Goal: Task Accomplishment & Management: Manage account settings

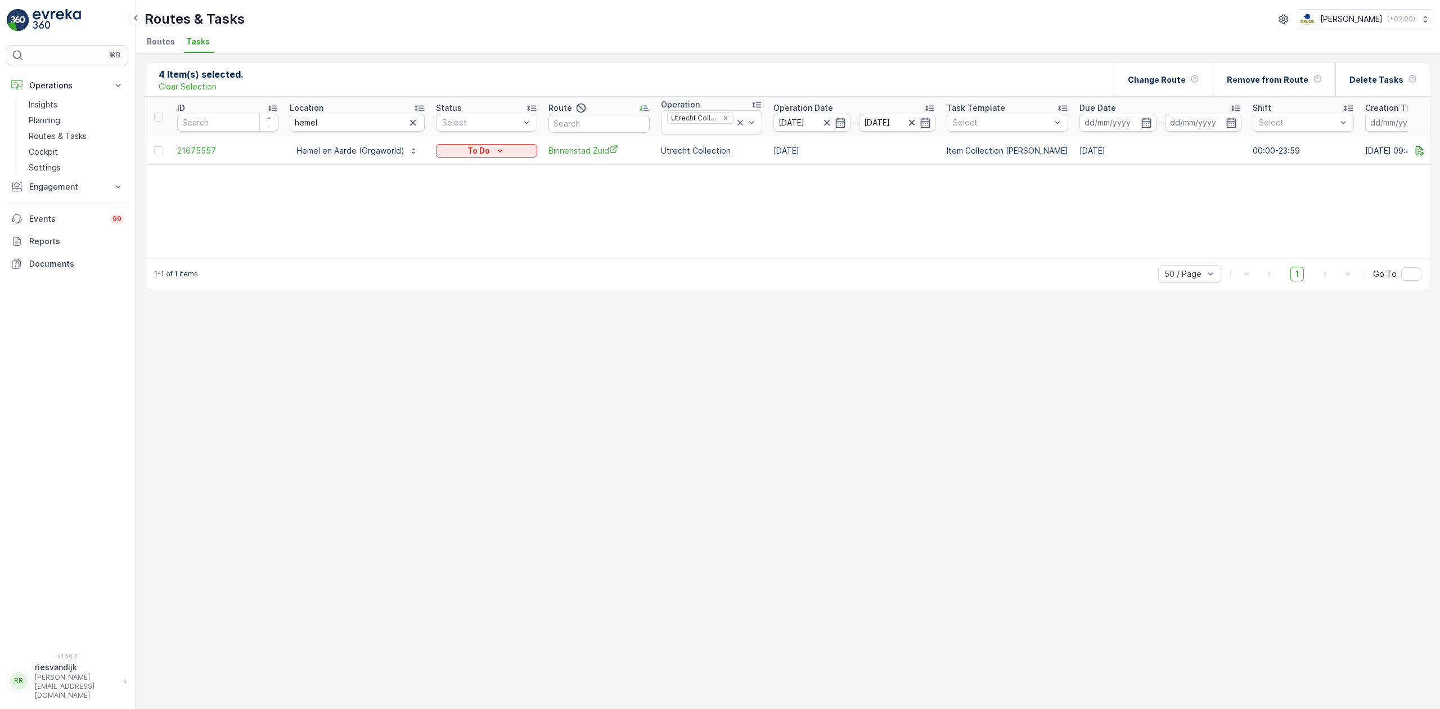
click at [412, 124] on icon "button" at bounding box center [412, 122] width 11 height 11
click at [403, 122] on input "text" at bounding box center [357, 123] width 135 height 18
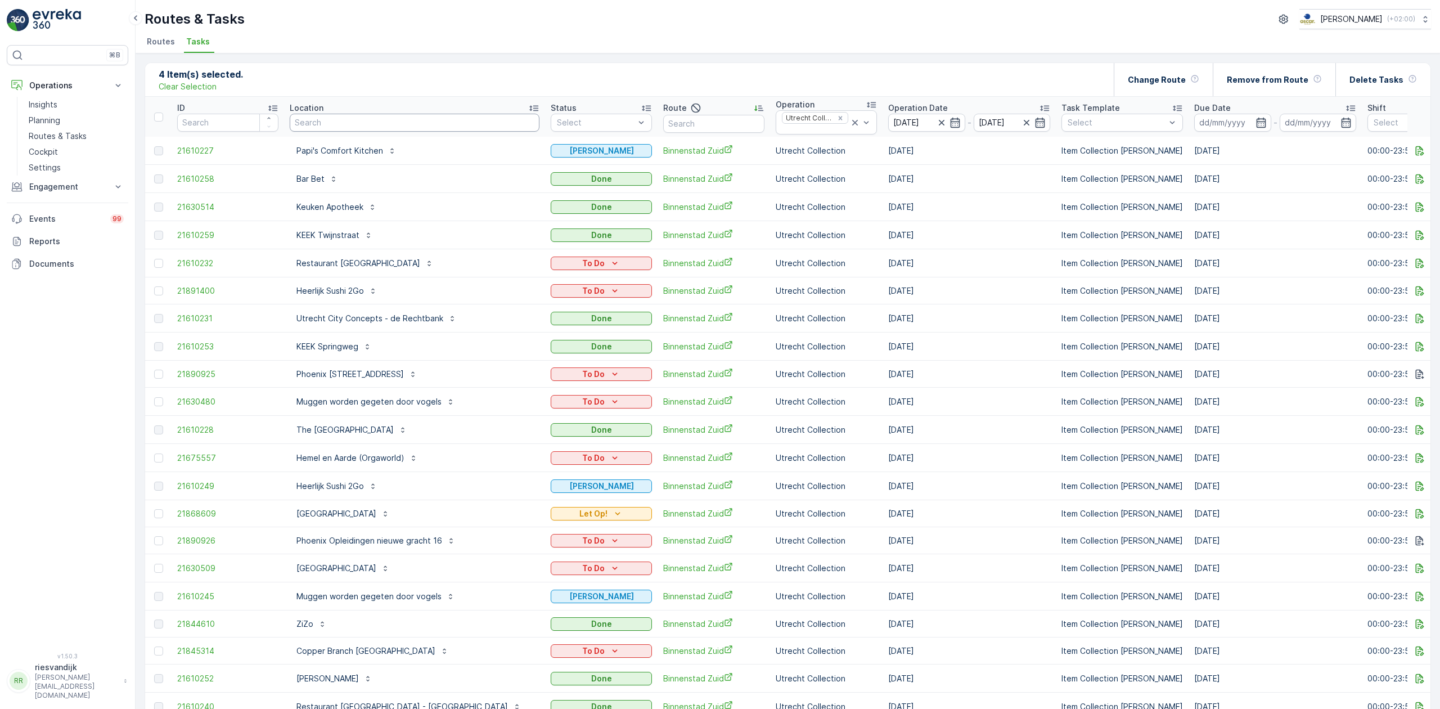
click at [403, 122] on input "text" at bounding box center [415, 123] width 250 height 18
click at [403, 120] on input "text" at bounding box center [415, 123] width 250 height 18
type input "apothee"
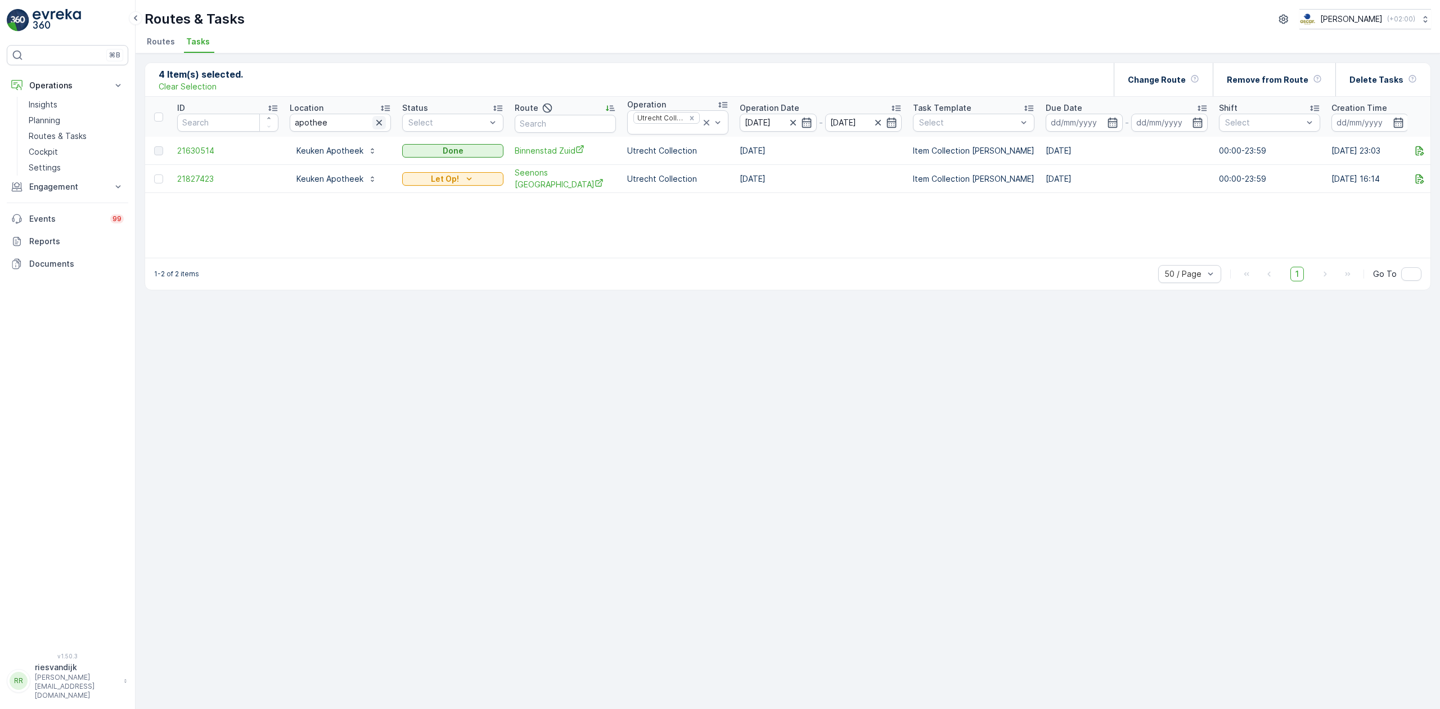
click at [379, 126] on icon "button" at bounding box center [378, 122] width 11 height 11
click at [328, 129] on input "text" at bounding box center [340, 123] width 101 height 18
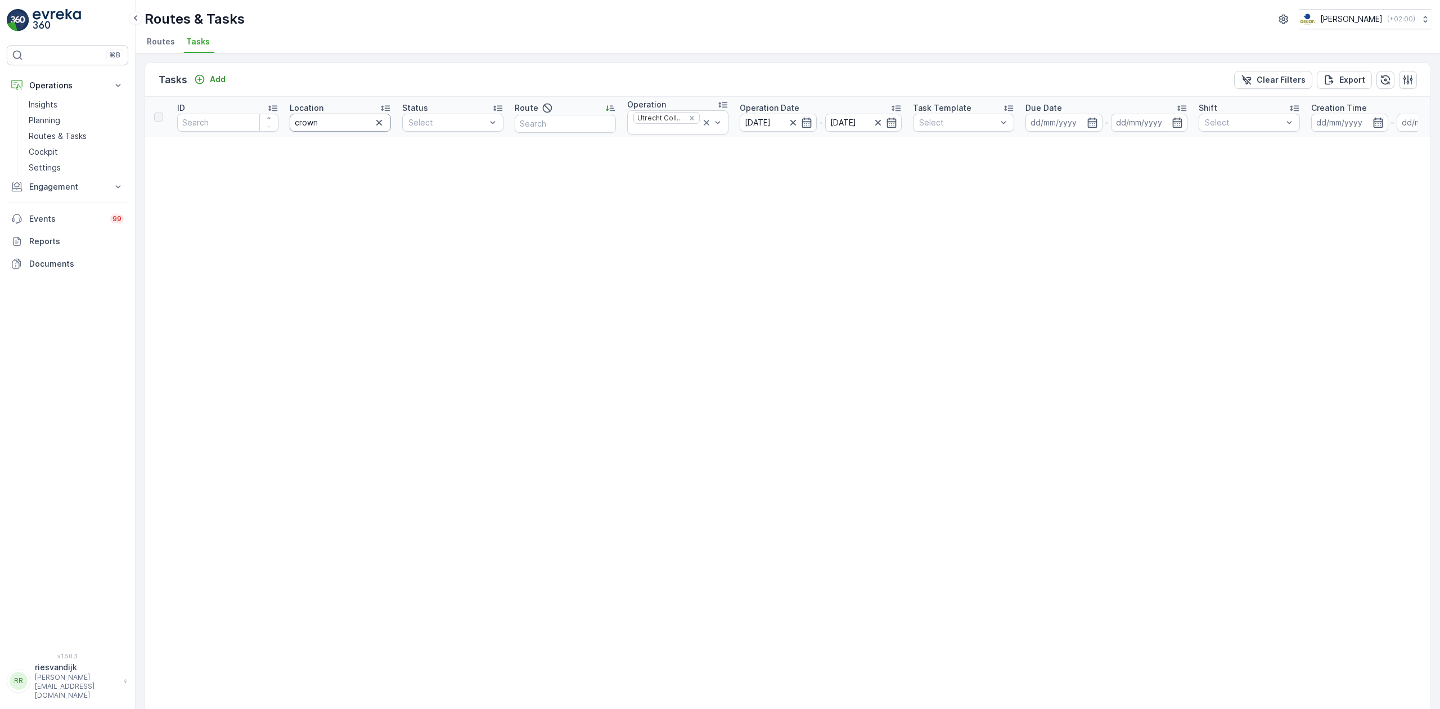
click at [318, 121] on input "crown" at bounding box center [340, 123] width 101 height 18
click at [794, 119] on icon "button" at bounding box center [792, 122] width 11 height 11
click at [693, 117] on icon "Remove Utrecht Collection" at bounding box center [692, 118] width 4 height 4
click at [380, 123] on icon "button" at bounding box center [378, 120] width 11 height 11
click at [337, 121] on input "text" at bounding box center [340, 120] width 101 height 18
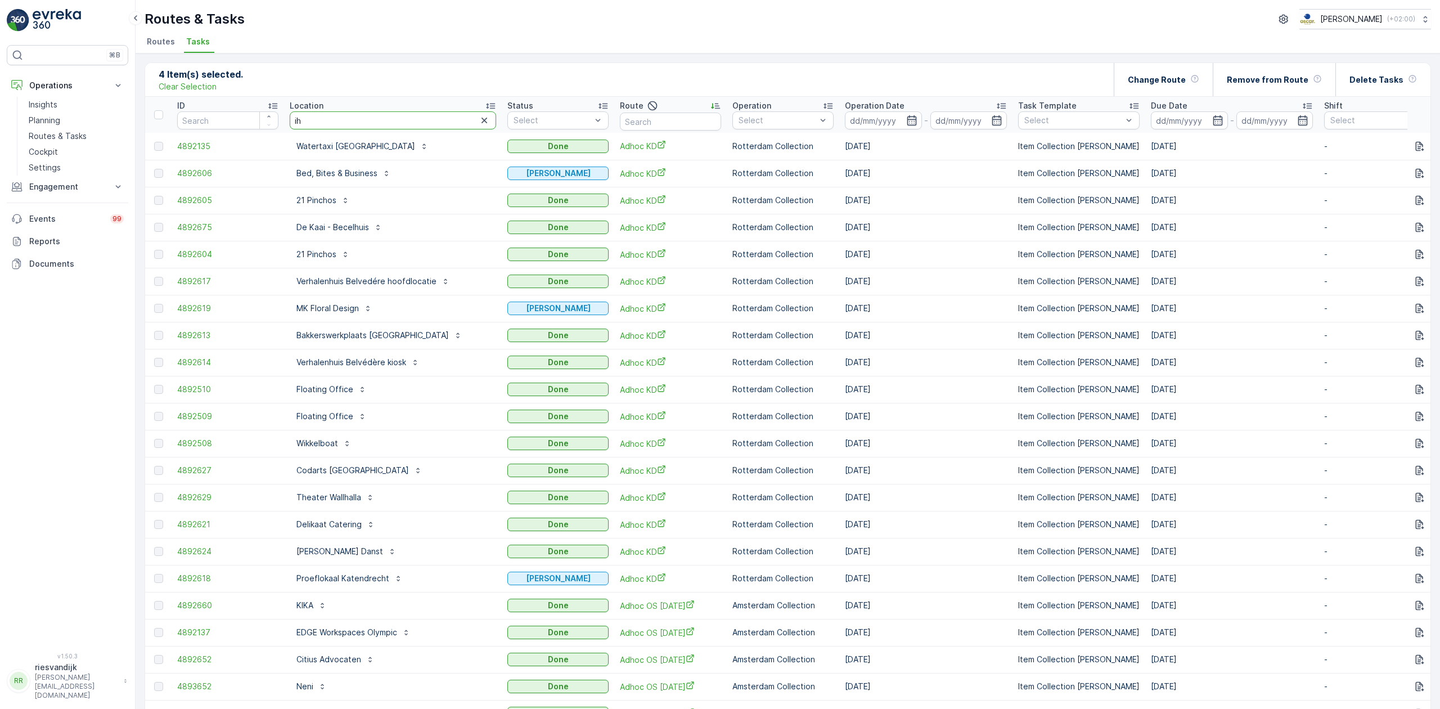
type input "ihg"
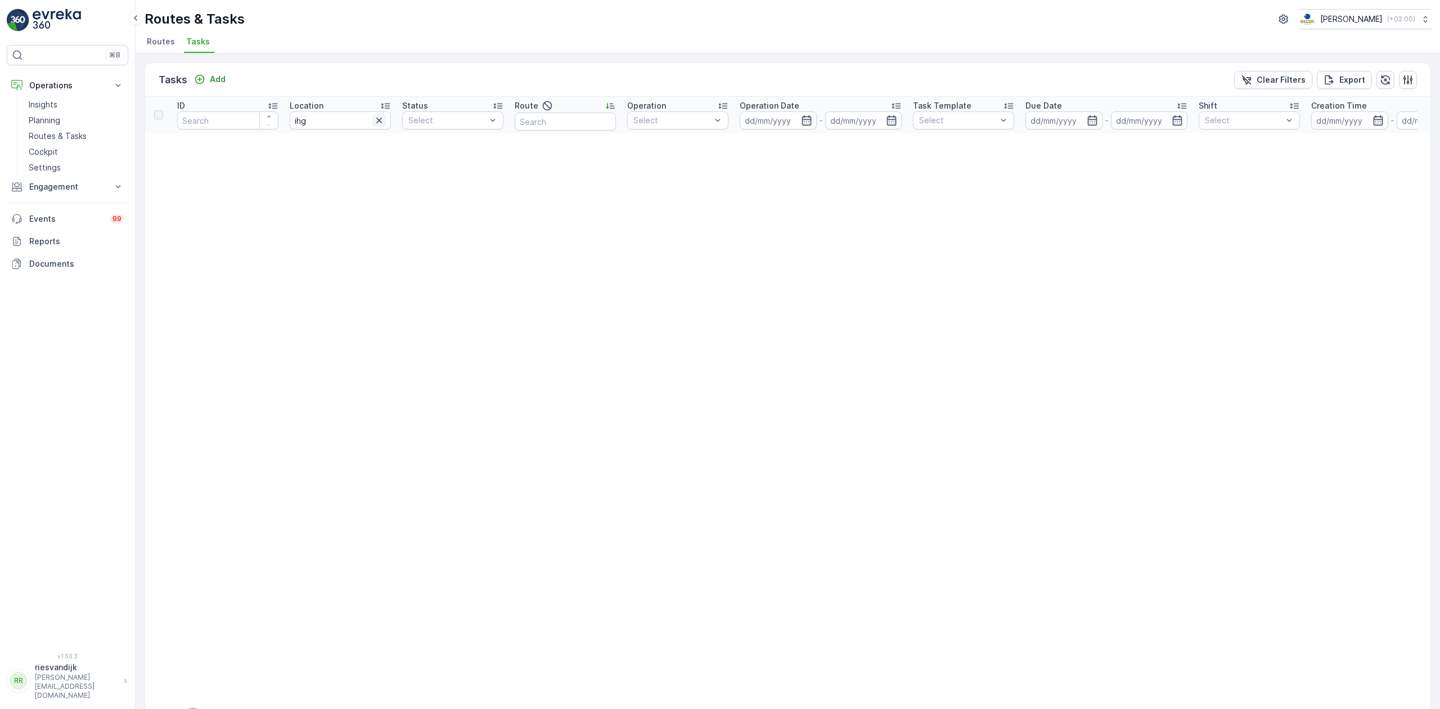
click at [379, 124] on icon "button" at bounding box center [378, 120] width 11 height 11
click at [377, 124] on input "text" at bounding box center [340, 120] width 101 height 18
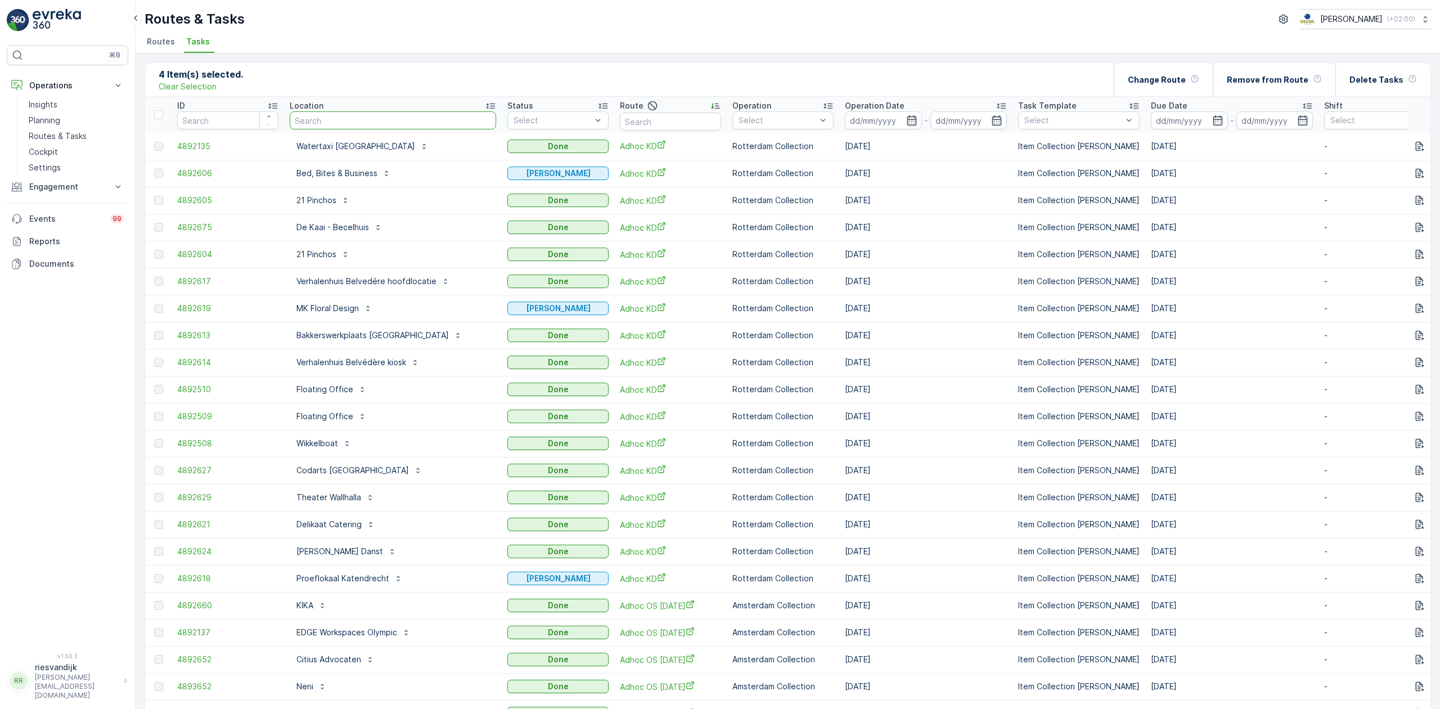
click at [406, 122] on input "text" at bounding box center [393, 120] width 206 height 18
click at [416, 122] on input "text" at bounding box center [393, 120] width 206 height 18
click at [440, 112] on input "text" at bounding box center [393, 120] width 206 height 18
type input "klp"
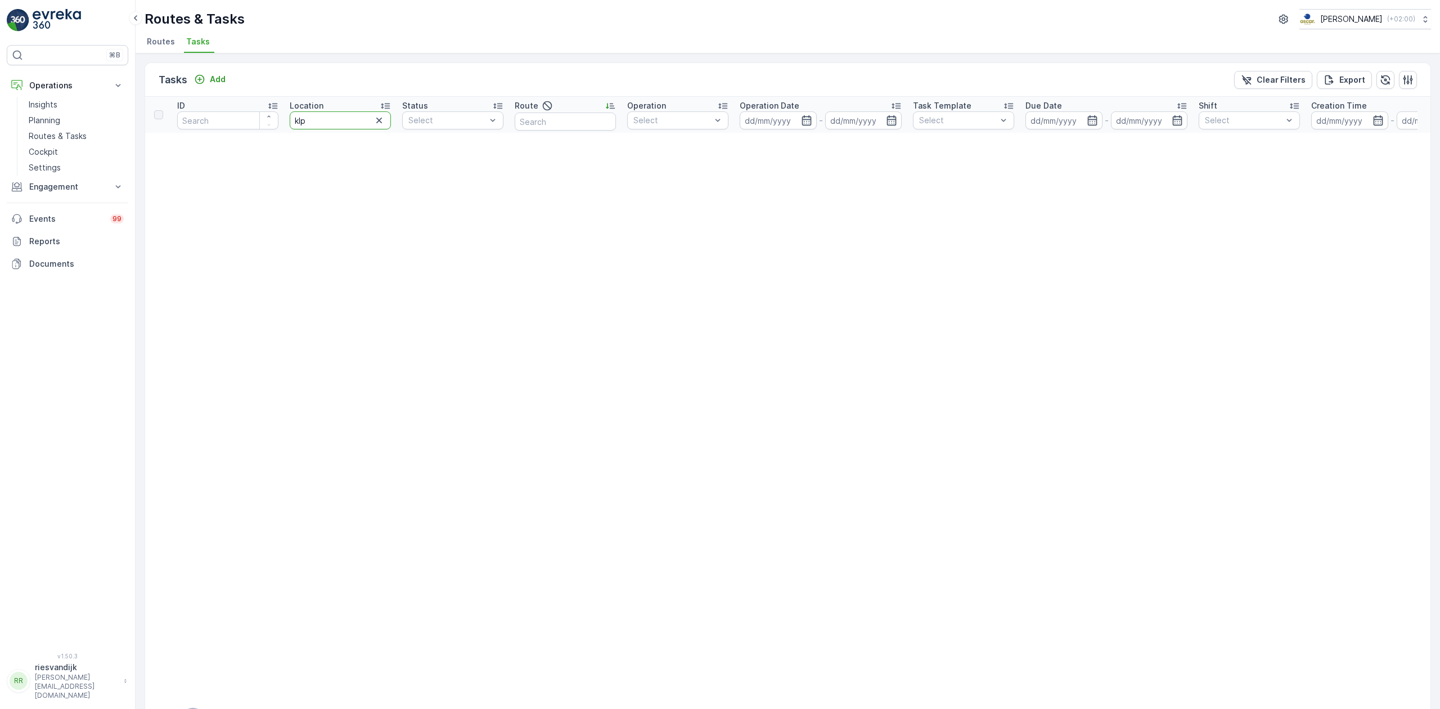
click at [370, 124] on input "klp" at bounding box center [340, 120] width 101 height 18
type input "klr"
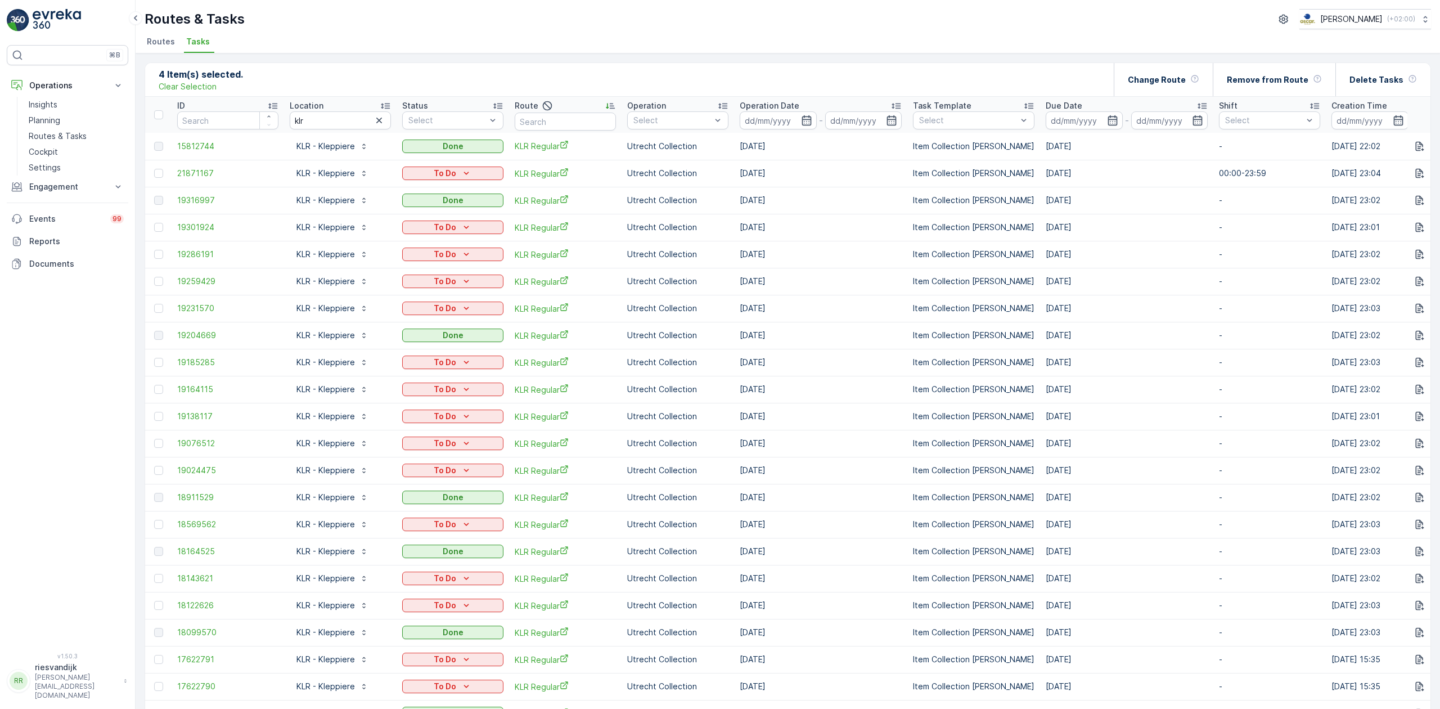
click at [865, 100] on div "Operation Date" at bounding box center [821, 105] width 162 height 11
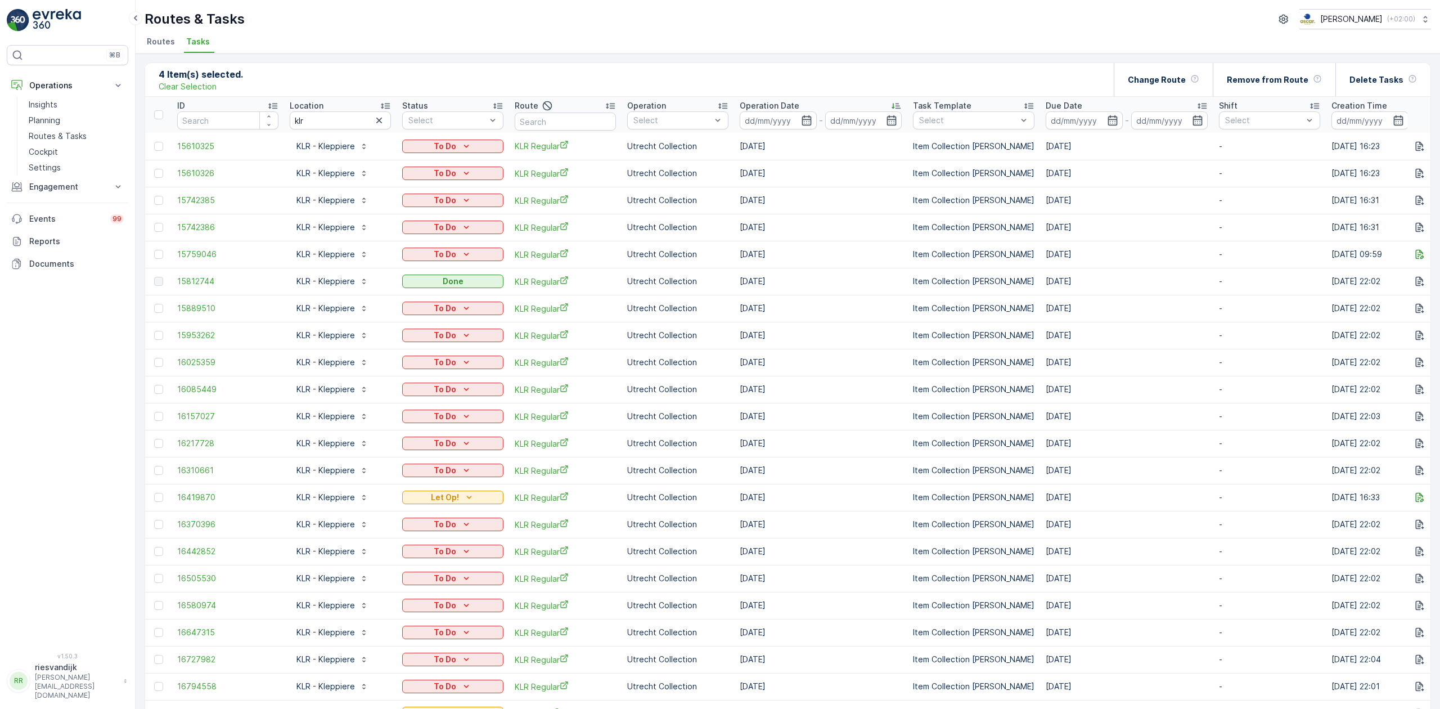
click at [866, 101] on div "Operation Date" at bounding box center [821, 105] width 162 height 11
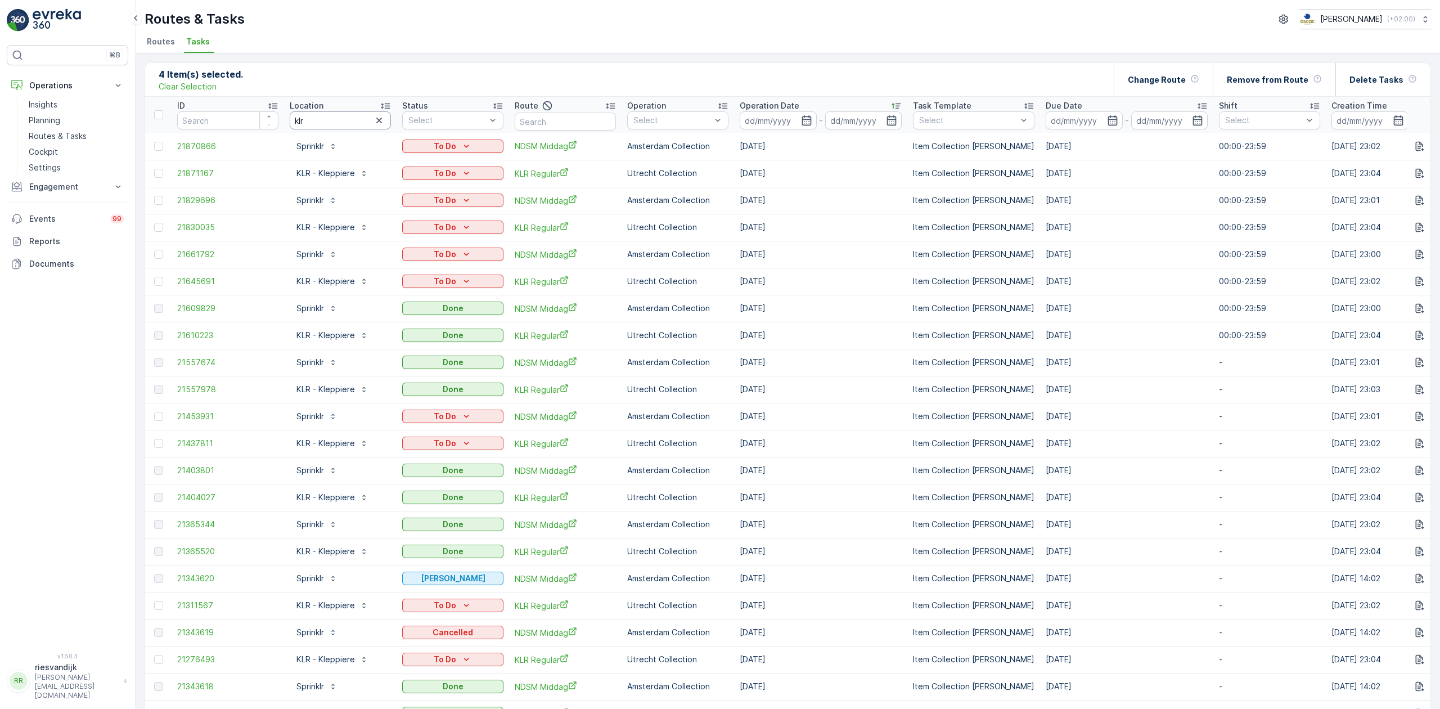
click at [331, 119] on input "klr" at bounding box center [340, 120] width 101 height 18
type input "klr"
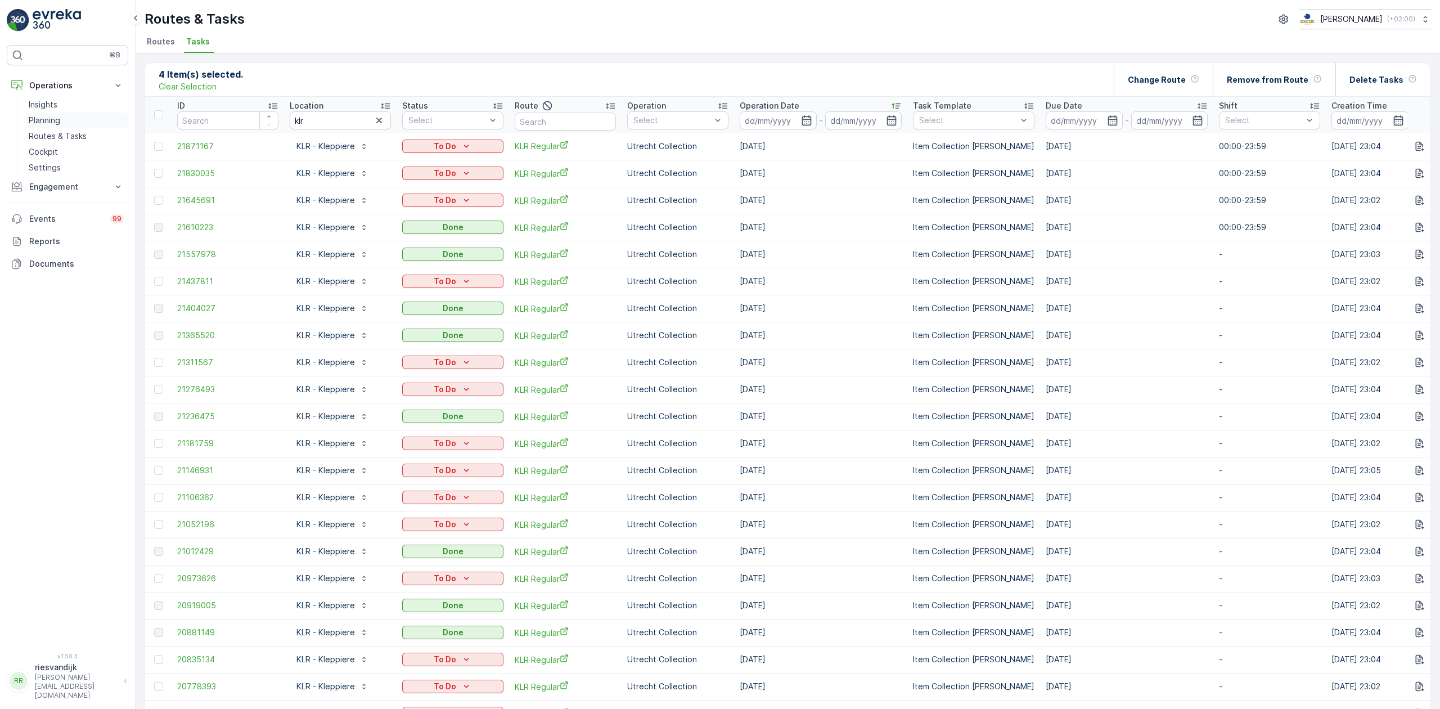
click at [66, 132] on p "Routes & Tasks" at bounding box center [58, 135] width 58 height 11
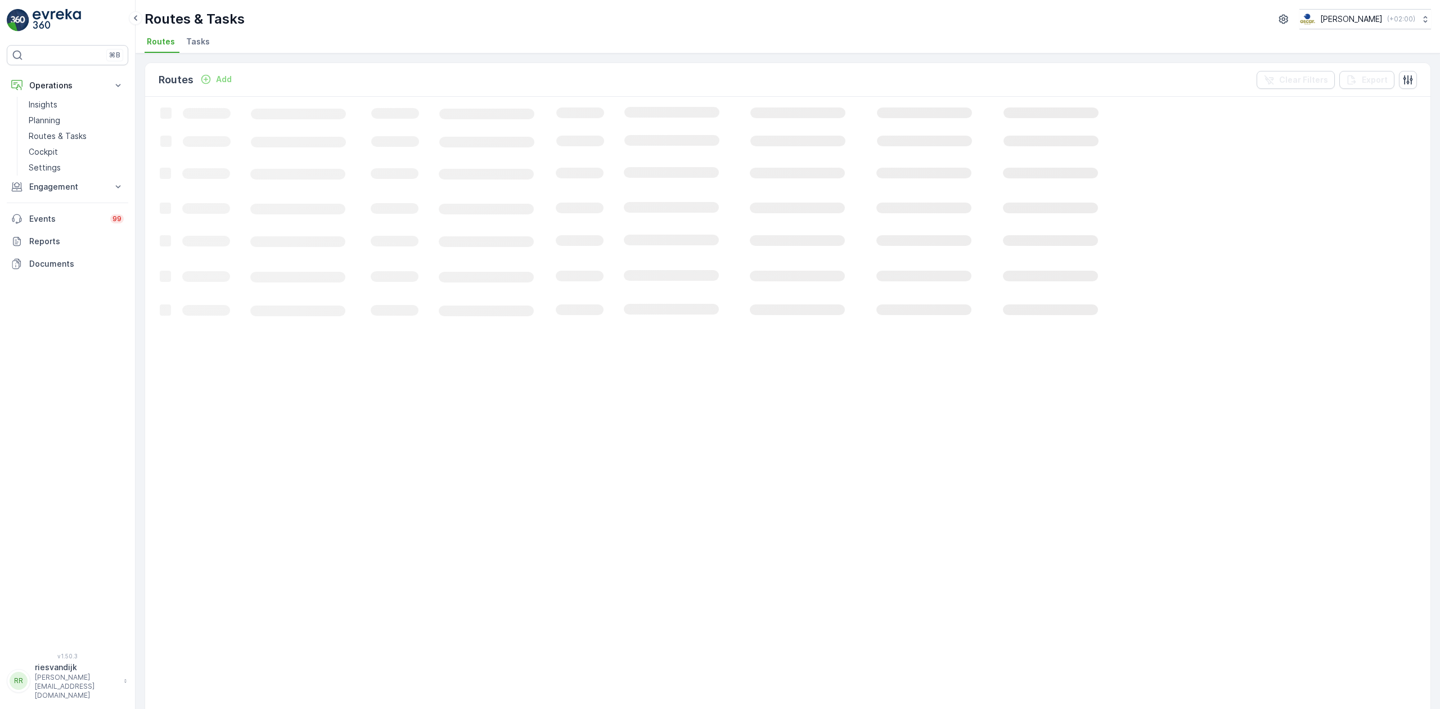
click at [202, 40] on span "Tasks" at bounding box center [198, 41] width 24 height 11
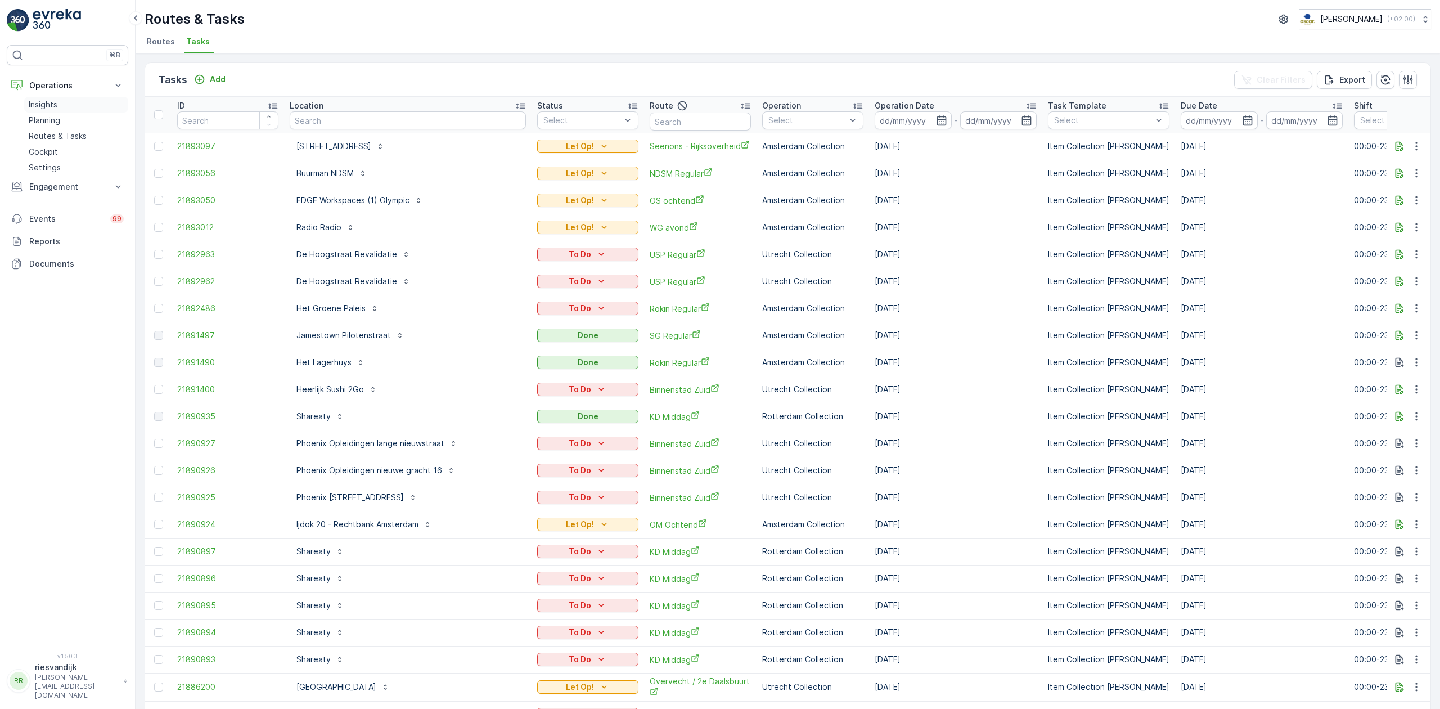
click at [51, 108] on p "Insights" at bounding box center [43, 104] width 29 height 11
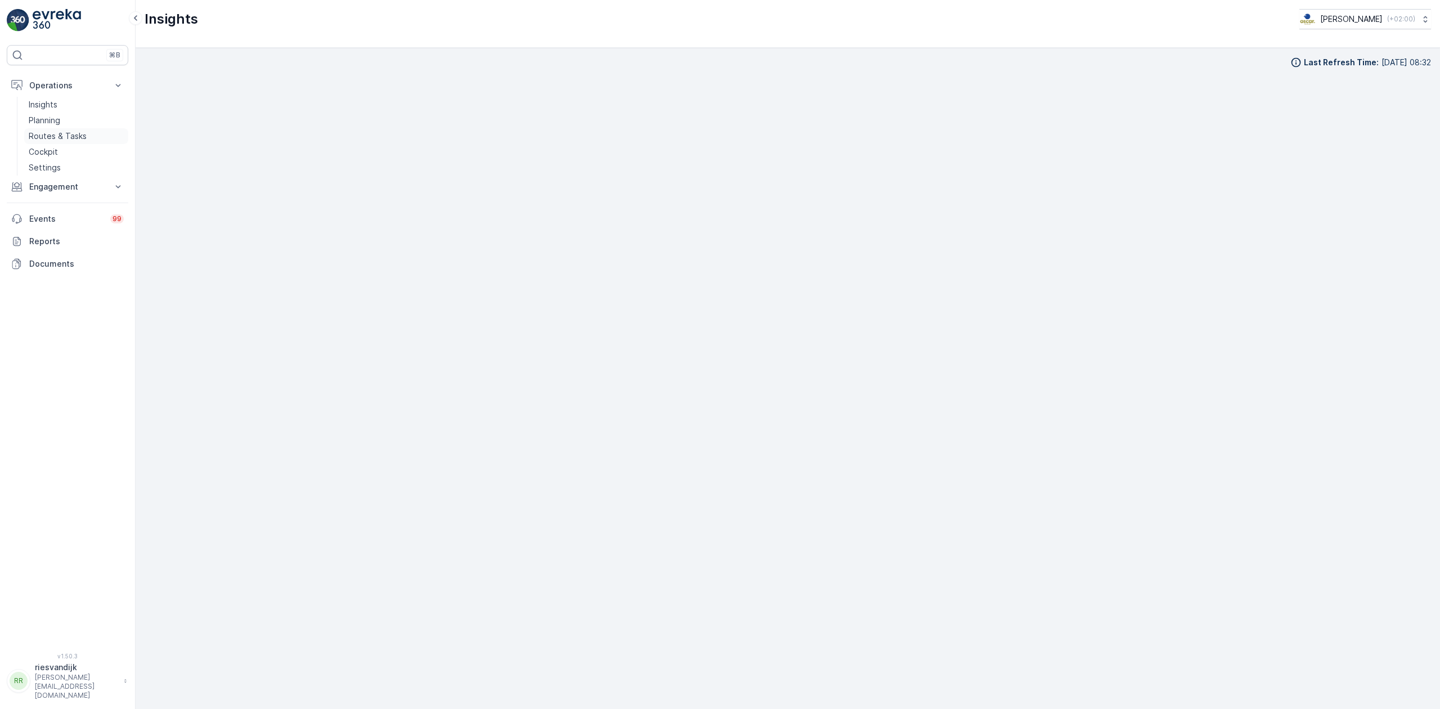
click at [73, 138] on p "Routes & Tasks" at bounding box center [58, 135] width 58 height 11
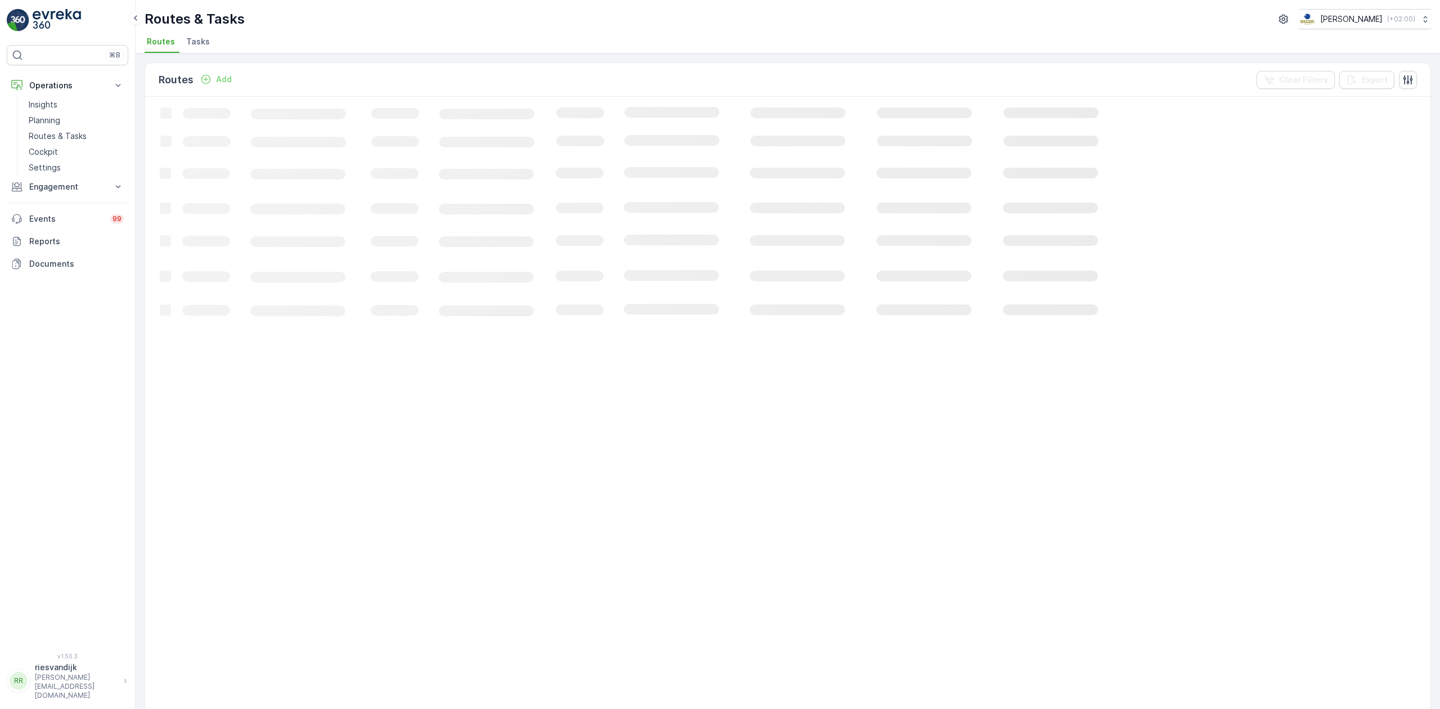
click at [205, 40] on span "Tasks" at bounding box center [198, 41] width 24 height 11
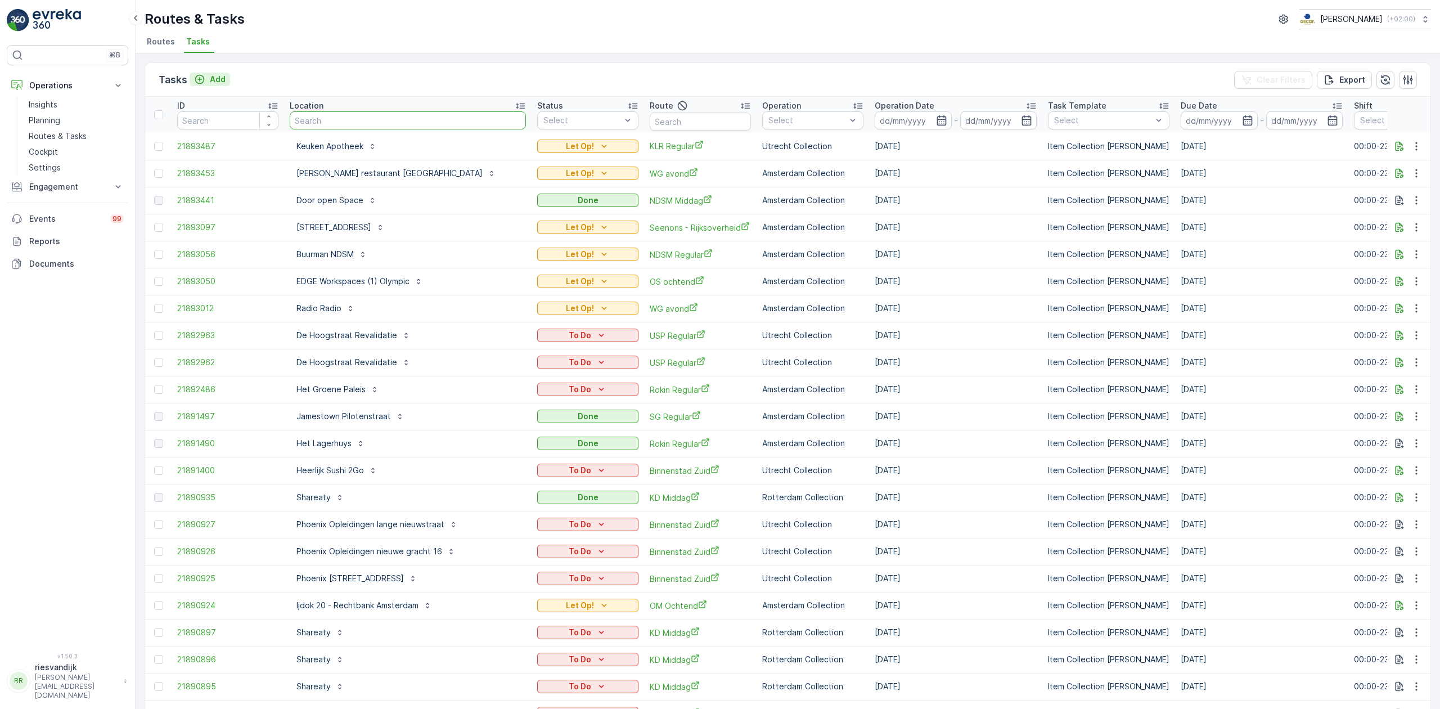
click at [338, 116] on input "text" at bounding box center [408, 120] width 236 height 18
type input "greg"
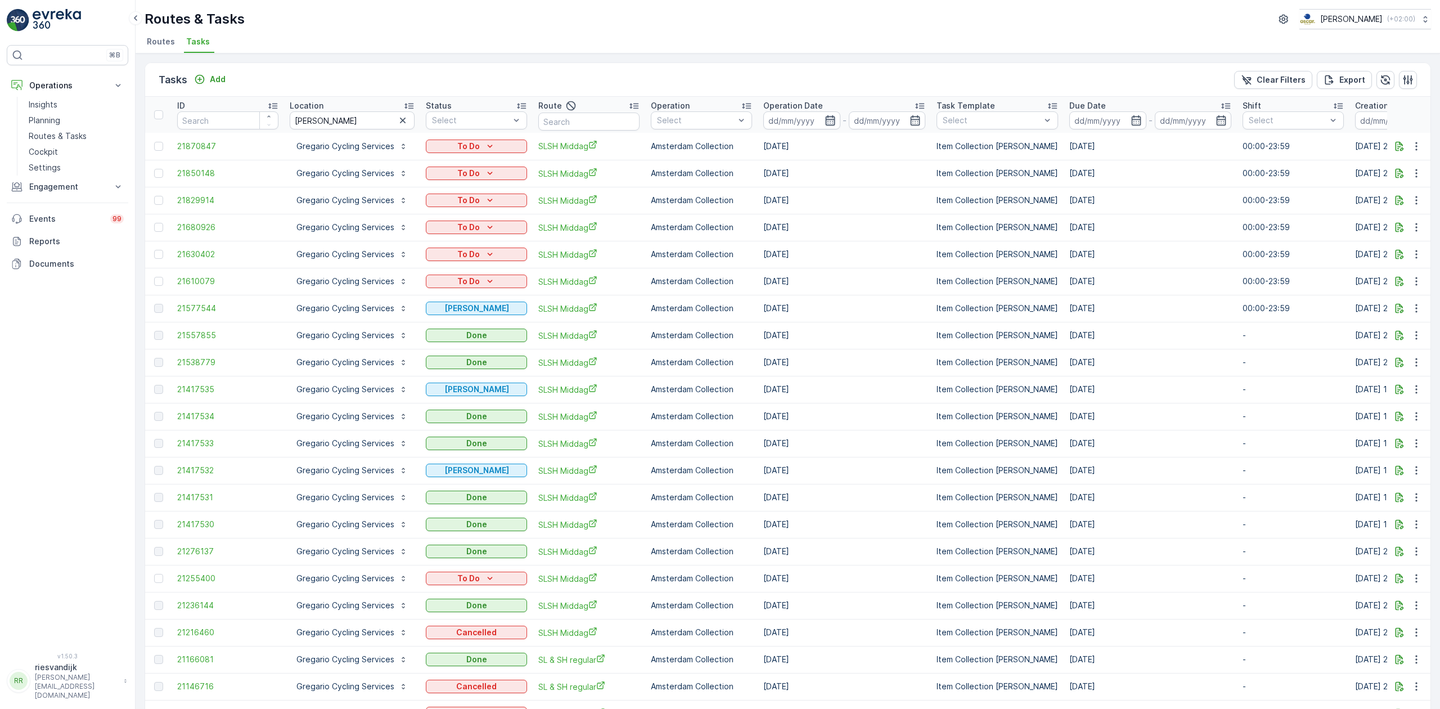
click at [825, 122] on icon "button" at bounding box center [830, 120] width 10 height 10
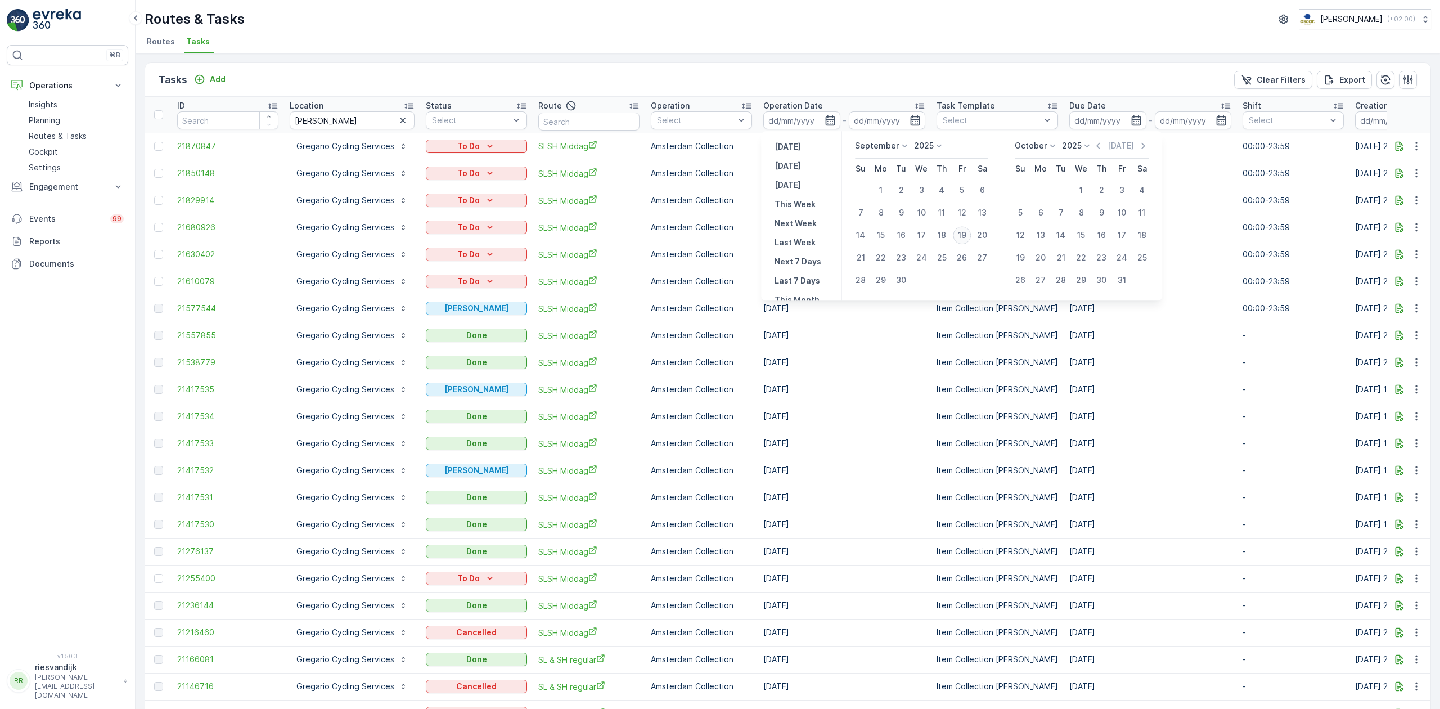
click at [960, 233] on div "19" at bounding box center [962, 235] width 18 height 18
type input "[DATE]"
click at [960, 233] on div "19" at bounding box center [962, 235] width 18 height 18
type input "[DATE]"
click at [960, 233] on div "19" at bounding box center [962, 235] width 18 height 18
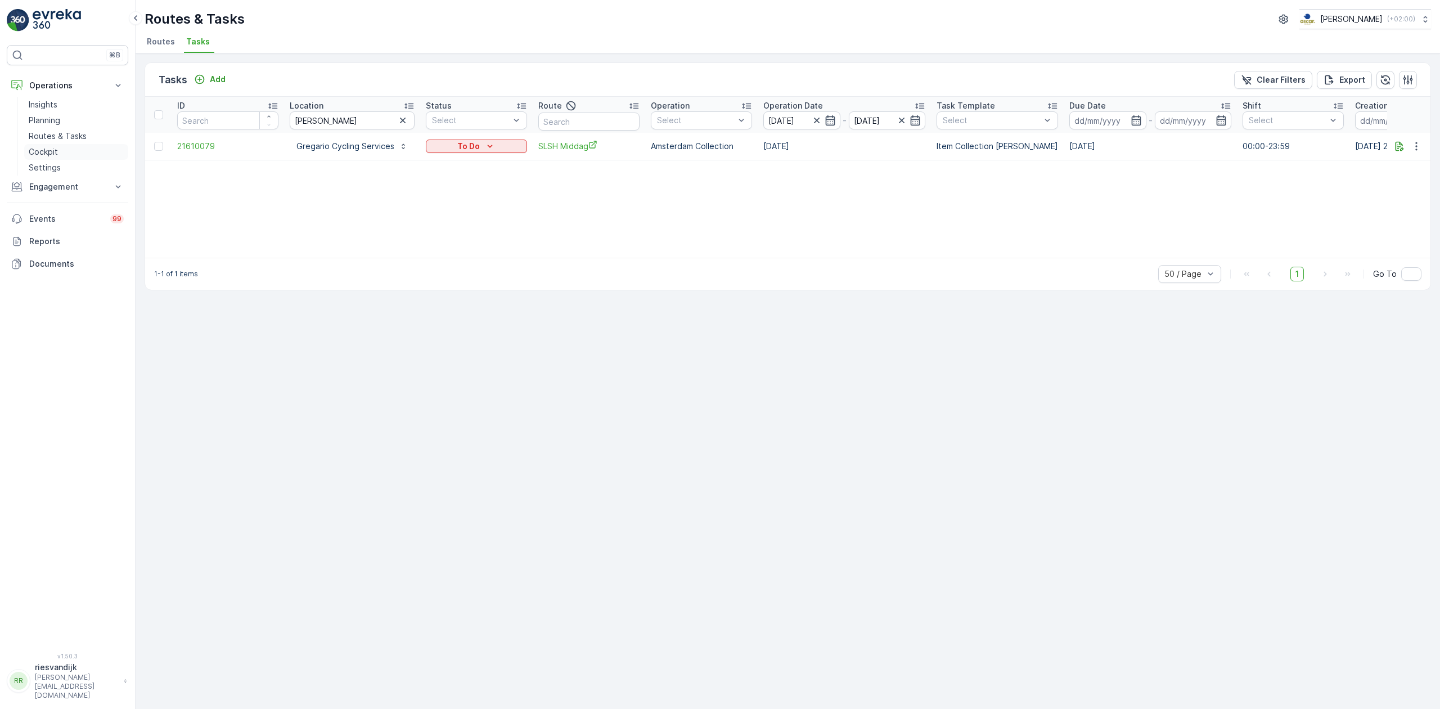
click at [49, 148] on p "Cockpit" at bounding box center [43, 151] width 29 height 11
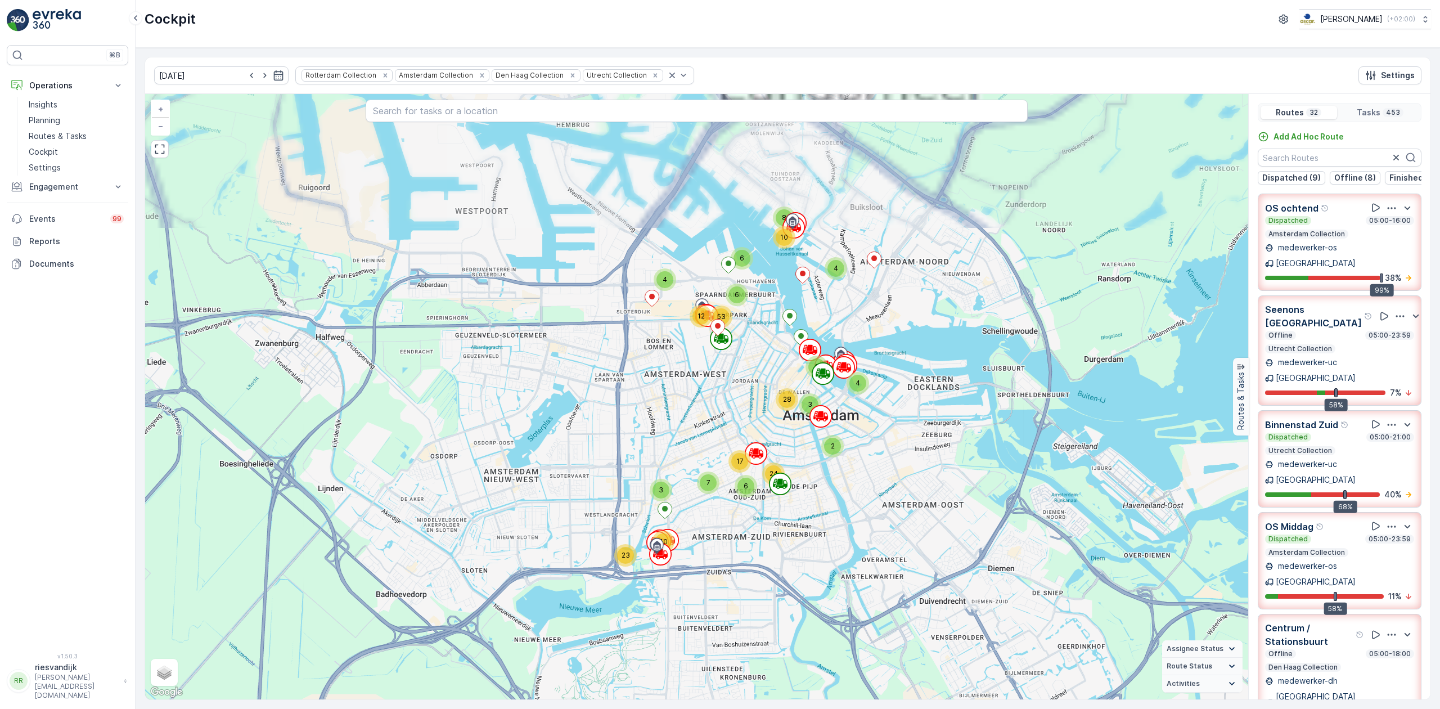
drag, startPoint x: 796, startPoint y: 287, endPoint x: 738, endPoint y: 451, distance: 173.8
click at [738, 452] on div "2 12 6 4 10 5 3 2 3 6 10 12 29 4 3 23 40 2 4 6 3 28 7 6 17 24 4 6 10 8 4 6 12 5…" at bounding box center [696, 396] width 1103 height 605
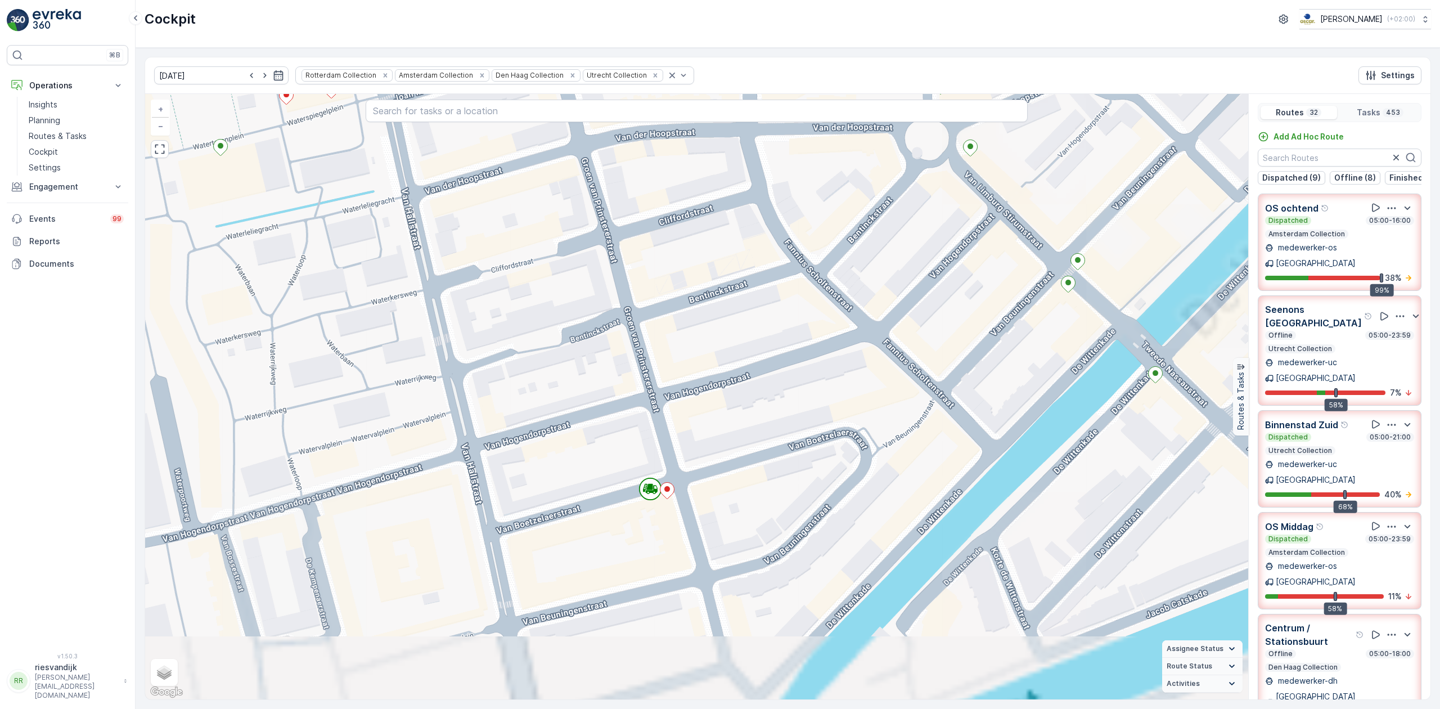
drag, startPoint x: 845, startPoint y: 464, endPoint x: 898, endPoint y: 291, distance: 180.6
click at [895, 294] on div "3 2 2 2 2 2 2 2 2 2 2 2 2 4 2 2 2 2 2 2 2 2 3 2 2 3 7 2 2 2 2 2 2 2 2 2 3 3 2 2…" at bounding box center [696, 396] width 1103 height 605
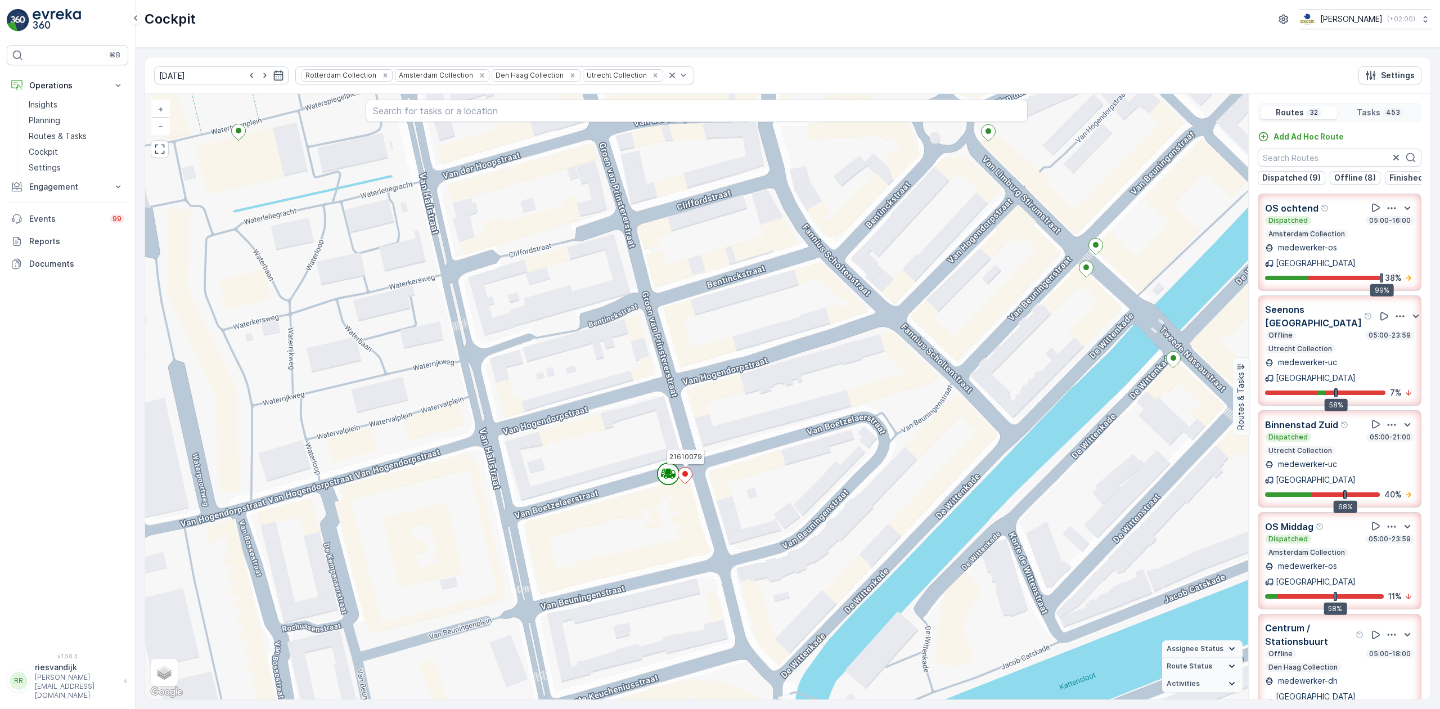
click at [683, 477] on icon at bounding box center [685, 475] width 14 height 16
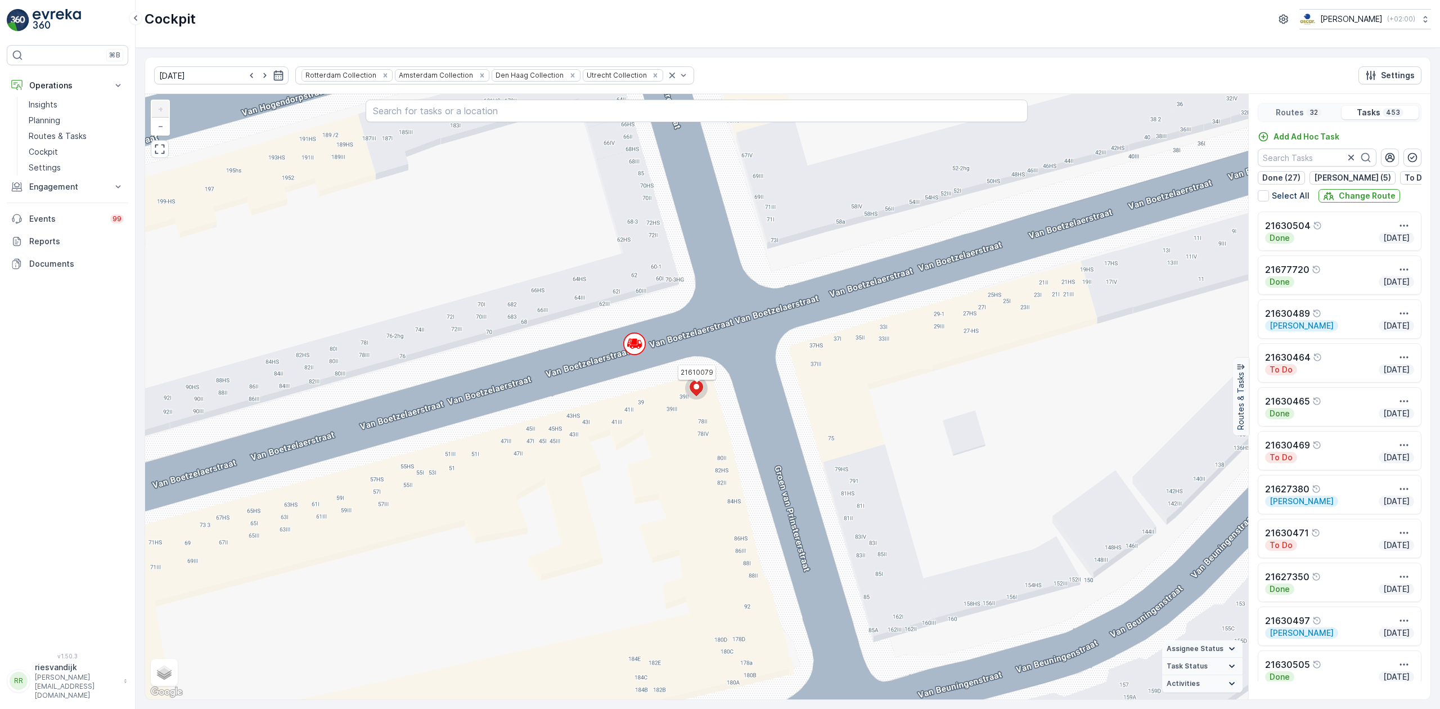
drag, startPoint x: 696, startPoint y: 388, endPoint x: 444, endPoint y: 235, distance: 295.6
click at [448, 246] on div "2 2 2 2 2 2 2 2 3 2 2 2 2 2 2 2 2 2 6 2 2 2 2 2 2 2 2 2 2 2 2 2 2 2 2 2 2 2 2 2…" at bounding box center [696, 396] width 1103 height 605
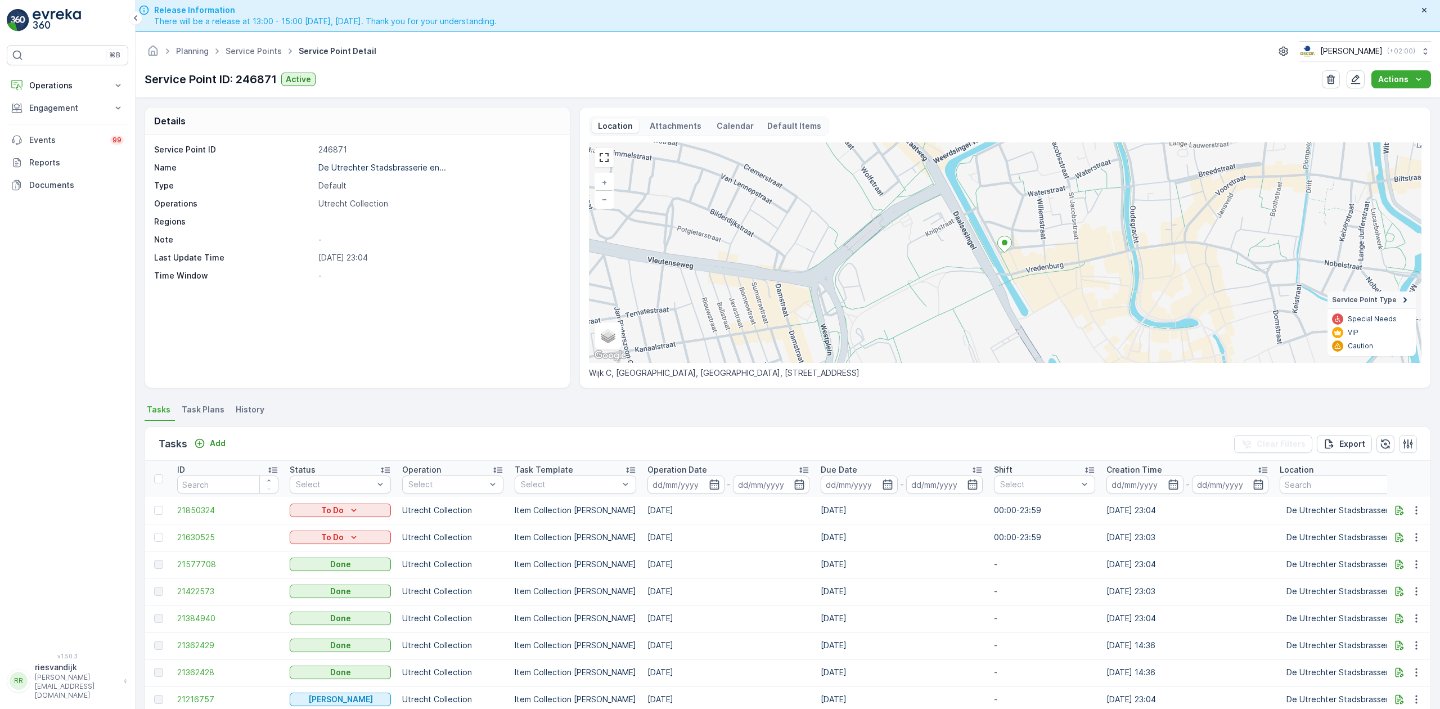
scroll to position [75, 0]
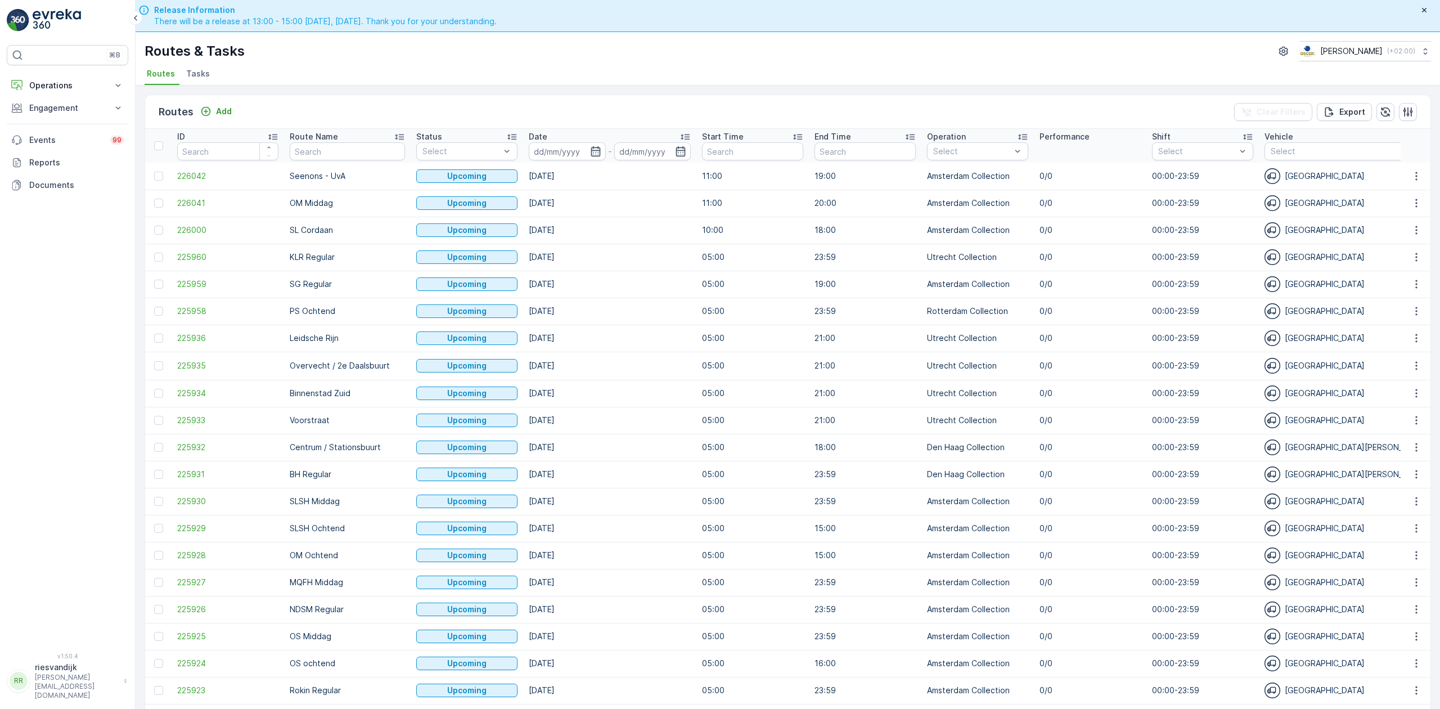
click at [209, 76] on ul "Routes Tasks" at bounding box center [783, 75] width 1277 height 19
drag, startPoint x: 201, startPoint y: 80, endPoint x: 193, endPoint y: 78, distance: 8.2
click at [195, 79] on li "Tasks" at bounding box center [199, 75] width 30 height 19
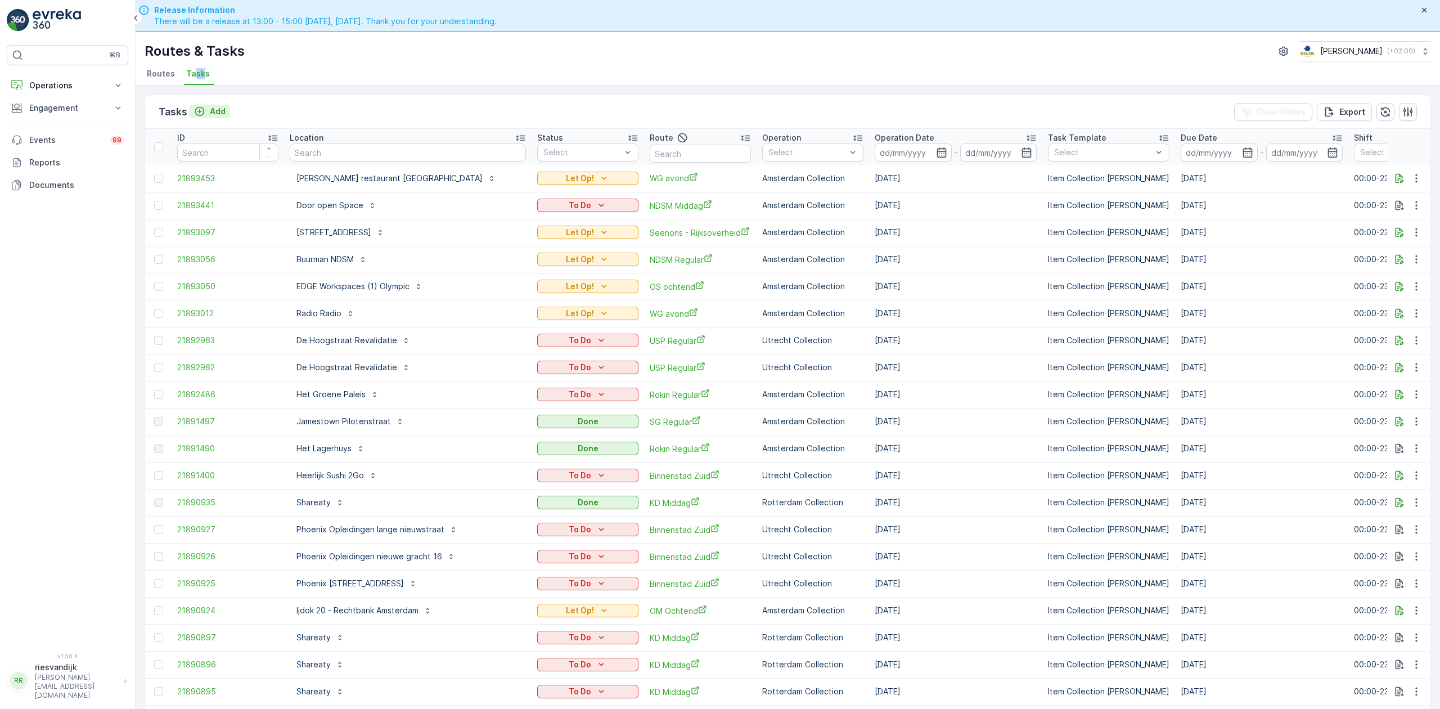
click at [211, 115] on p "Add" at bounding box center [218, 111] width 16 height 11
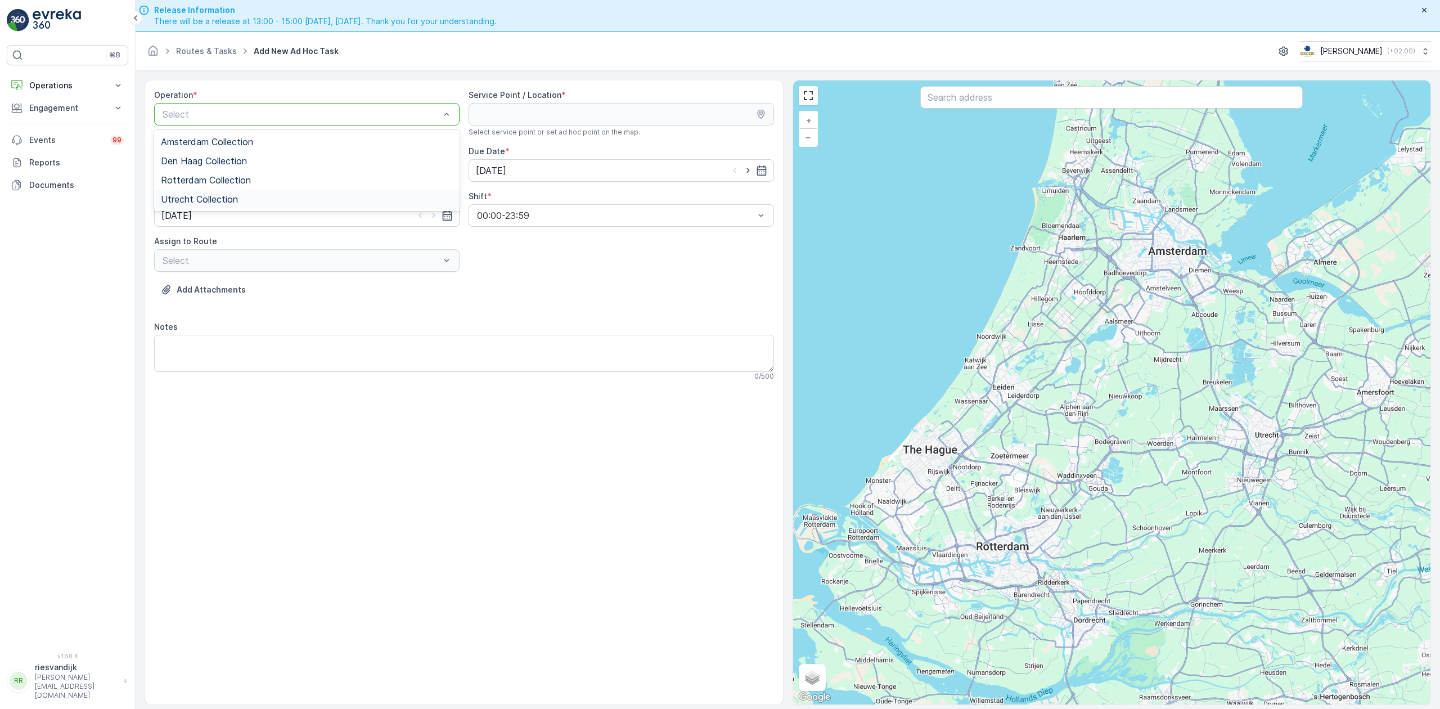
click at [241, 200] on div "Utrecht Collection" at bounding box center [307, 199] width 292 height 10
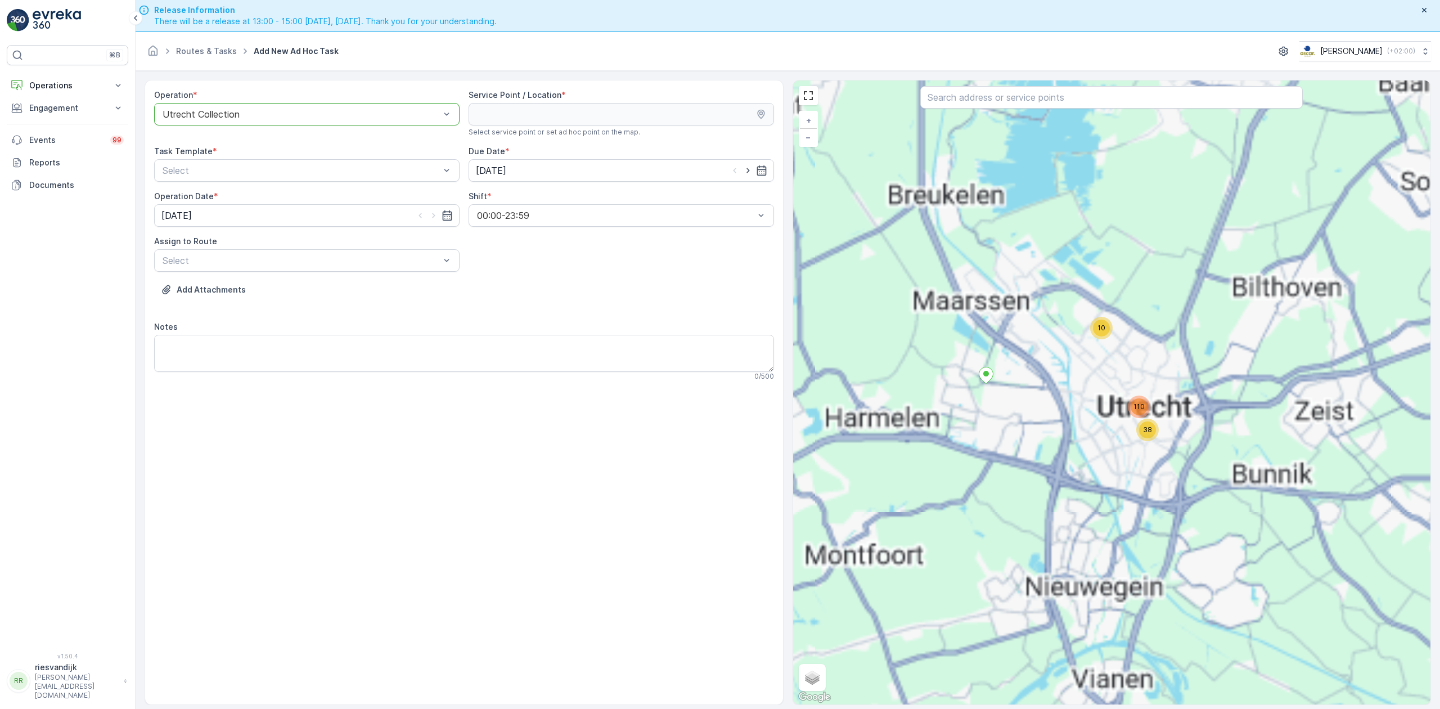
click at [1126, 111] on div at bounding box center [1111, 98] width 382 height 25
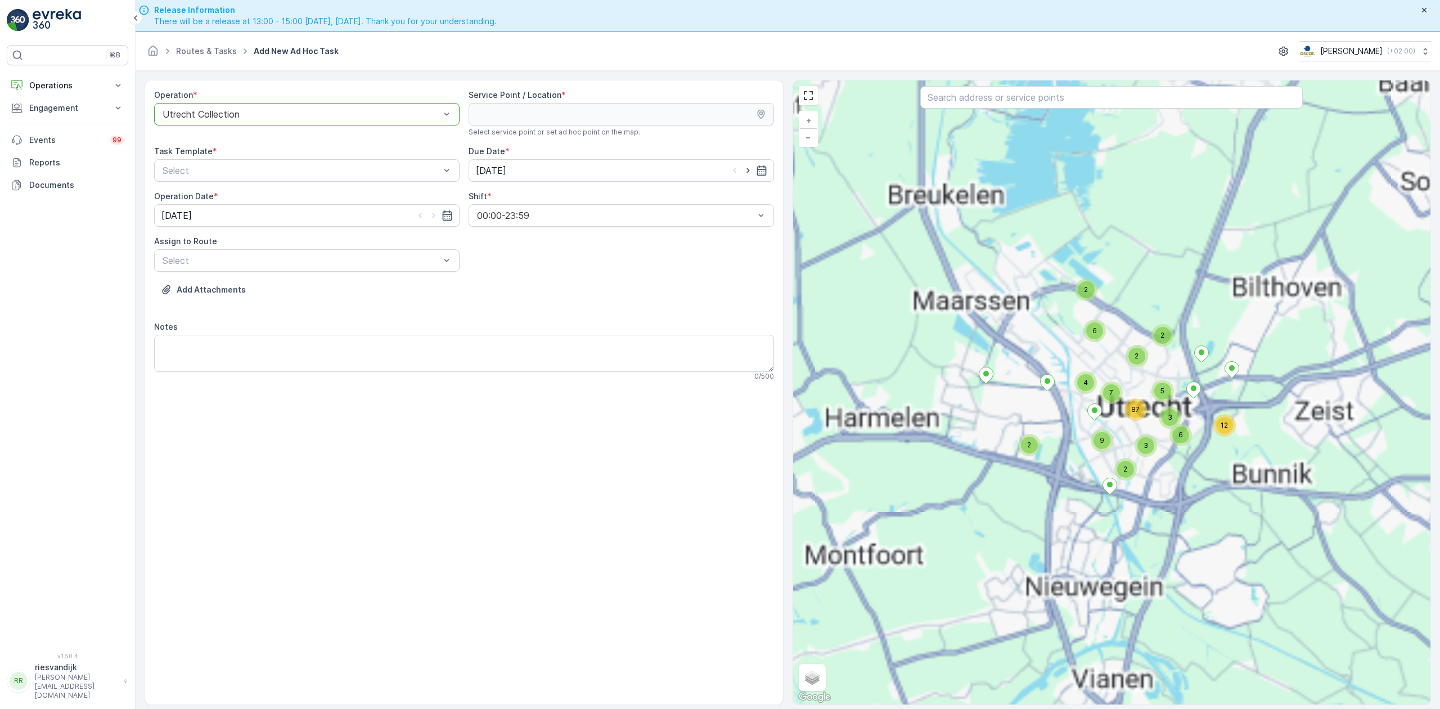
click at [1083, 108] on input "text" at bounding box center [1111, 97] width 382 height 22
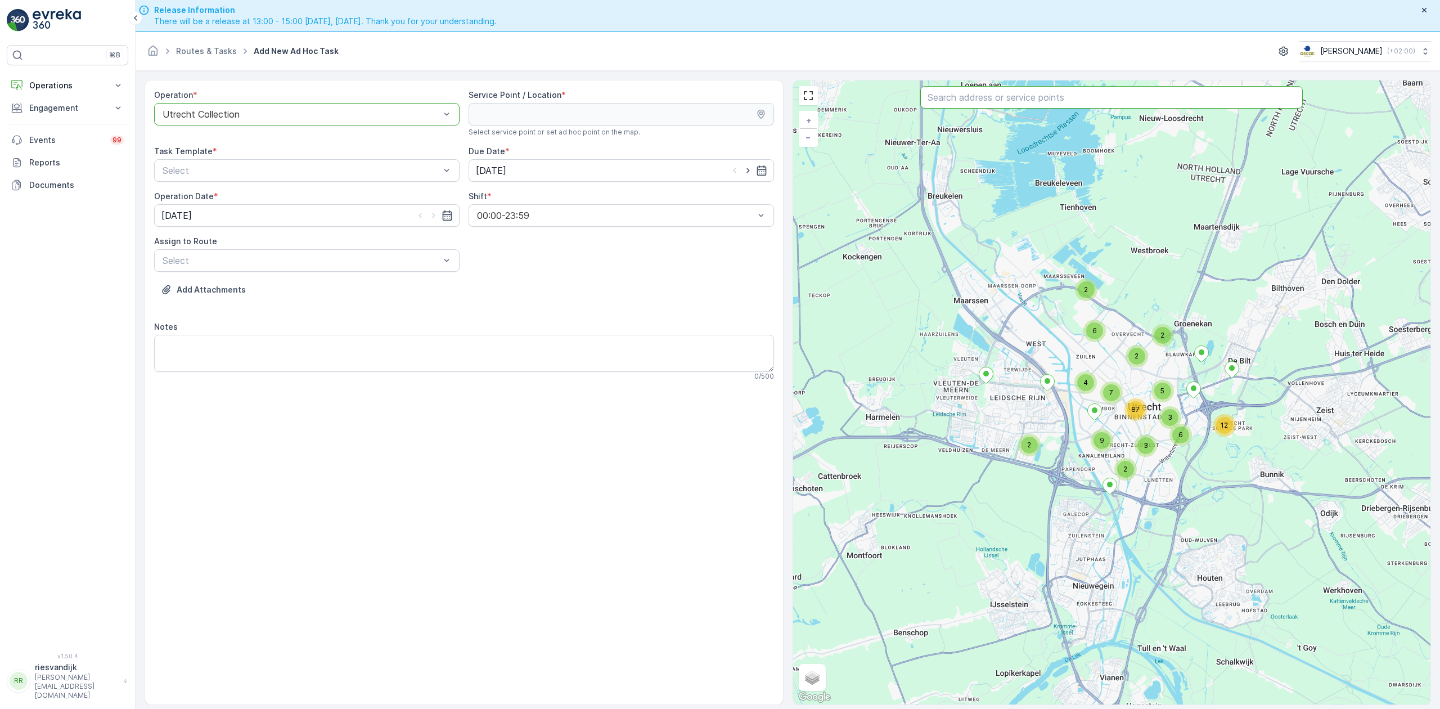
click at [961, 102] on input "text" at bounding box center [1111, 97] width 382 height 22
type input "apot"
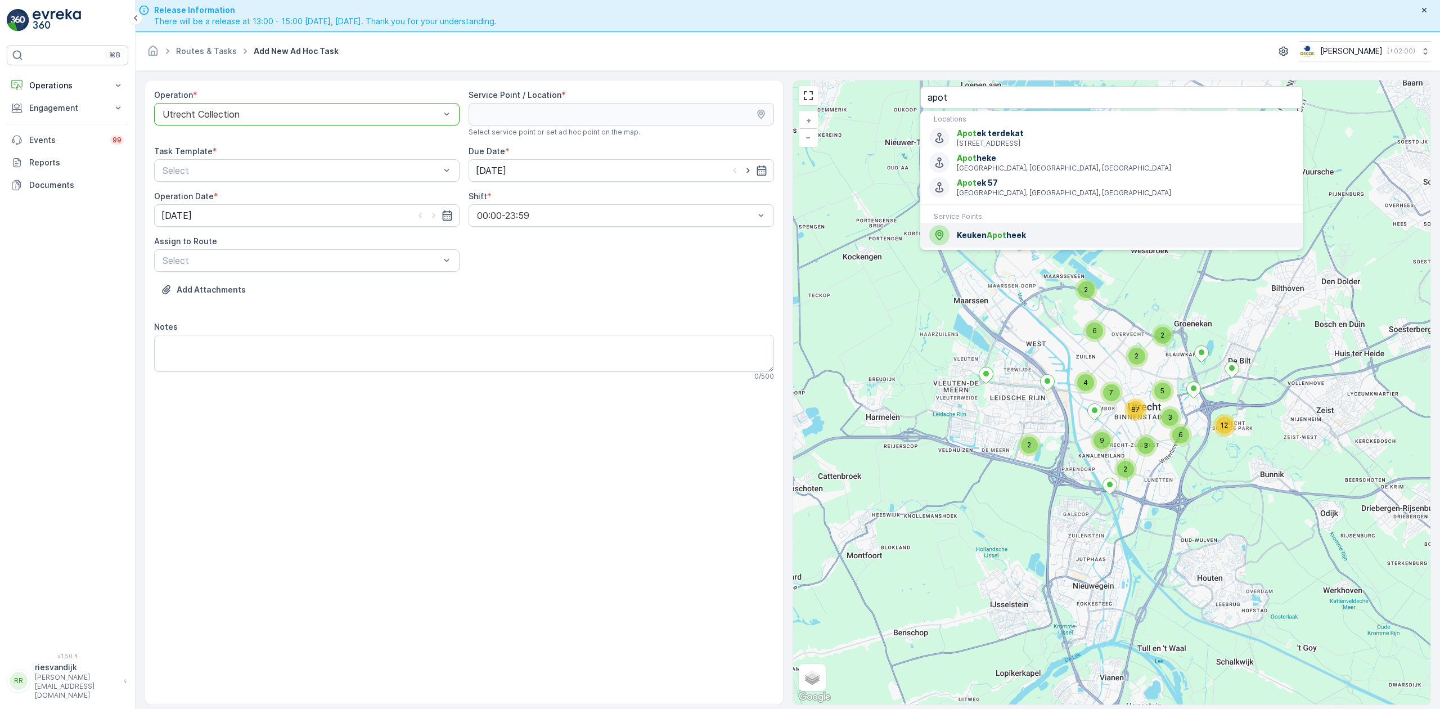
click at [1015, 234] on span "Keuken Apot heek" at bounding box center [1125, 234] width 337 height 11
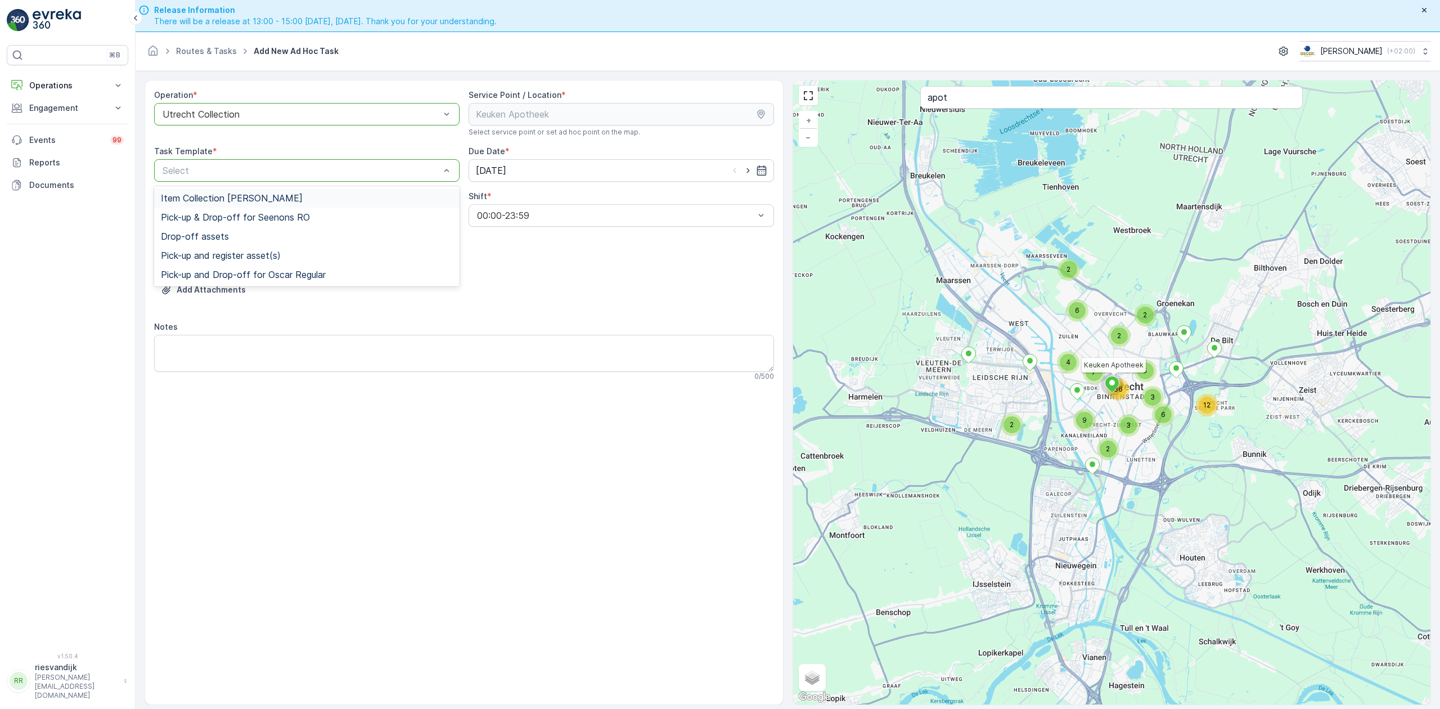
click at [276, 196] on span "Item Collection [PERSON_NAME]" at bounding box center [232, 198] width 142 height 10
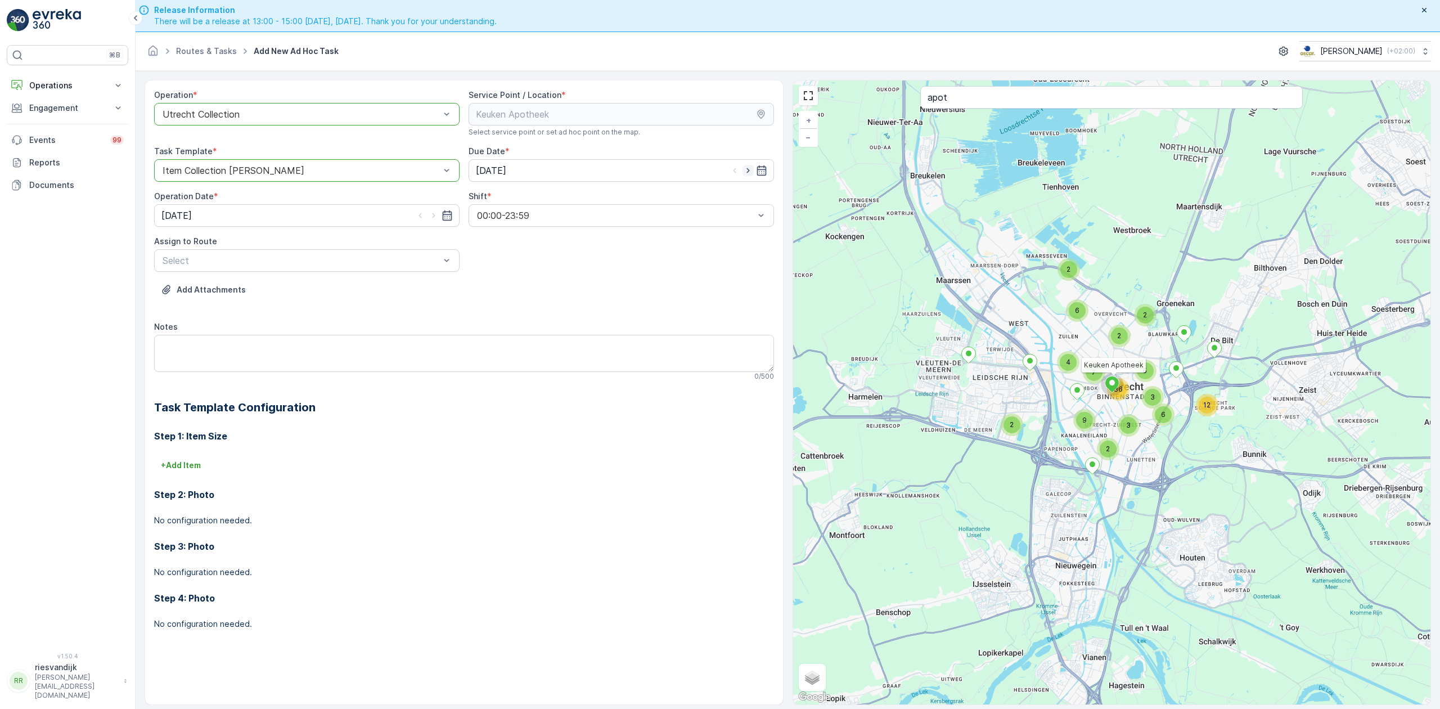
click at [748, 170] on icon "button" at bounding box center [747, 170] width 3 height 5
type input "[DATE]"
click at [431, 216] on icon "button" at bounding box center [433, 215] width 11 height 11
type input "[DATE]"
click at [370, 276] on div "Operation * option Utrecht Collection, selected. Utrecht Collection Service Poi…" at bounding box center [464, 368] width 620 height 558
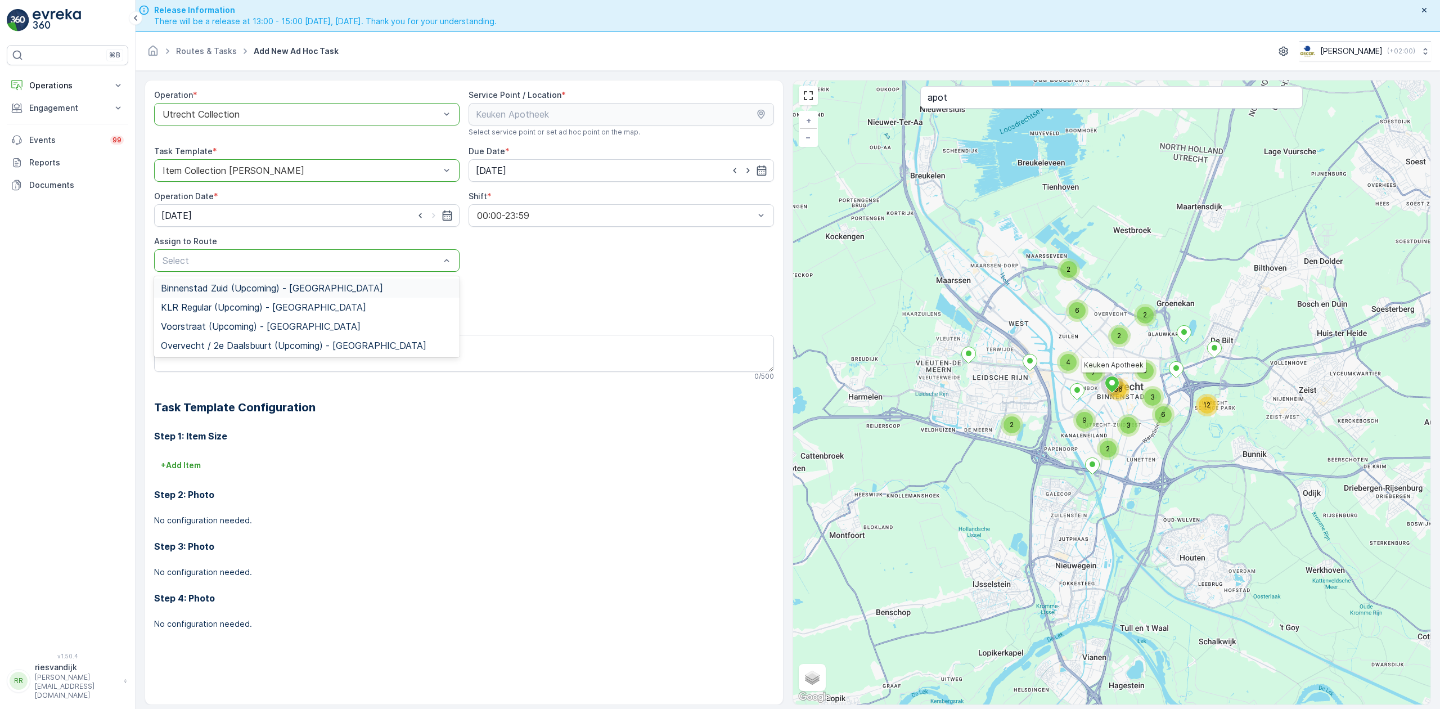
click at [358, 268] on div "Select" at bounding box center [306, 260] width 305 height 22
click at [265, 311] on span "KLR Regular (Upcoming) - Utrecht" at bounding box center [263, 307] width 205 height 10
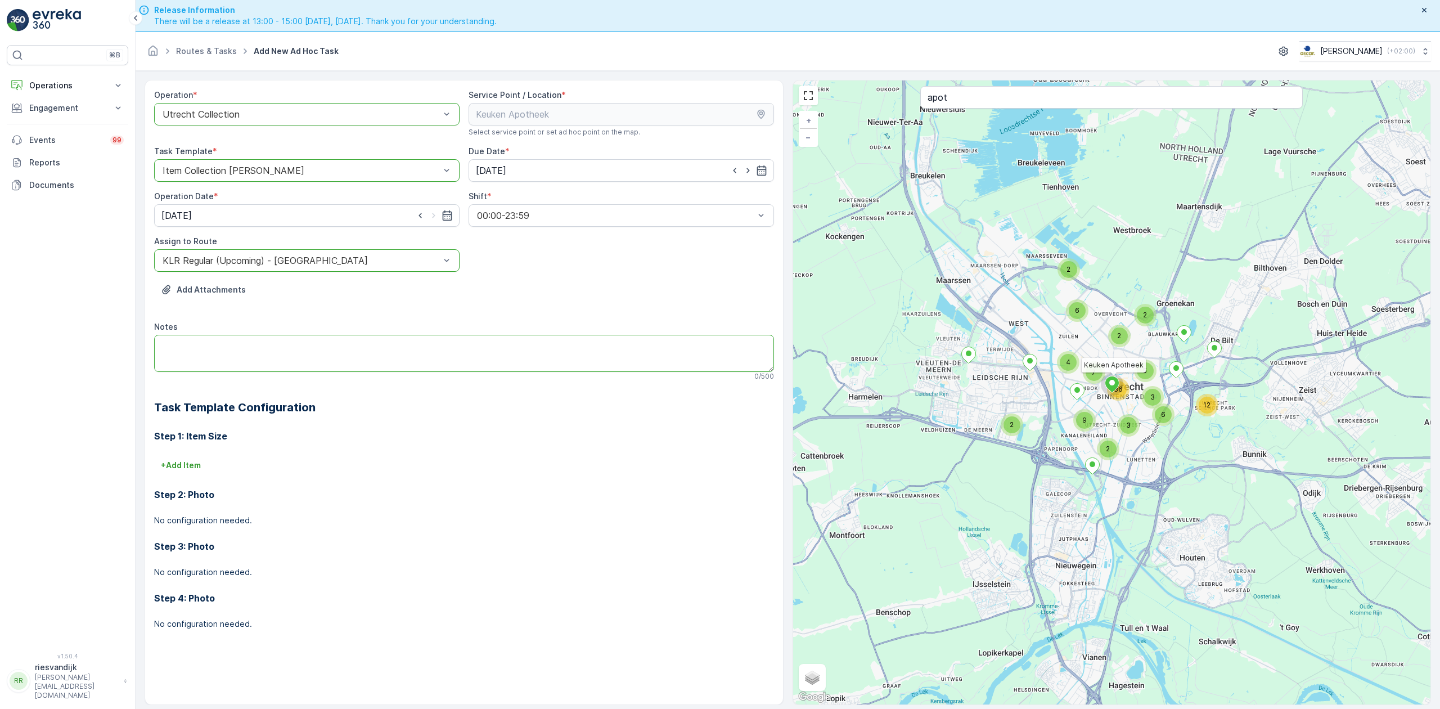
click at [268, 347] on textarea "Notes" at bounding box center [464, 353] width 620 height 37
type textarea "k"
type textarea "1 rest 240L ophalen"
click at [146, 464] on div "Operation * option Utrecht Collection, selected. Utrecht Collection Service Poi…" at bounding box center [464, 392] width 639 height 625
click at [174, 463] on p "+ Add Item" at bounding box center [181, 465] width 40 height 11
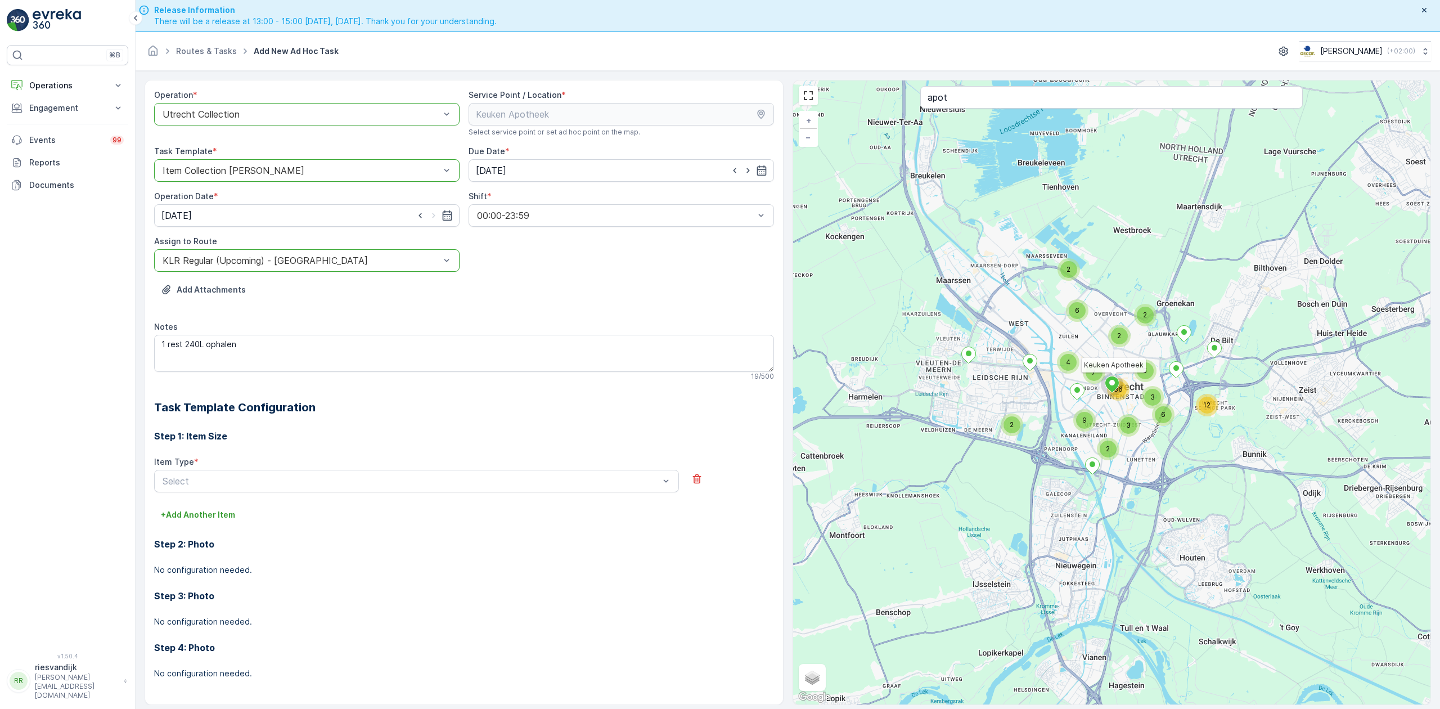
click at [214, 495] on div "Item Type * Select" at bounding box center [464, 480] width 620 height 49
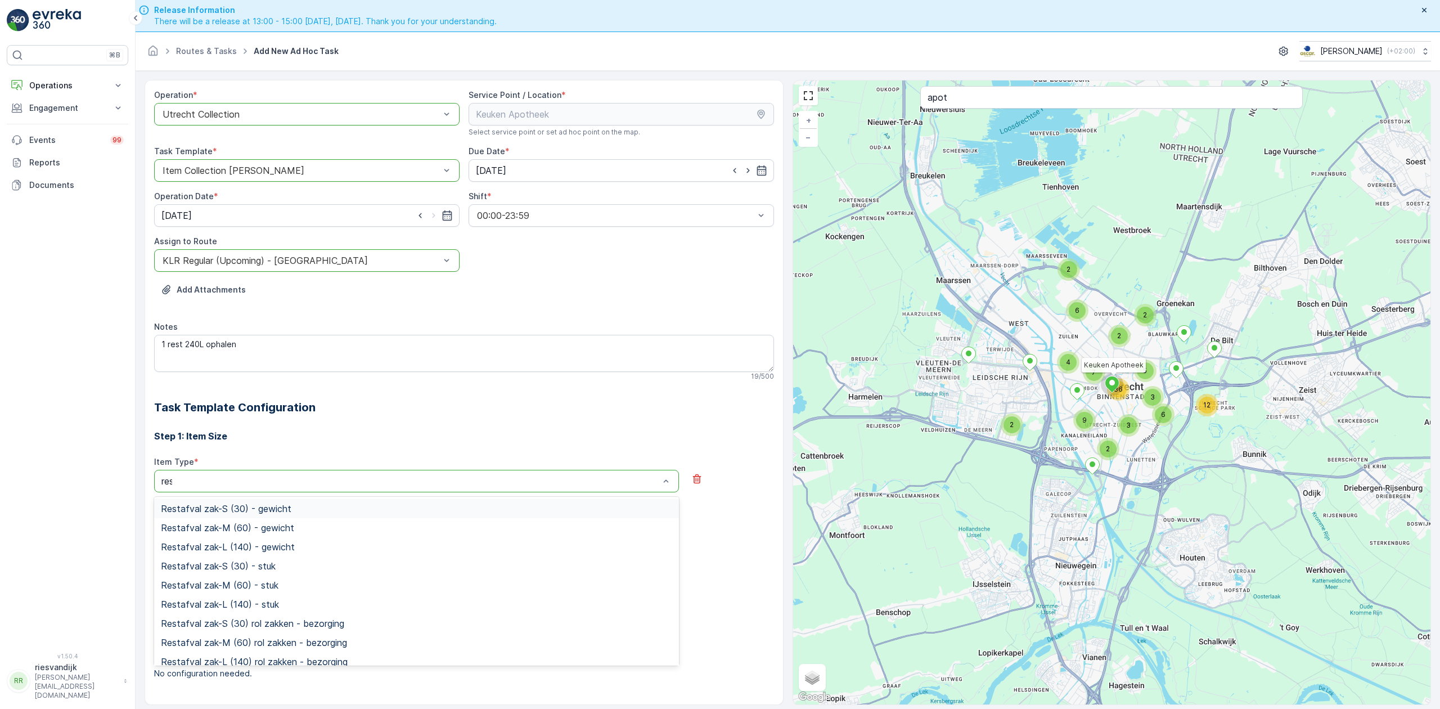
type input "rest"
click at [280, 610] on span "Restafval 240l container - stuk" at bounding box center [226, 615] width 130 height 10
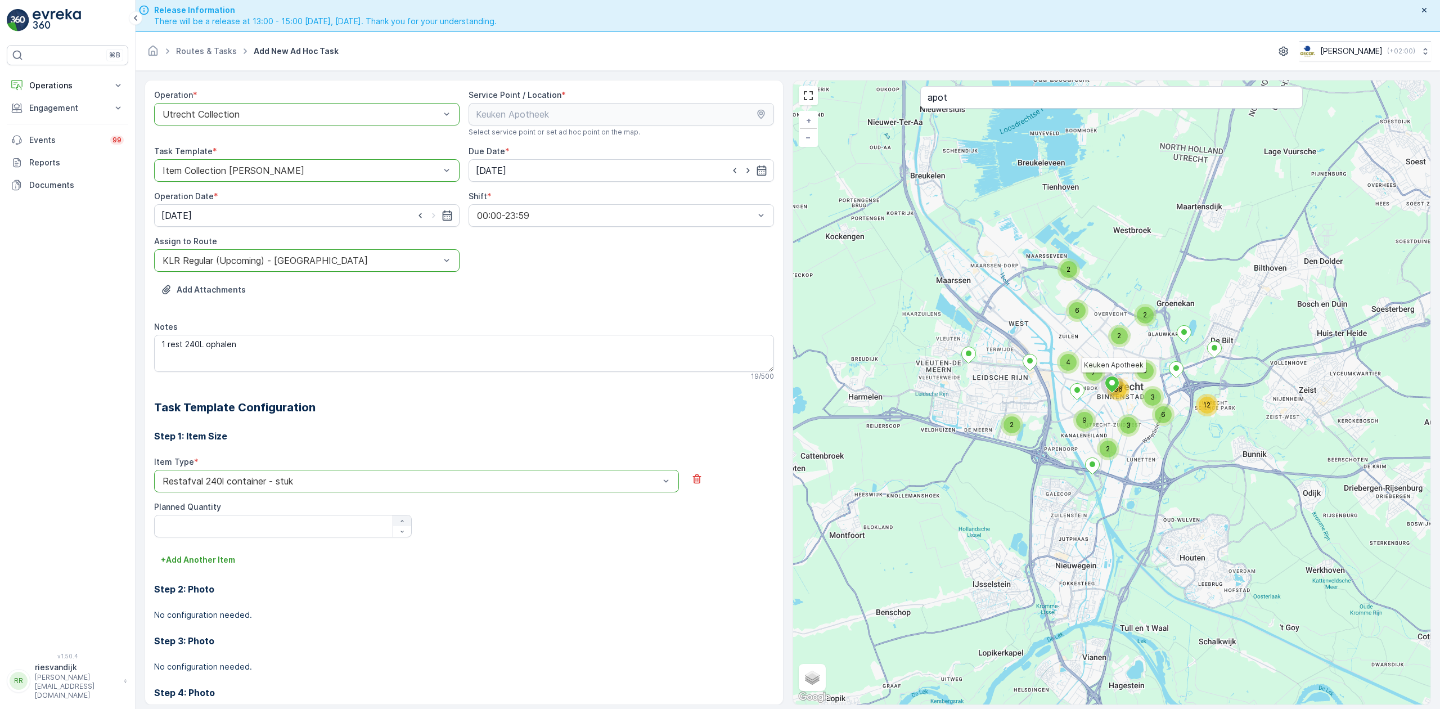
click at [395, 524] on div "button" at bounding box center [402, 520] width 18 height 7
type Quantity "1"
click at [262, 341] on textarea "1 rest 240L ophalen" at bounding box center [464, 353] width 620 height 37
click at [231, 345] on textarea "1 rest 240L ophalen" at bounding box center [464, 353] width 620 height 37
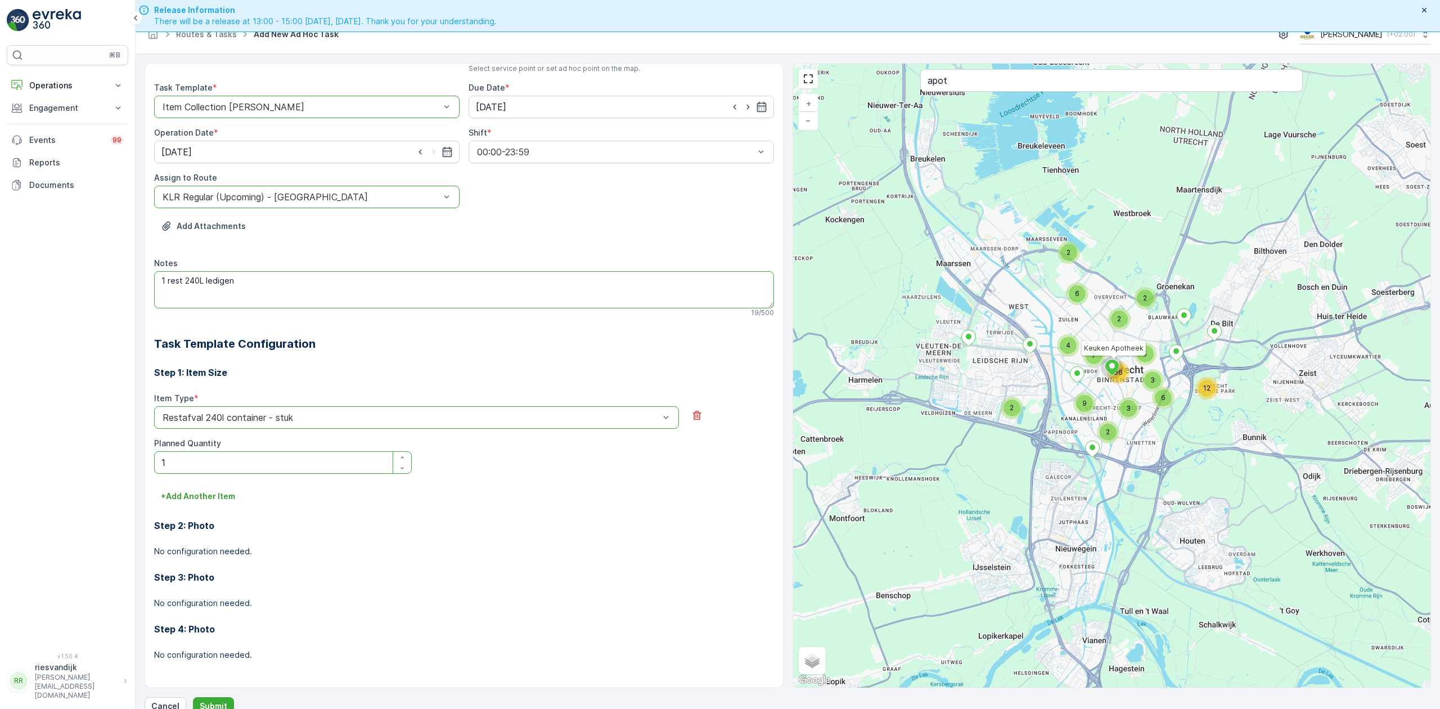
scroll to position [32, 0]
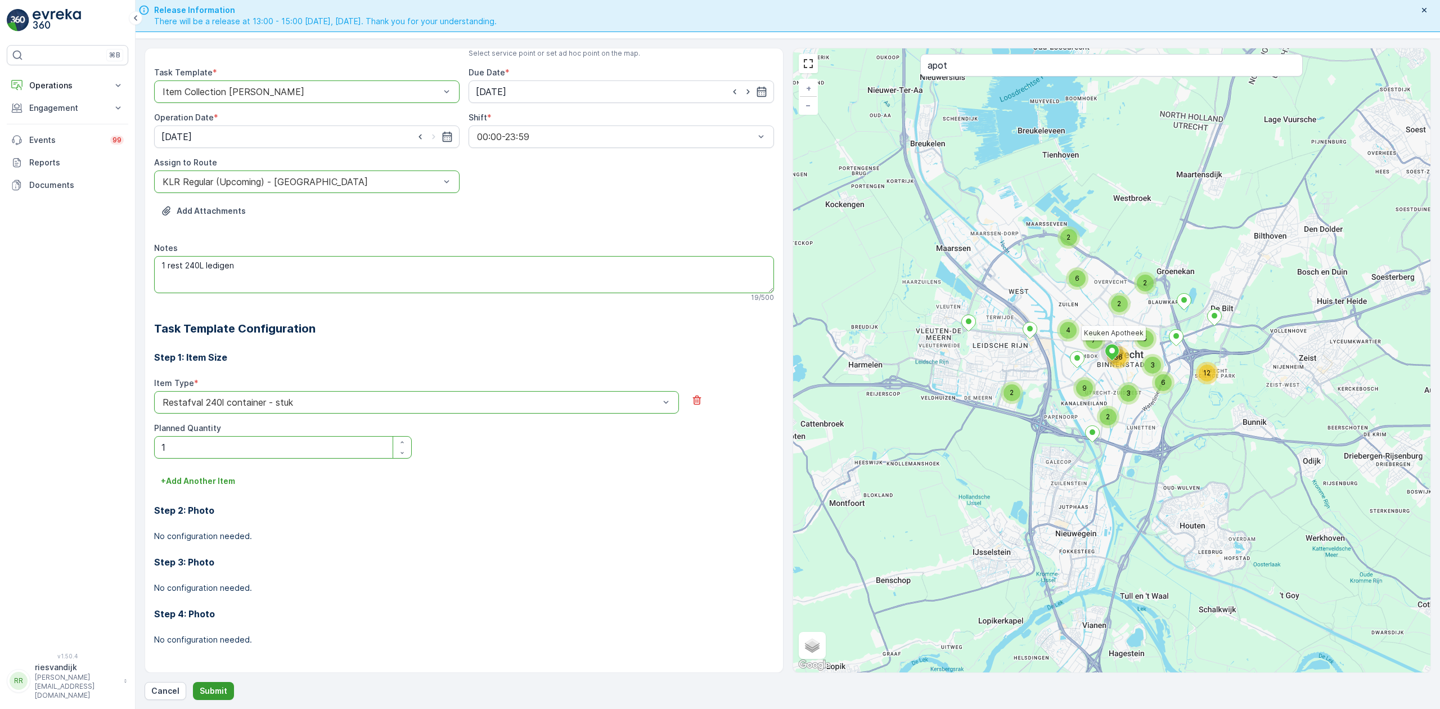
type textarea "1 rest 240L ledigen"
click at [222, 682] on button "Submit" at bounding box center [213, 691] width 41 height 18
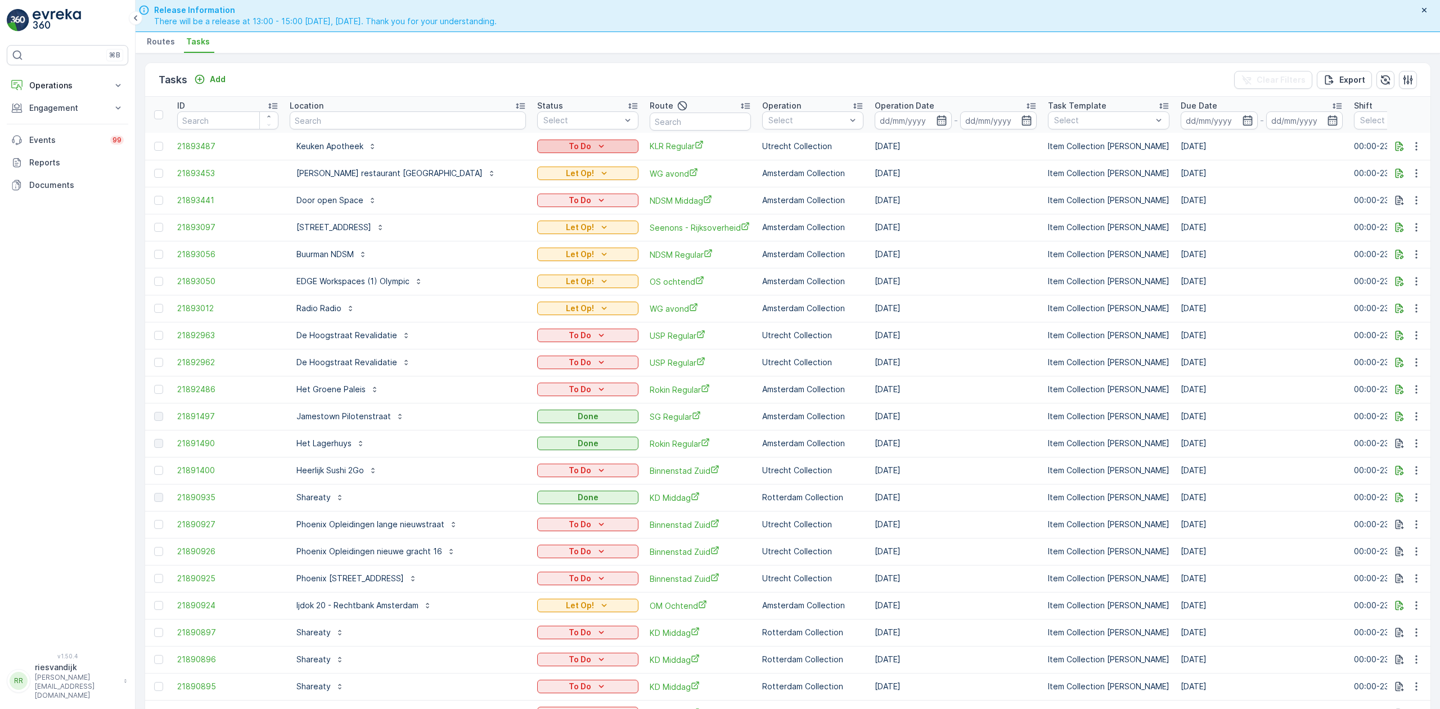
click at [569, 150] on p "To Do" at bounding box center [580, 146] width 22 height 11
click at [494, 192] on span "Let Op!" at bounding box center [494, 194] width 28 height 11
click at [385, 109] on div "Location" at bounding box center [408, 105] width 236 height 11
click at [385, 113] on input "text" at bounding box center [408, 120] width 236 height 18
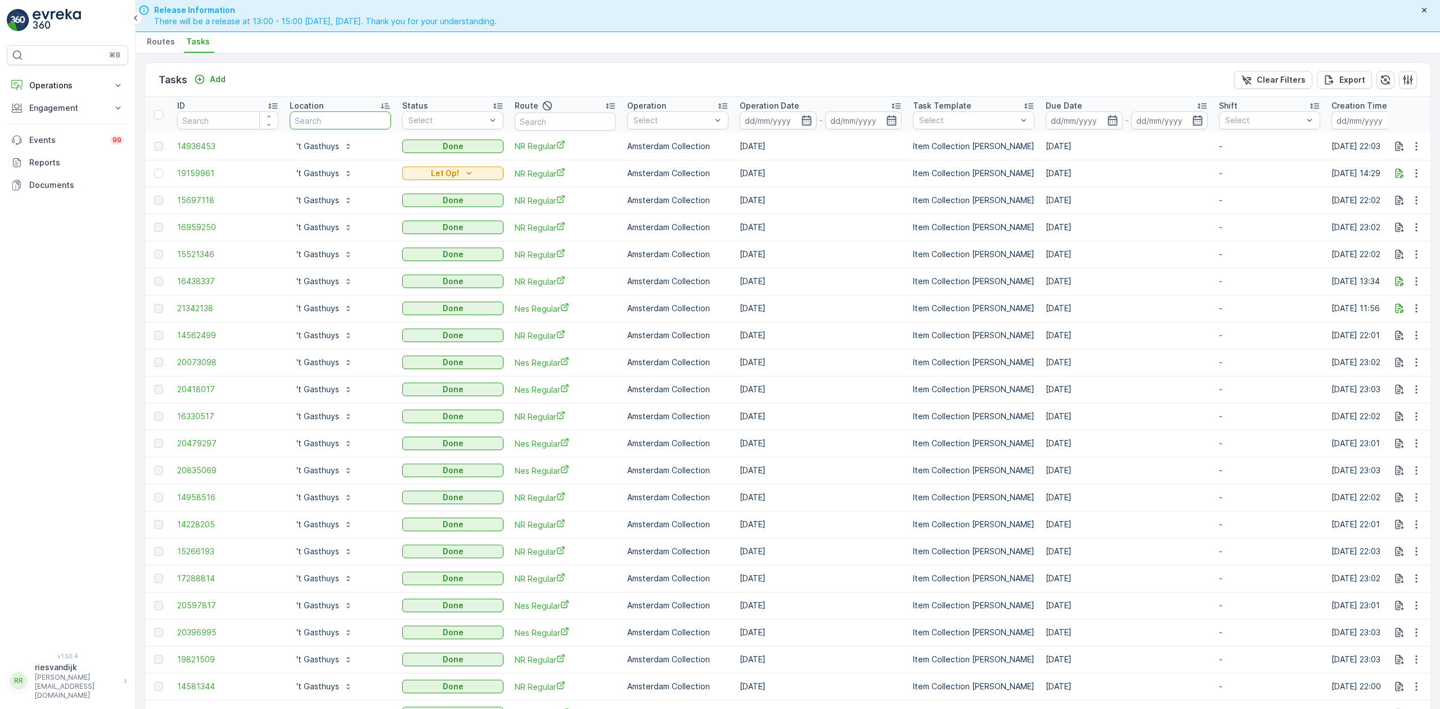
click at [332, 123] on input "text" at bounding box center [340, 120] width 101 height 18
type input "grega"
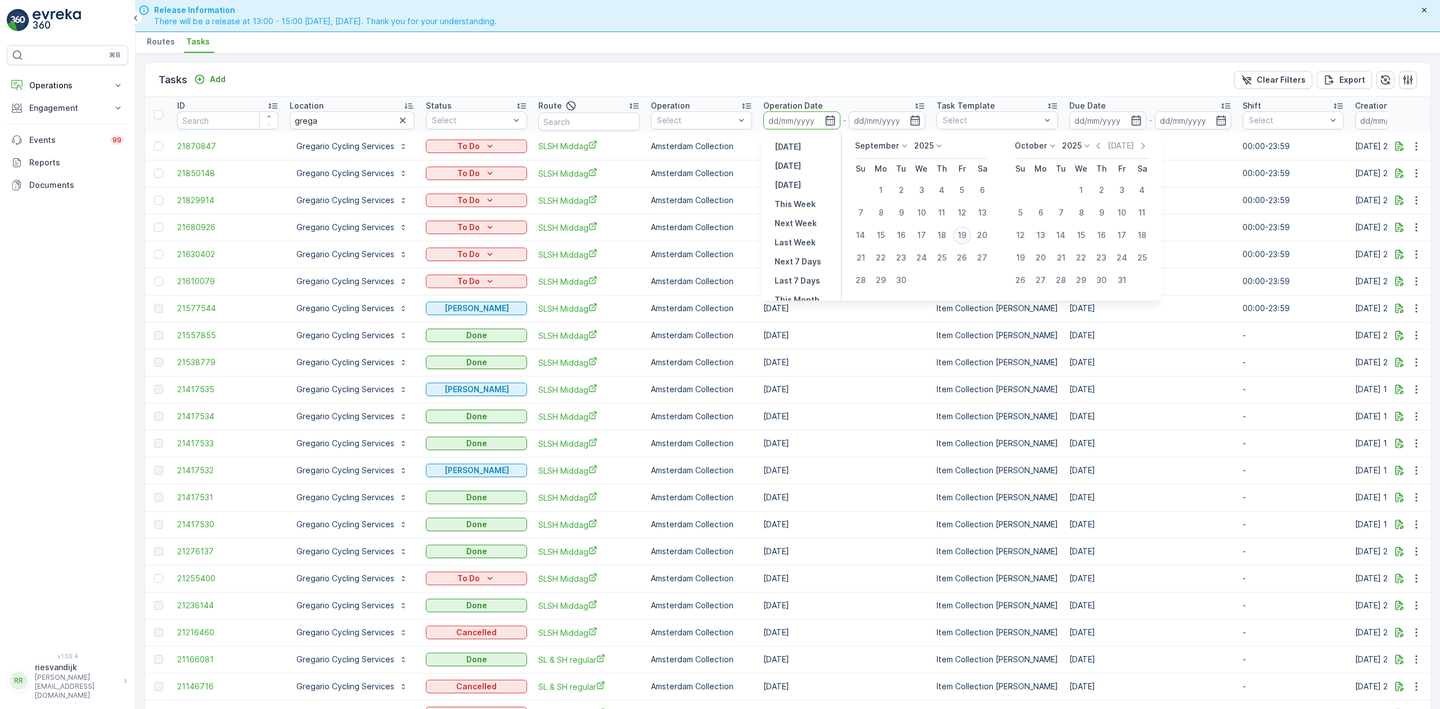
click at [961, 235] on div "19" at bounding box center [962, 235] width 18 height 18
type input "[DATE]"
click at [960, 235] on div "19" at bounding box center [962, 235] width 18 height 18
type input "[DATE]"
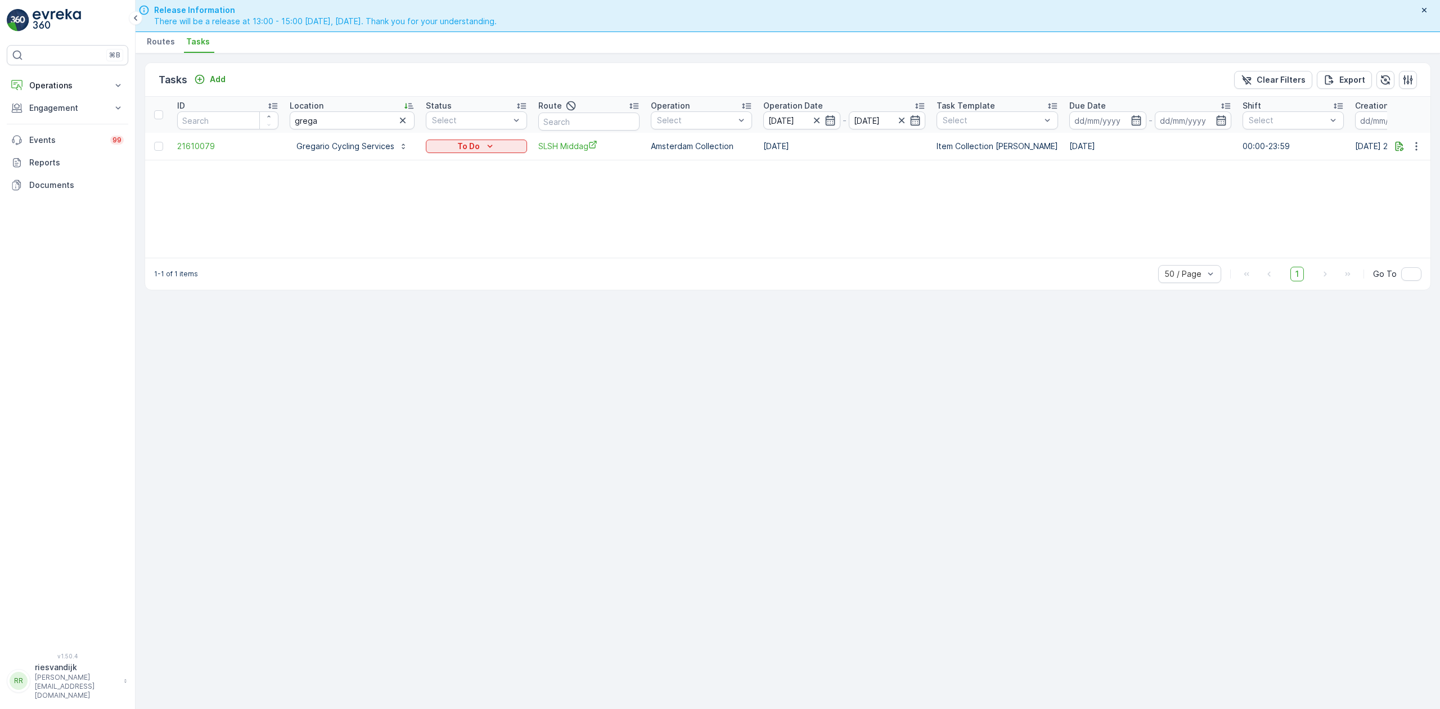
click at [405, 118] on icon "button" at bounding box center [402, 120] width 11 height 11
click at [363, 118] on input "text" at bounding box center [352, 120] width 125 height 18
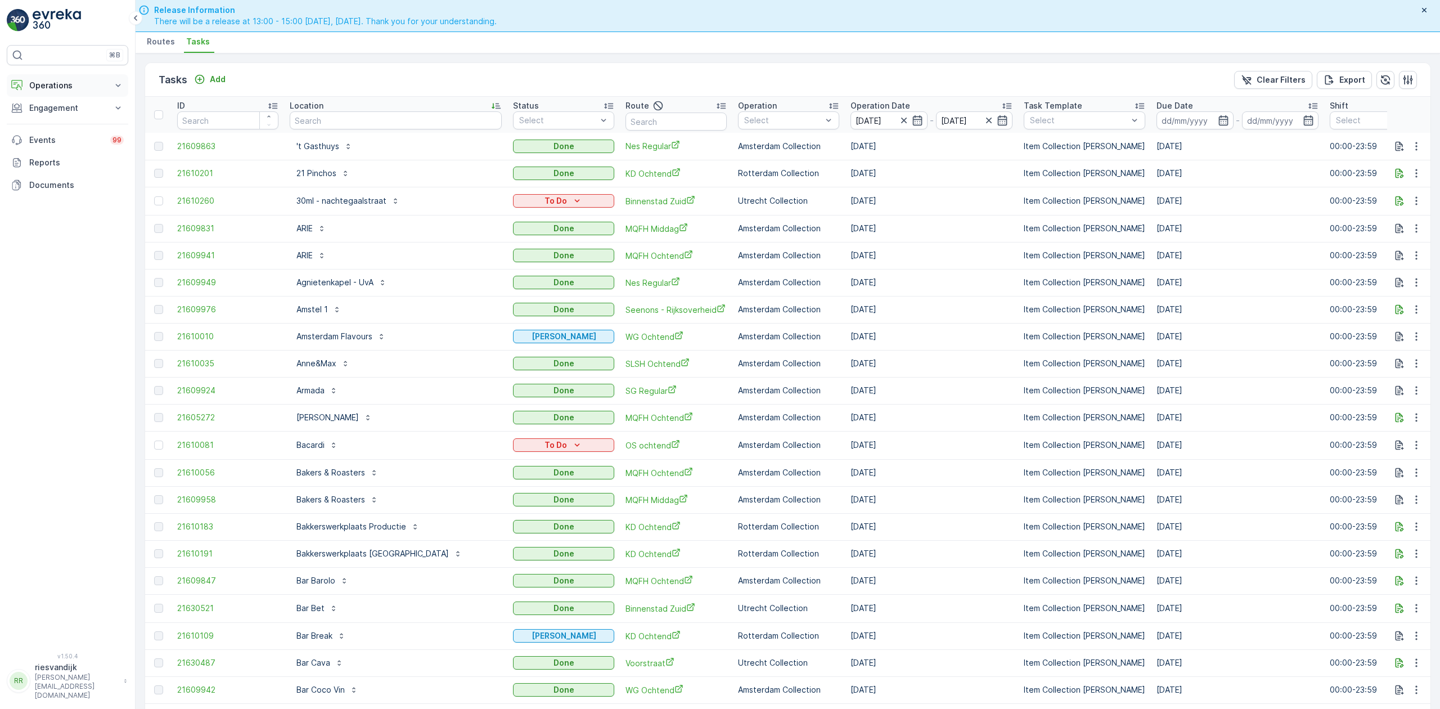
click at [72, 93] on button "Operations" at bounding box center [67, 85] width 121 height 22
click at [60, 151] on link "Cockpit" at bounding box center [76, 152] width 104 height 16
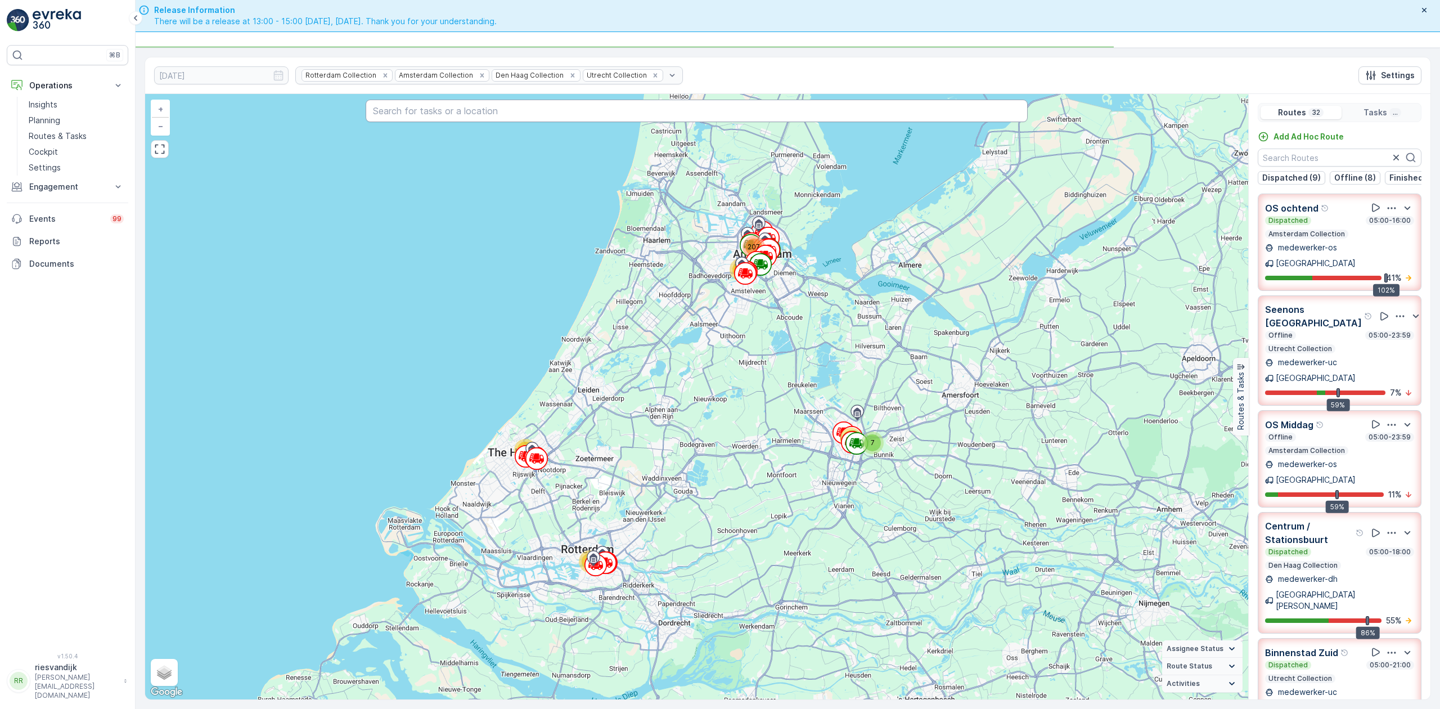
click at [579, 112] on input "text" at bounding box center [697, 111] width 662 height 22
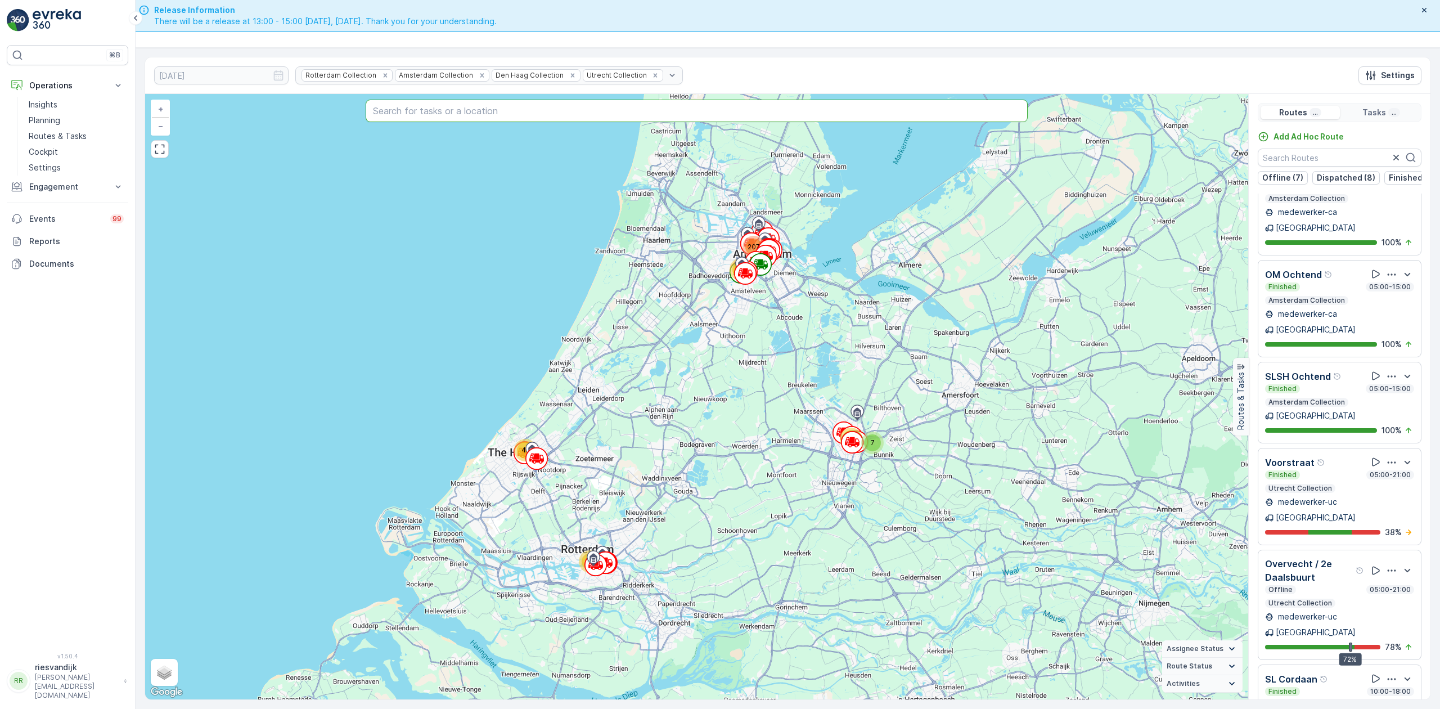
scroll to position [727, 0]
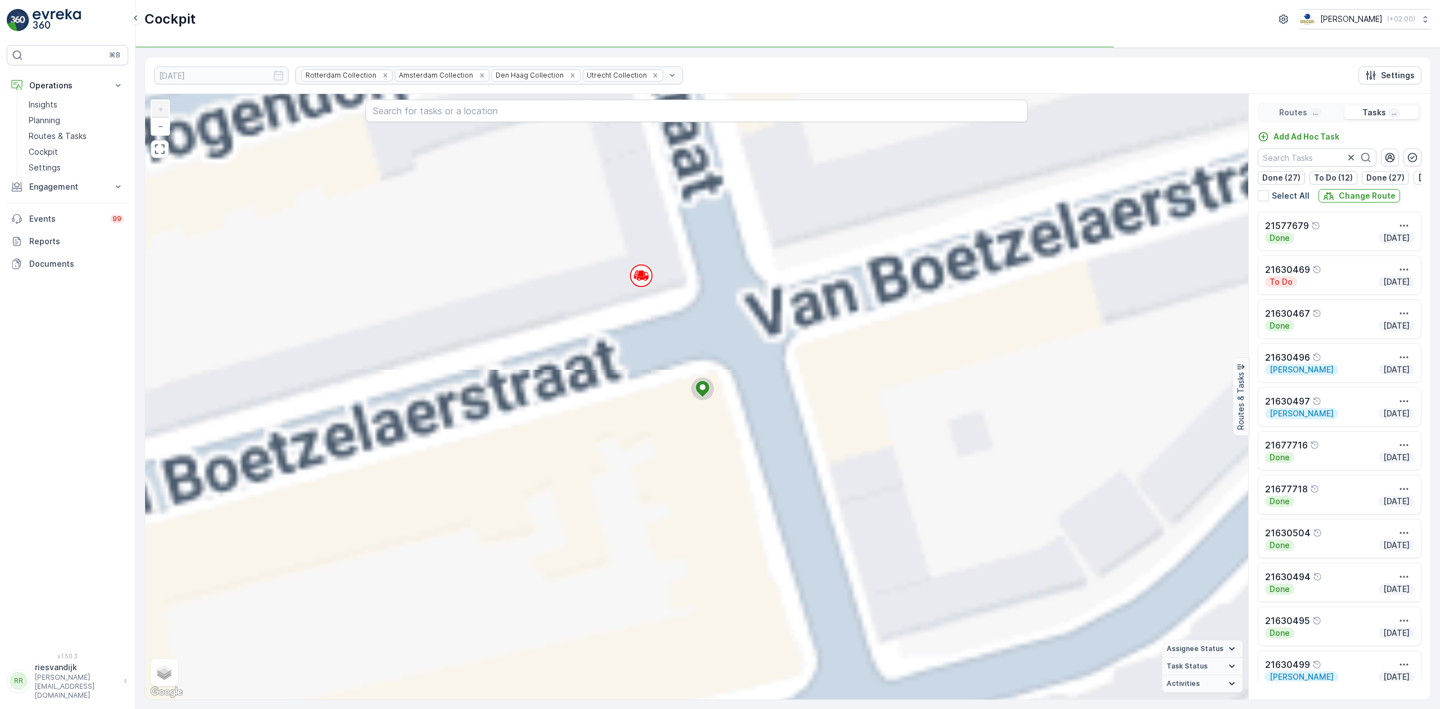
click at [820, 345] on div "2 2 2 2 2 2 2 2 2 3 2 2 2 2 2 2 2 2 2 2 2 2 4 3 3 3 3 4 2 4 6 4 2 4 2 2 4 3 2 4…" at bounding box center [696, 396] width 1103 height 605
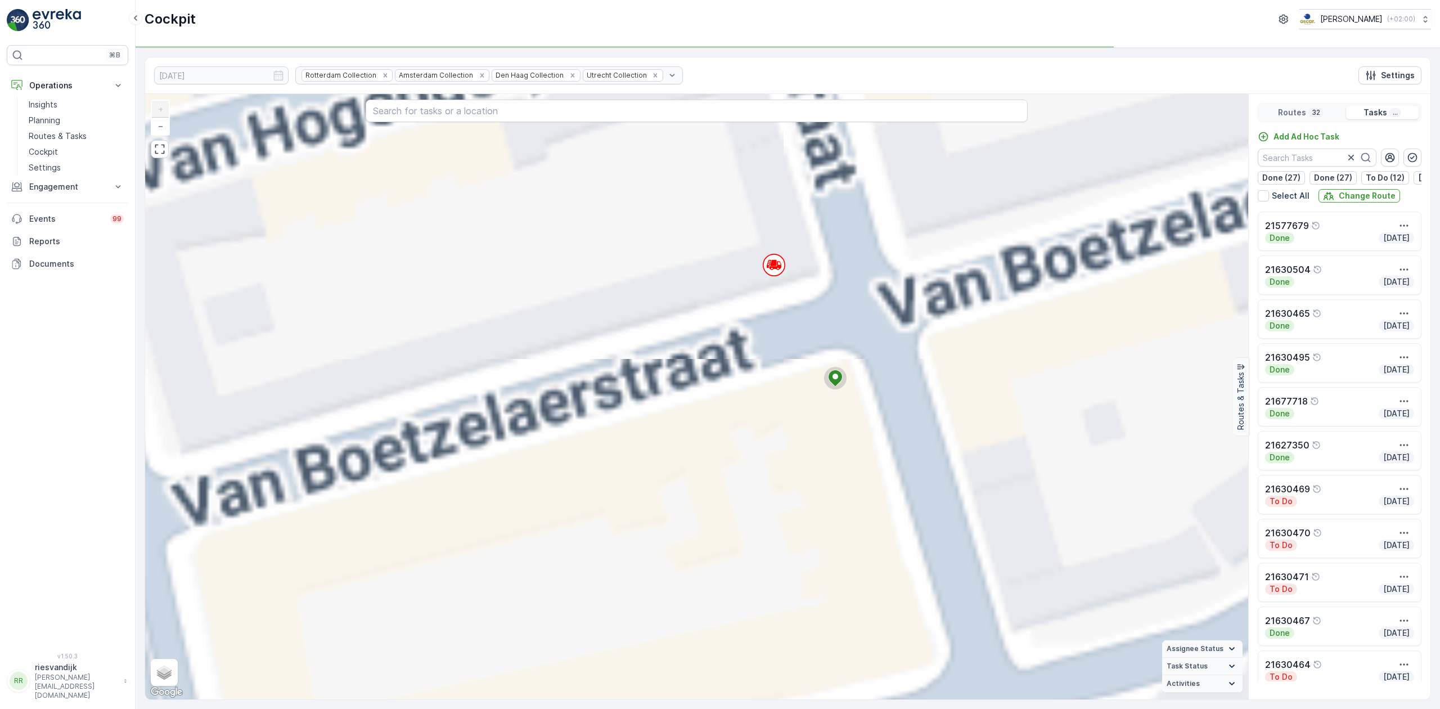
click at [862, 334] on div "2 2 2 2 2 2 2 3 2 2 2 2 2 2 2 2 2 2 2 2 2 2 2 2 2 2 2 2 2 2 2 2 6 2 2 2 2 2 2 2…" at bounding box center [696, 396] width 1103 height 605
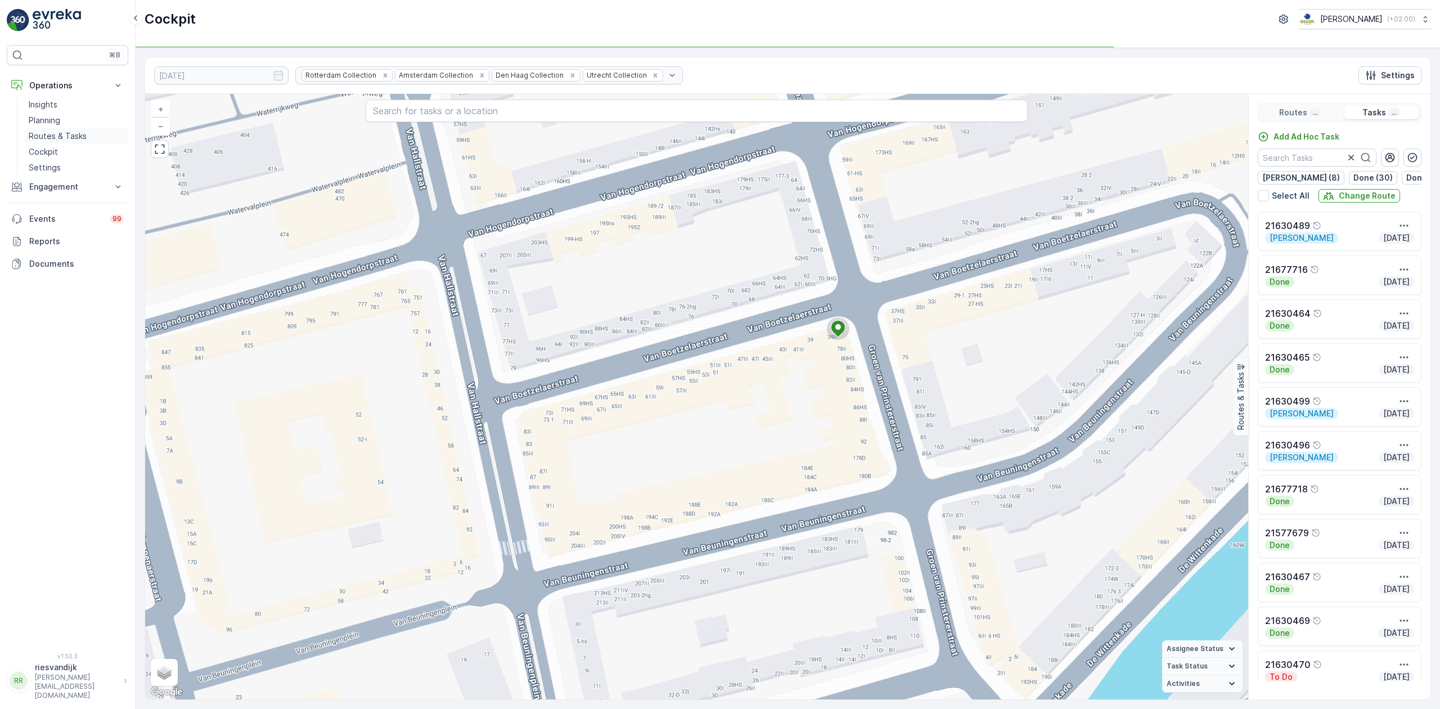
click at [39, 133] on p "Routes & Tasks" at bounding box center [58, 135] width 58 height 11
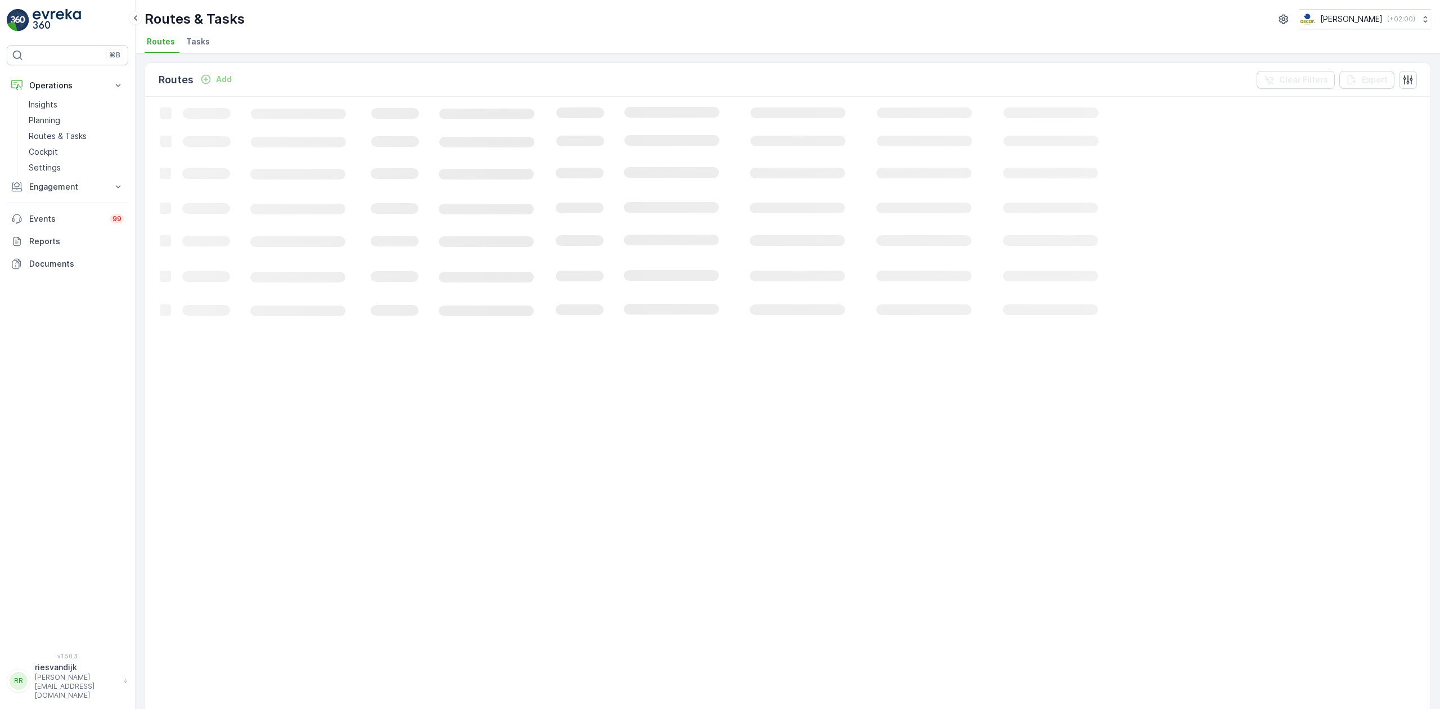
click at [206, 41] on span "Tasks" at bounding box center [198, 41] width 24 height 11
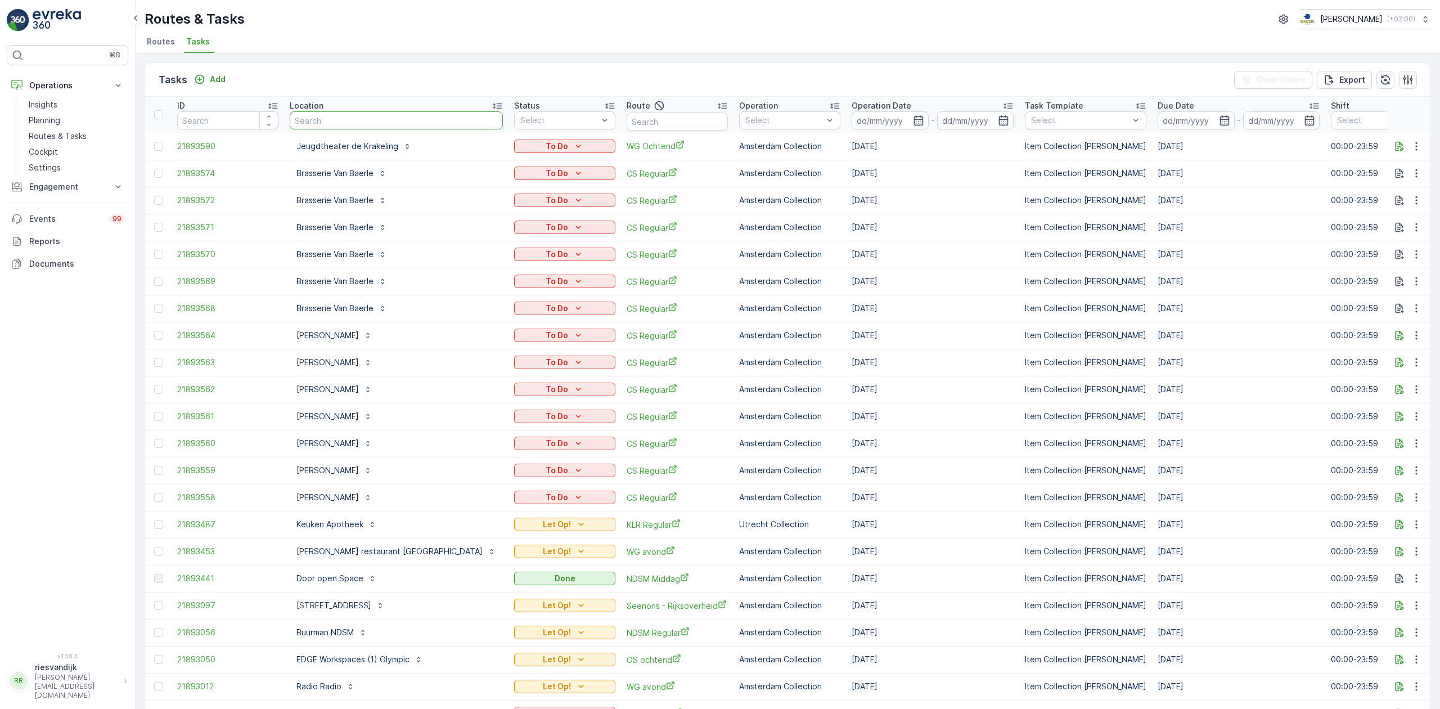
click at [328, 123] on input "text" at bounding box center [396, 120] width 213 height 18
type input "sts"
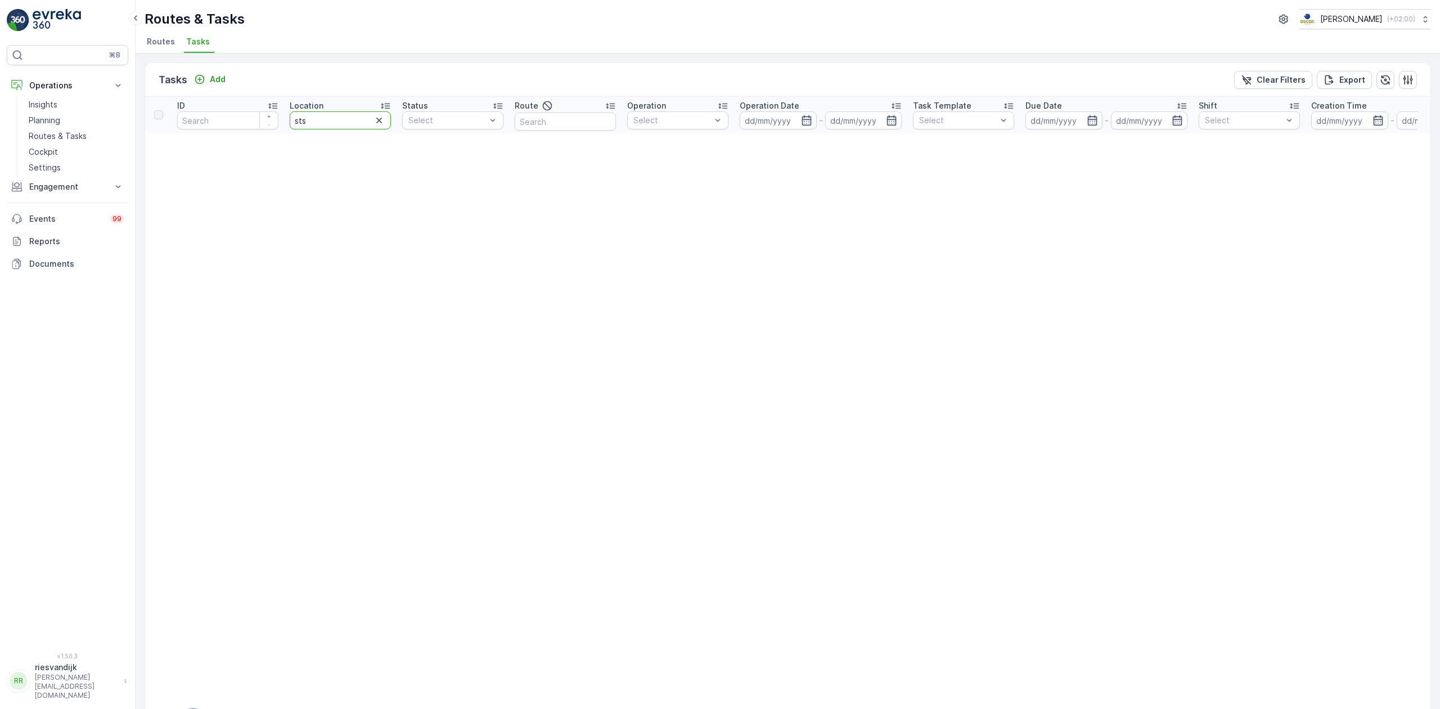
click at [325, 123] on input "sts" at bounding box center [340, 120] width 101 height 18
type input "statieg"
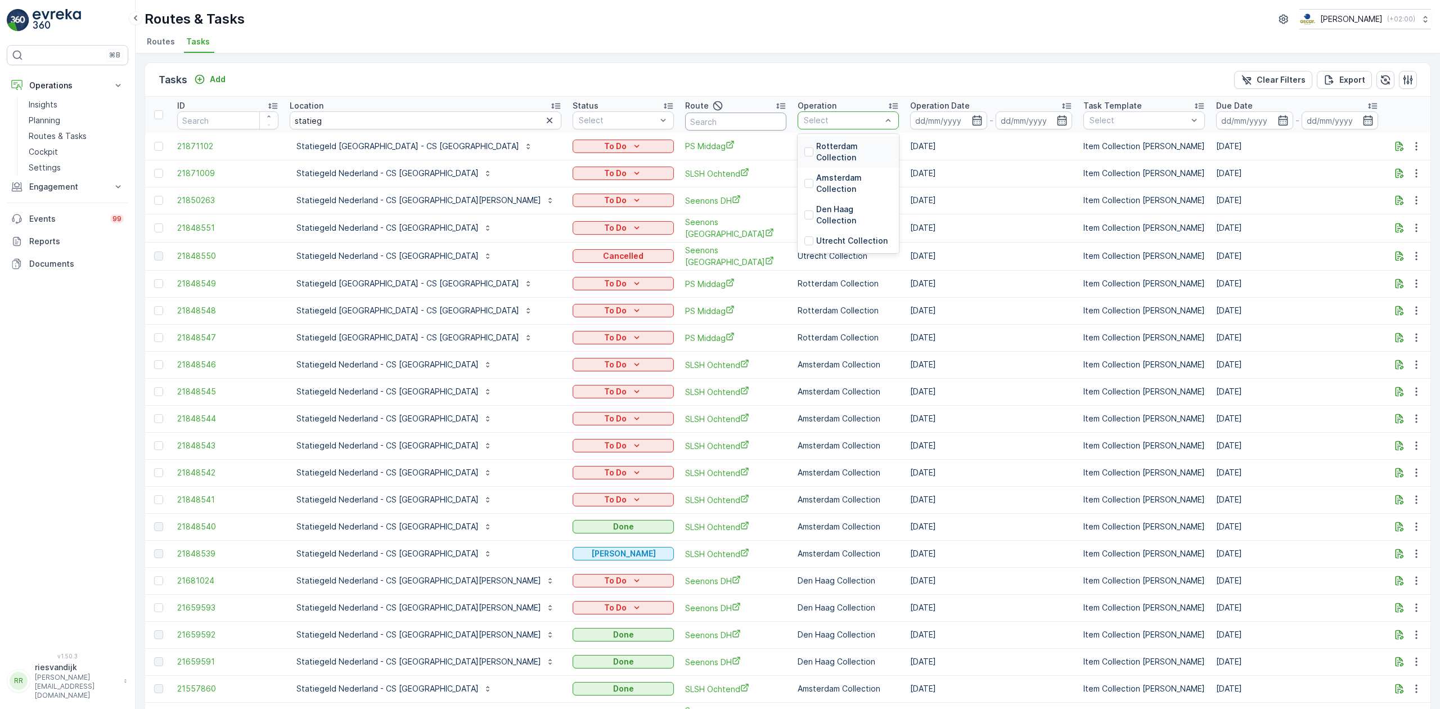
click at [685, 121] on input "text" at bounding box center [735, 121] width 101 height 18
type input "seenons"
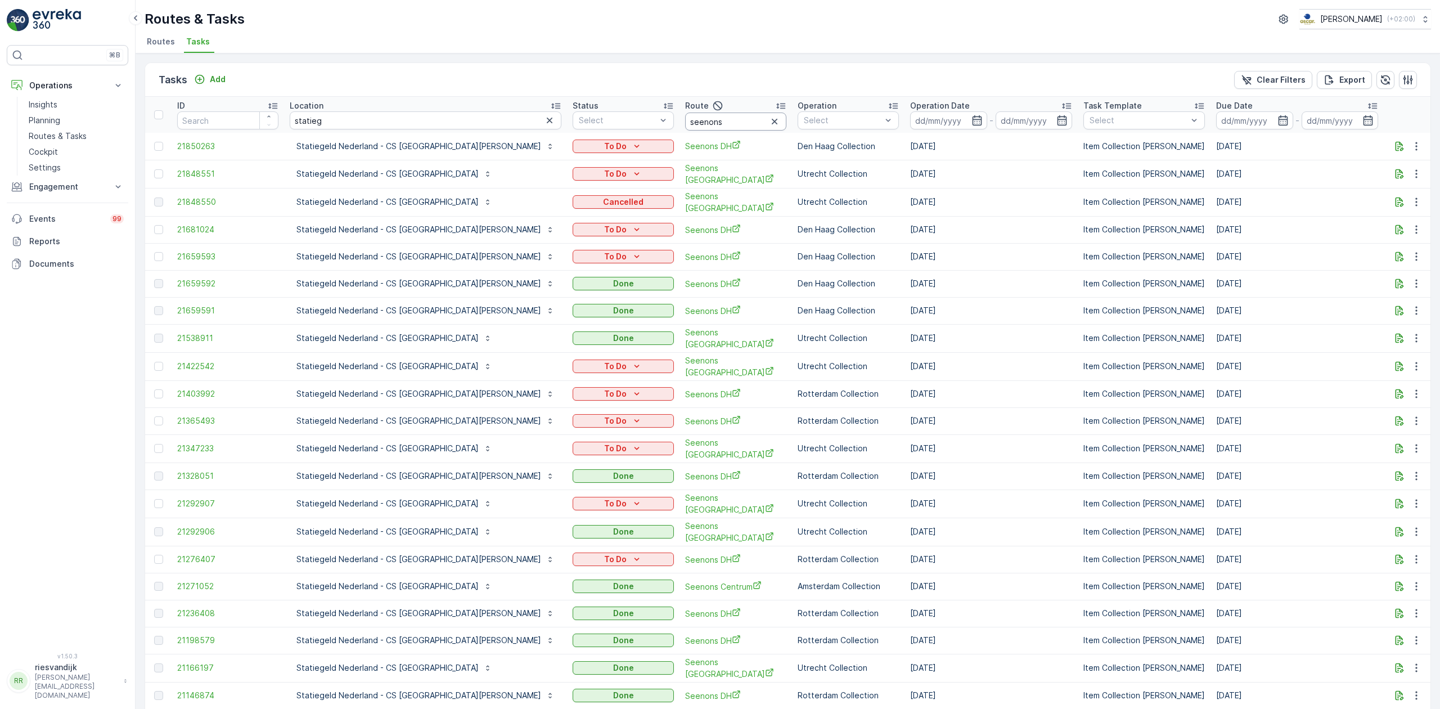
click at [685, 122] on input "seenons" at bounding box center [735, 121] width 101 height 18
type input "seenons dh"
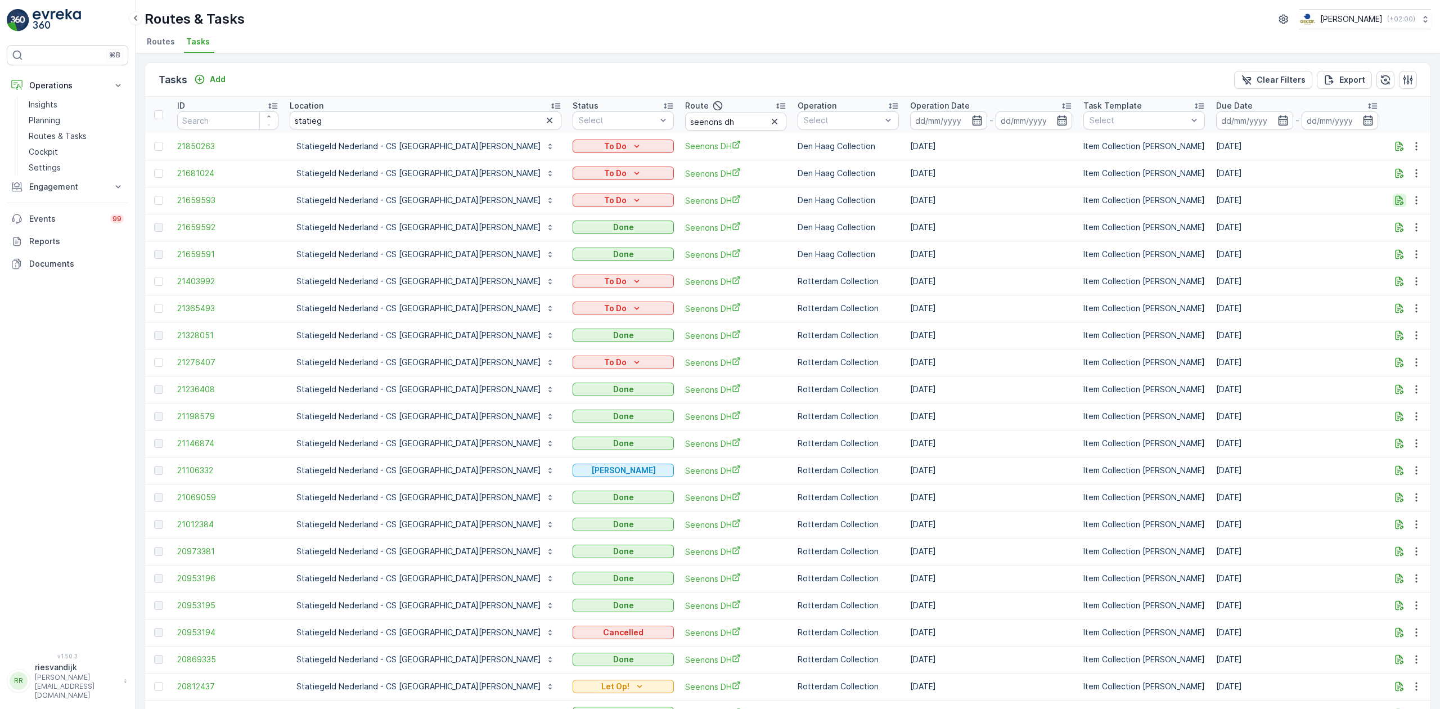
click at [1397, 199] on icon "button" at bounding box center [1399, 200] width 11 height 11
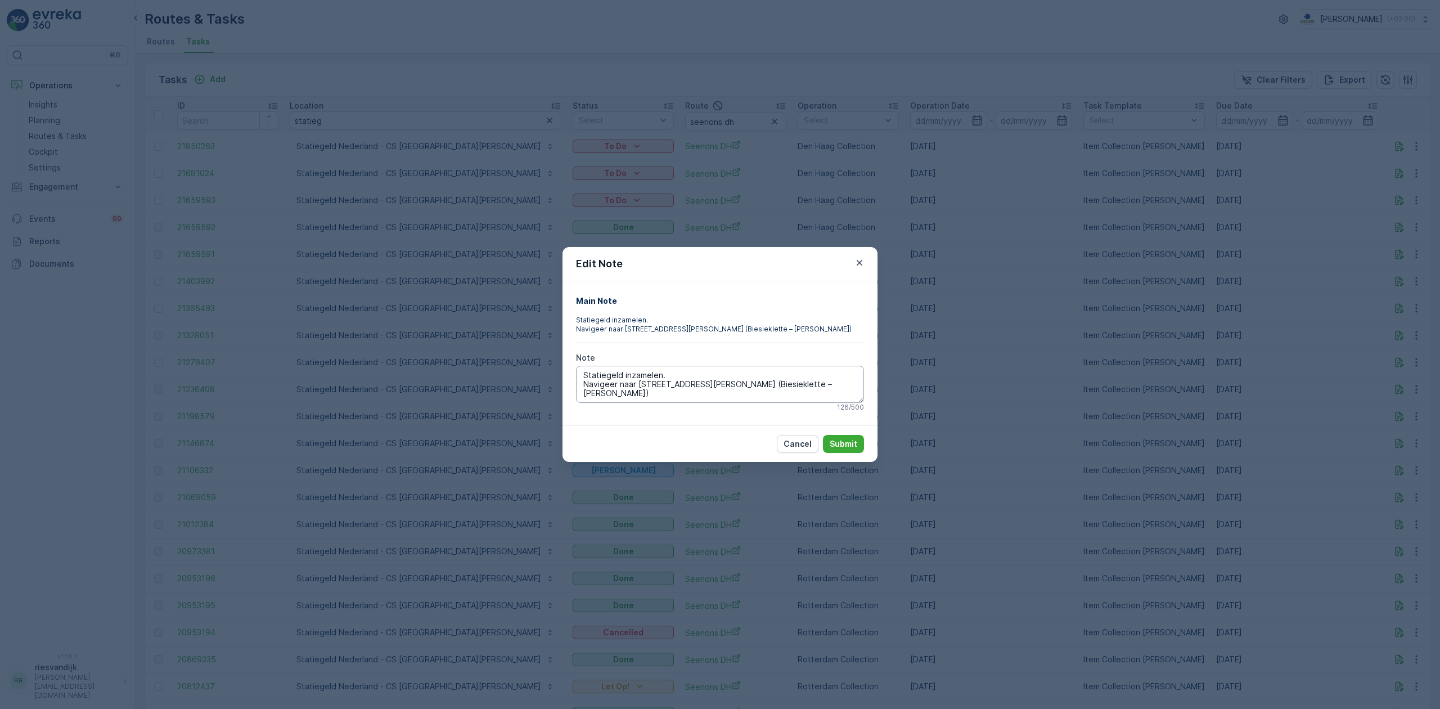
drag, startPoint x: 763, startPoint y: 398, endPoint x: 613, endPoint y: 385, distance: 150.7
click at [613, 385] on textarea "Statiegeld inzamelen. Navigeer naar Prins WillemAlexanderweg t/o 99, 2595 BT, D…" at bounding box center [720, 384] width 288 height 37
click at [792, 386] on textarea "Statiegeld inzamelen. Navigeer naar Prins WillemAlexanderweg t/o 99, 2595 BT, D…" at bounding box center [720, 384] width 288 height 37
click at [855, 448] on p "Submit" at bounding box center [844, 443] width 28 height 11
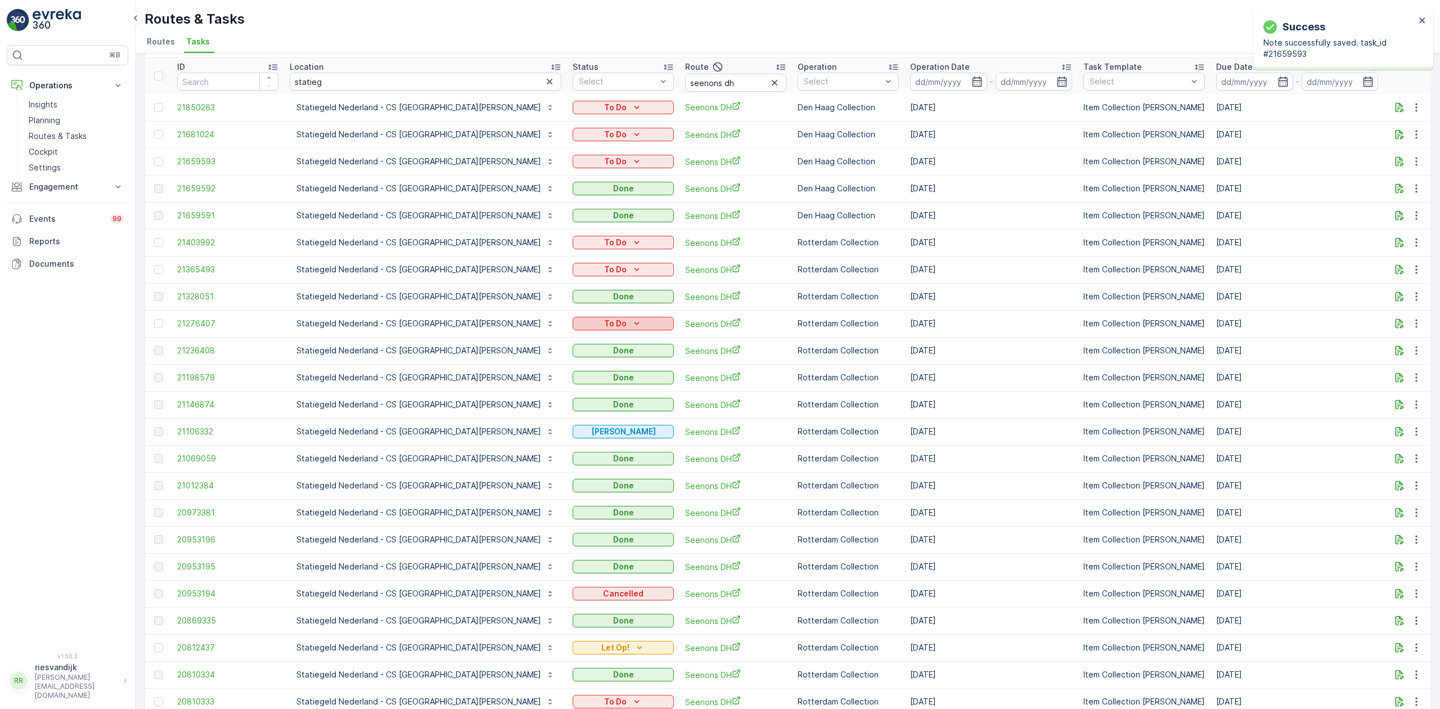
scroll to position [75, 0]
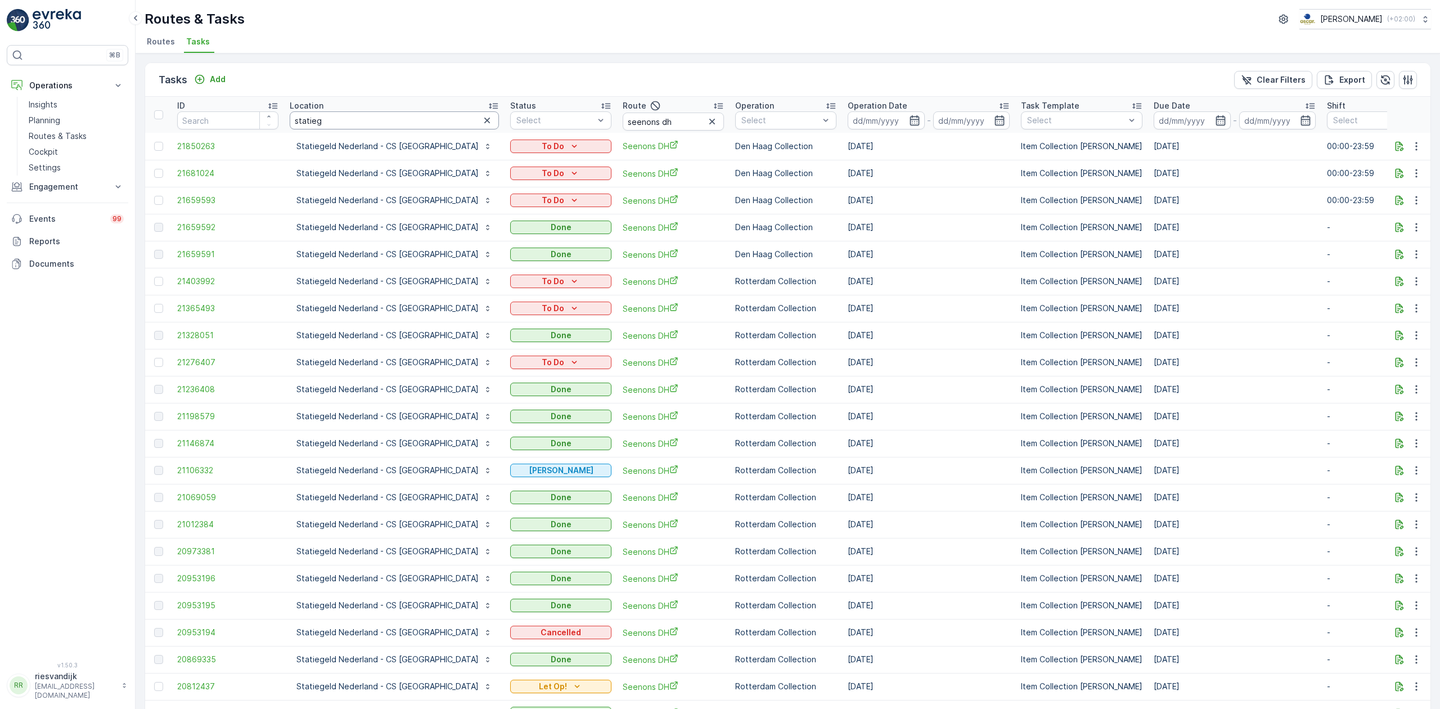
click at [381, 121] on input "statieg" at bounding box center [394, 120] width 209 height 18
click at [382, 121] on input "statieg" at bounding box center [394, 120] width 209 height 18
click at [709, 120] on icon "button" at bounding box center [712, 122] width 6 height 6
click at [480, 116] on button "button" at bounding box center [486, 120] width 13 height 13
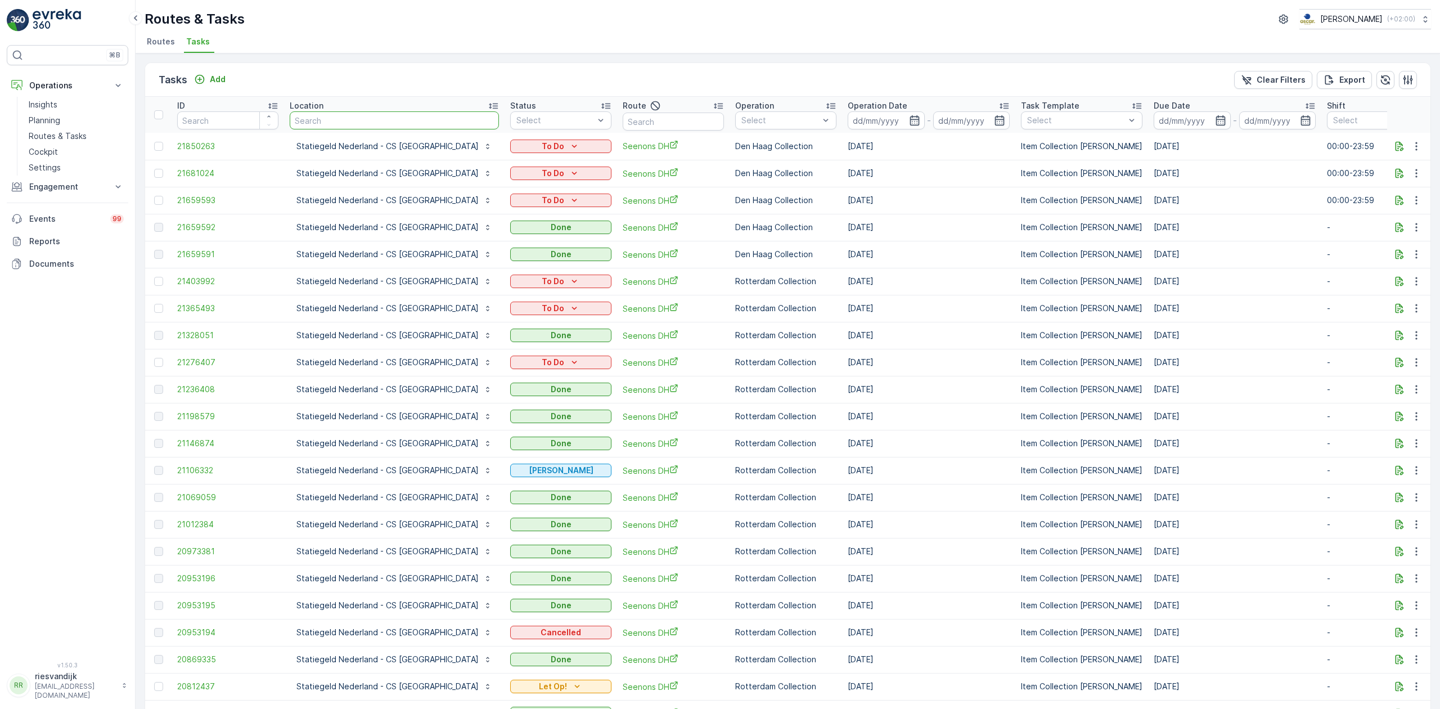
type input "z"
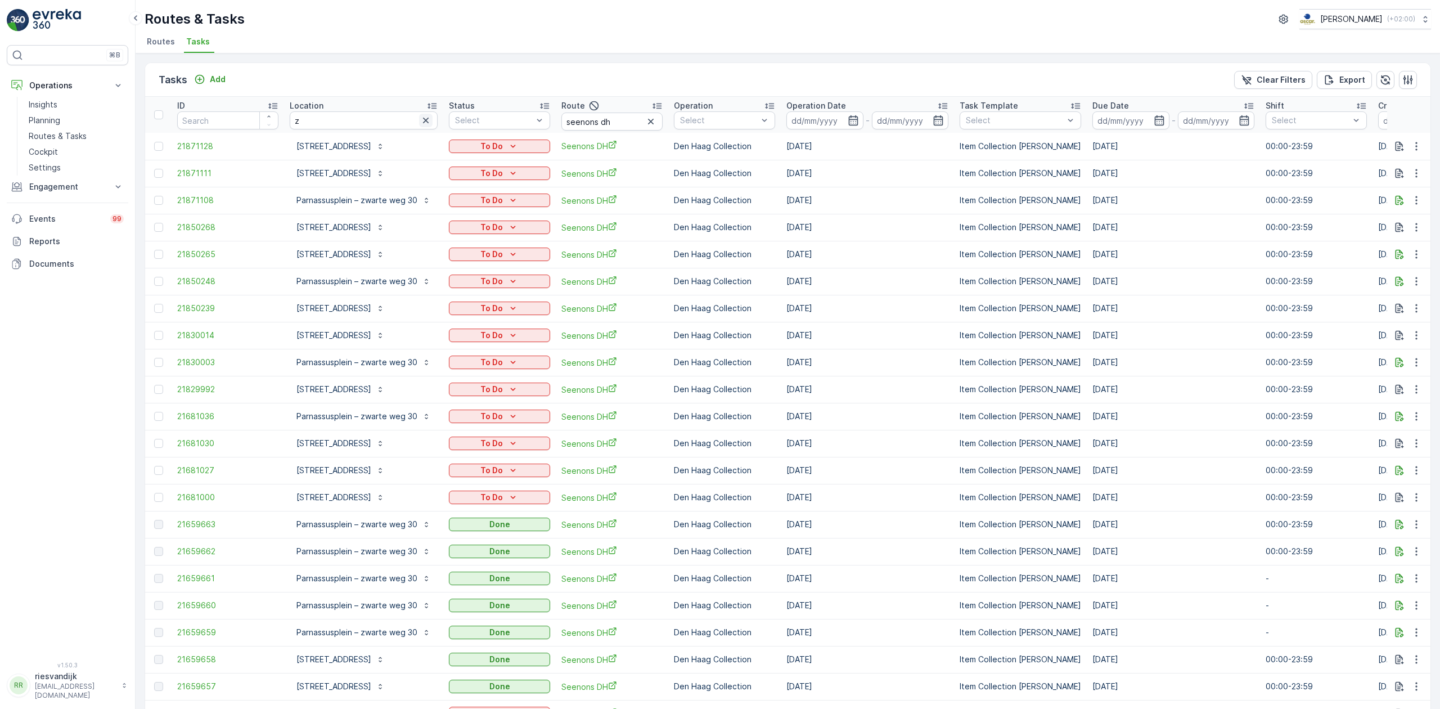
click at [421, 120] on icon "button" at bounding box center [425, 120] width 11 height 11
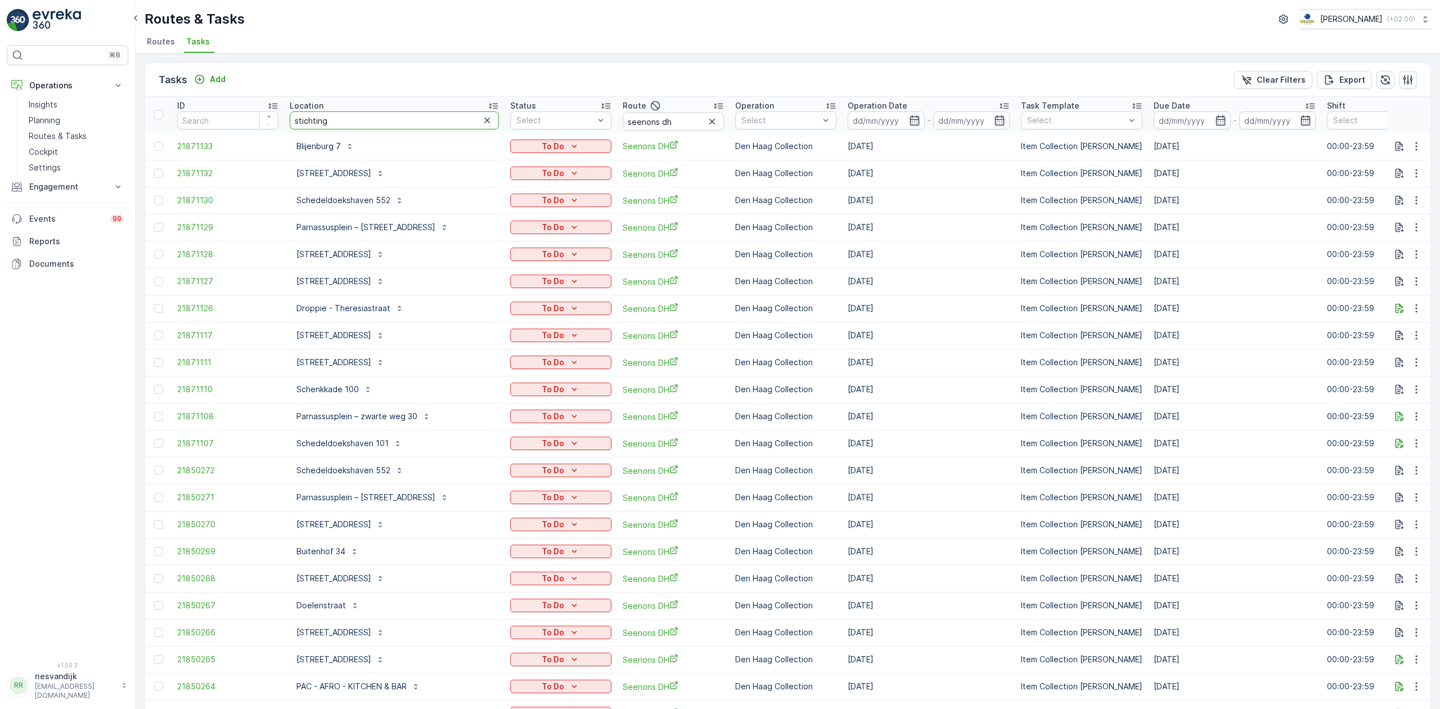
type input "stichting"
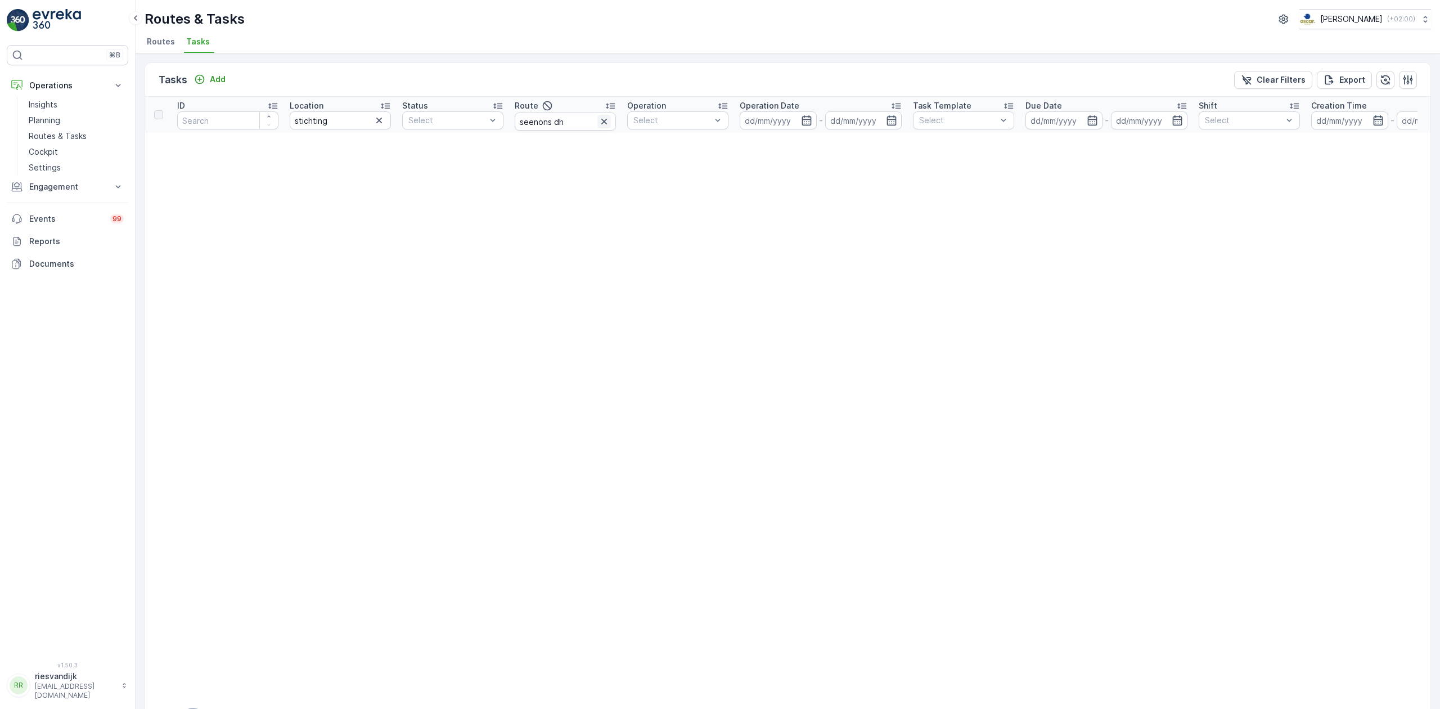
click at [608, 123] on icon "button" at bounding box center [603, 121] width 11 height 11
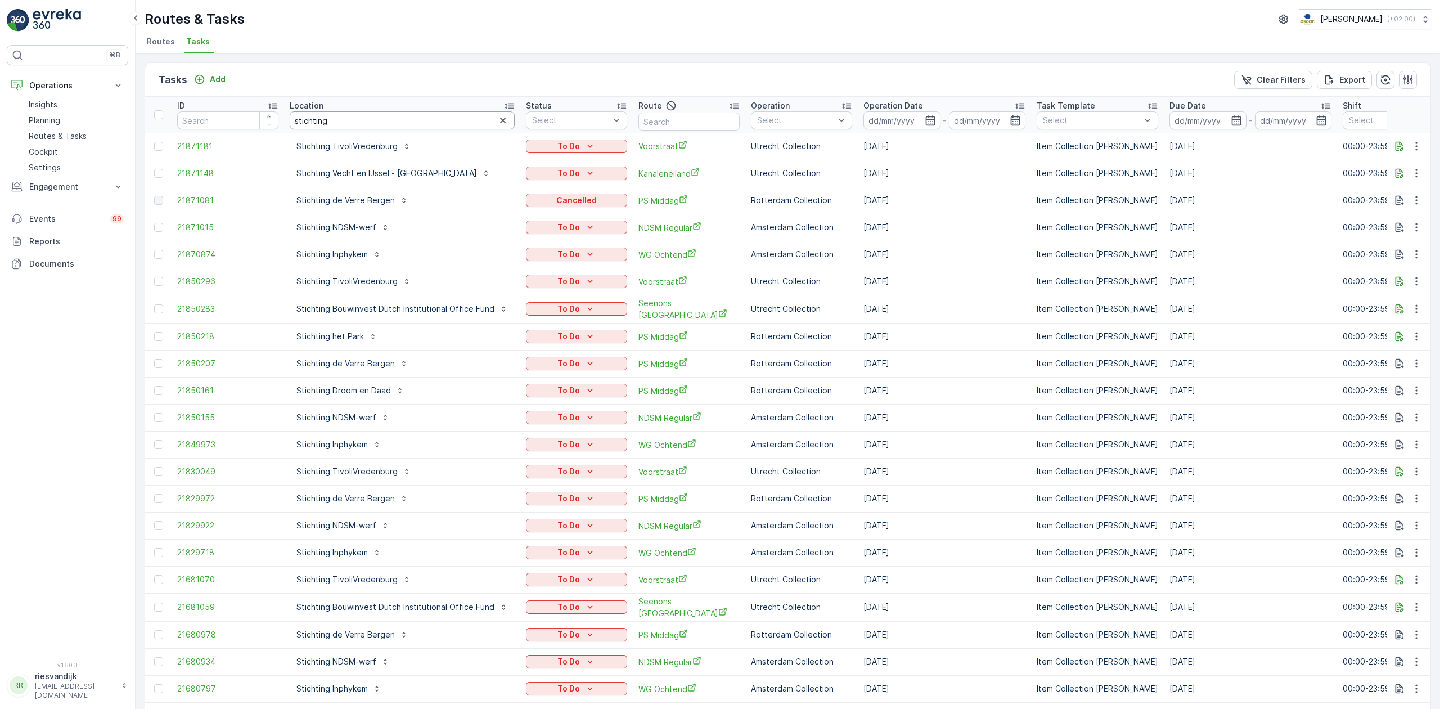
click at [460, 124] on input "stichting" at bounding box center [402, 120] width 225 height 18
type input "stichting de verr"
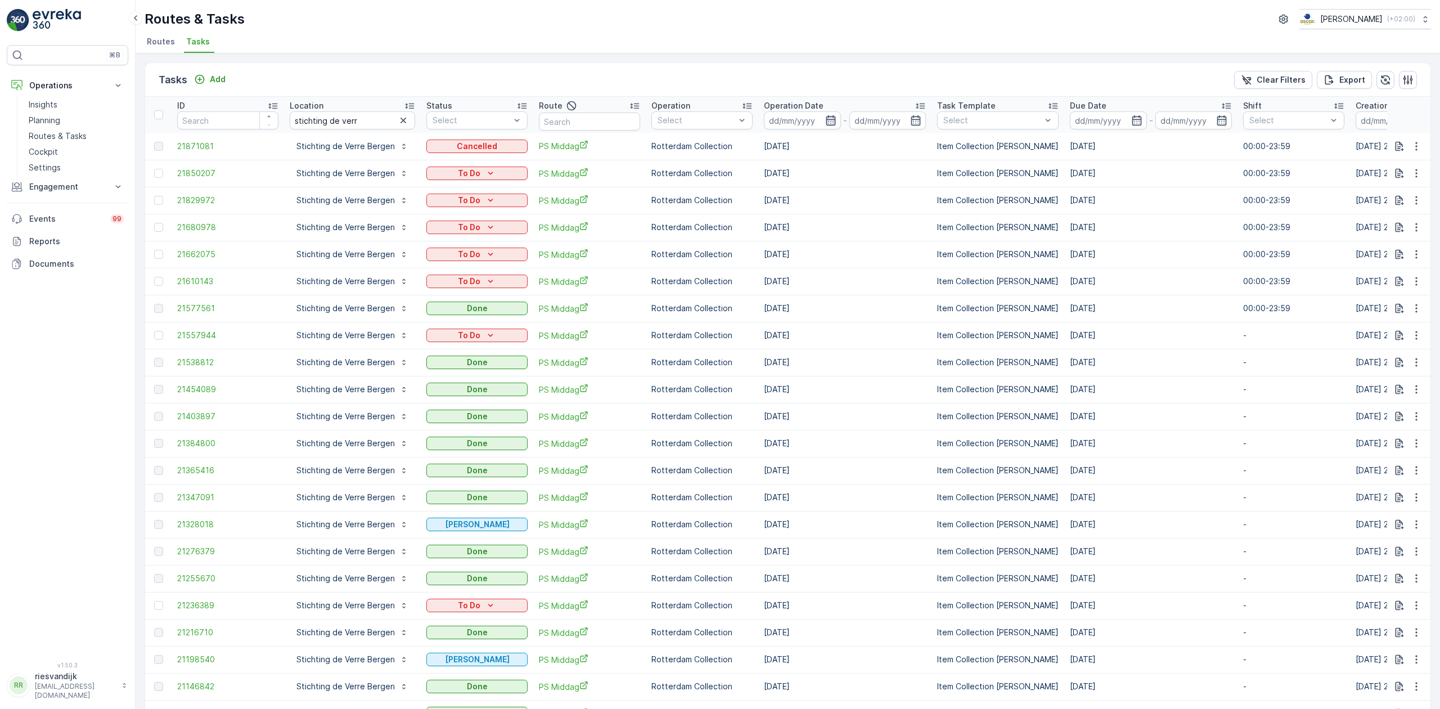
click at [829, 119] on icon "button" at bounding box center [830, 120] width 11 height 11
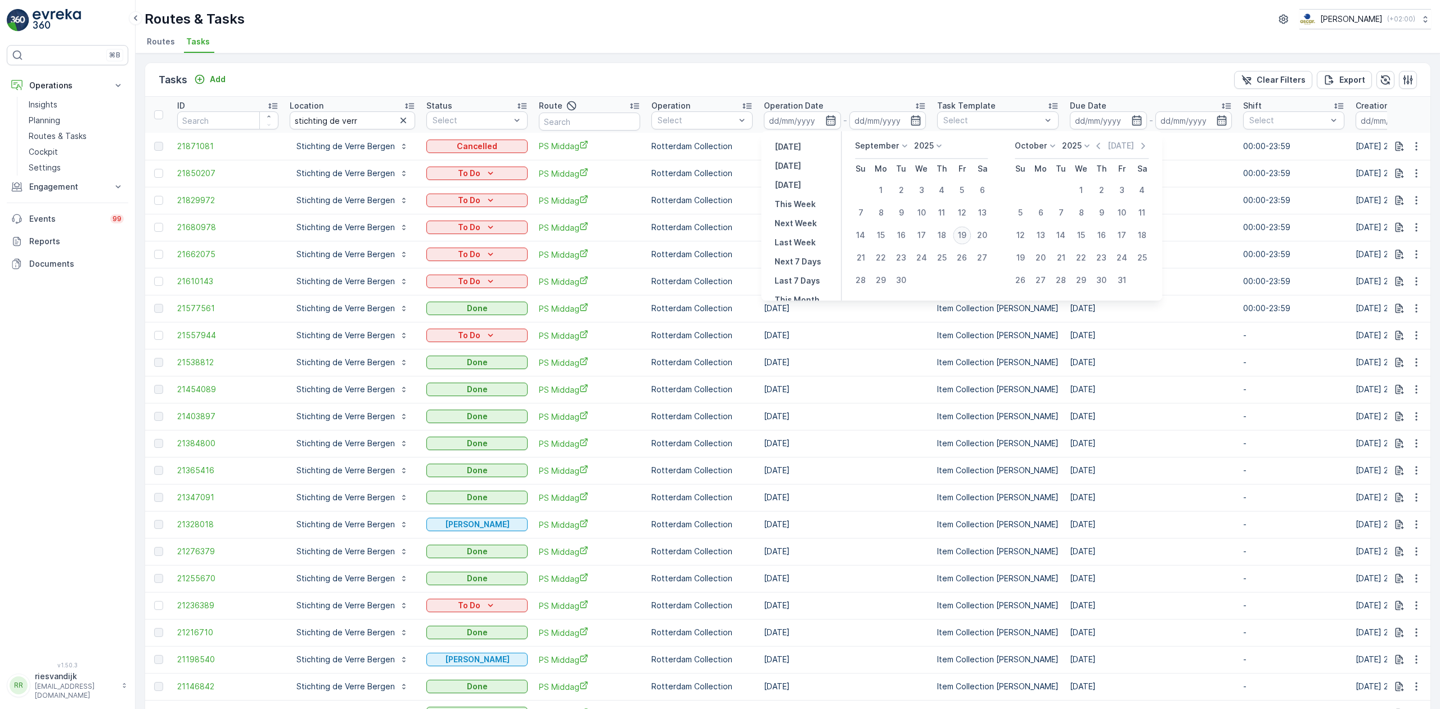
click at [964, 230] on div "19" at bounding box center [962, 235] width 18 height 18
type input "[DATE]"
click at [964, 230] on div "19" at bounding box center [962, 235] width 18 height 18
type input "[DATE]"
click at [963, 232] on div "19" at bounding box center [962, 235] width 18 height 18
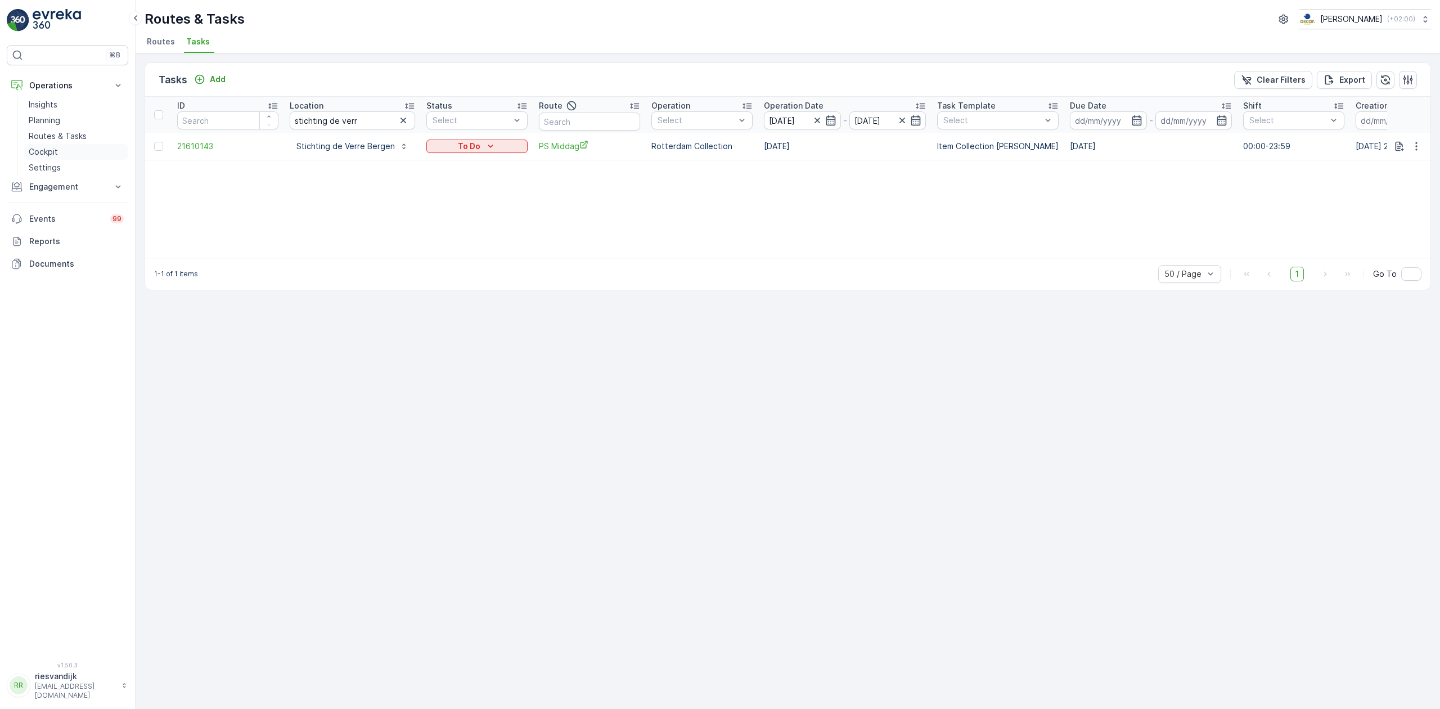
click at [63, 148] on link "Cockpit" at bounding box center [76, 152] width 104 height 16
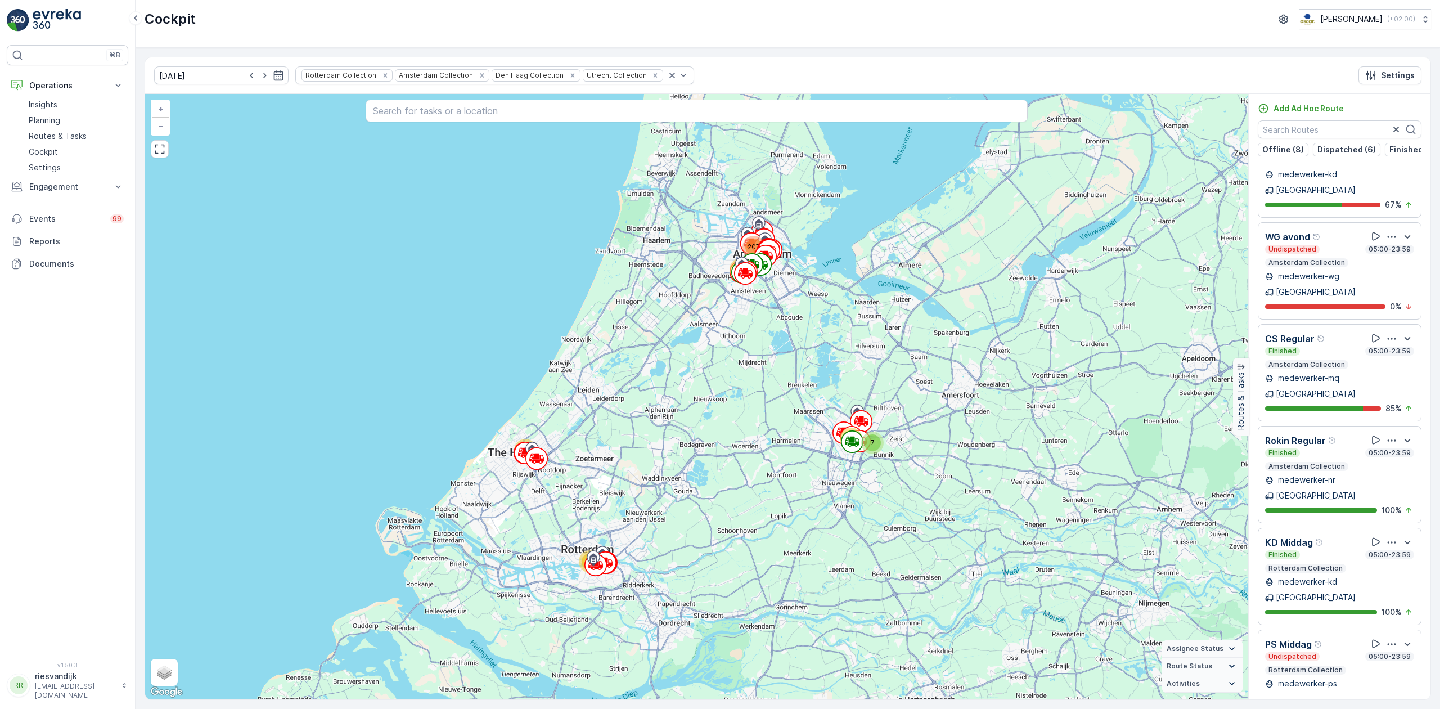
scroll to position [1839, 0]
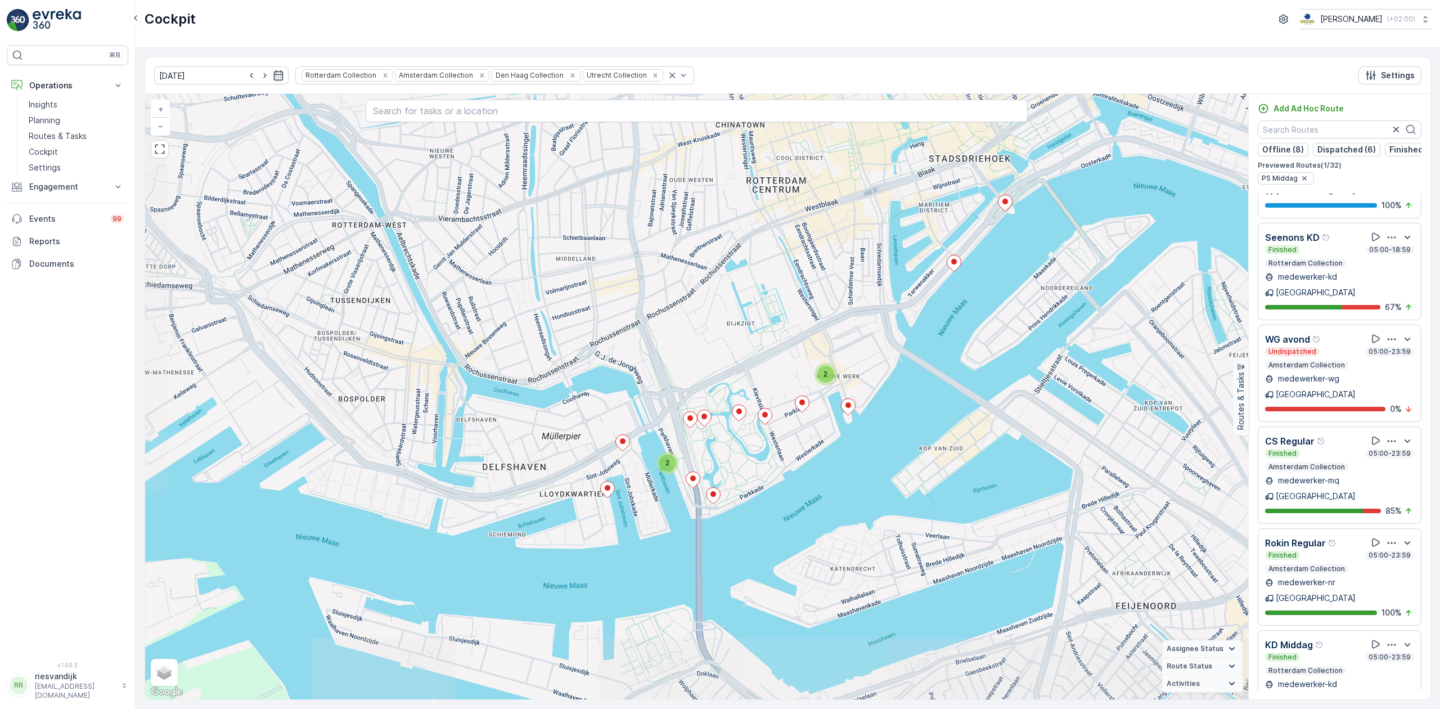
drag, startPoint x: 852, startPoint y: 487, endPoint x: 965, endPoint y: 352, distance: 176.9
click at [965, 352] on div "2 2 + − Satellite Roadmap Terrain Hybrid Leaflet Keyboard shortcuts Map Data Ma…" at bounding box center [696, 396] width 1103 height 605
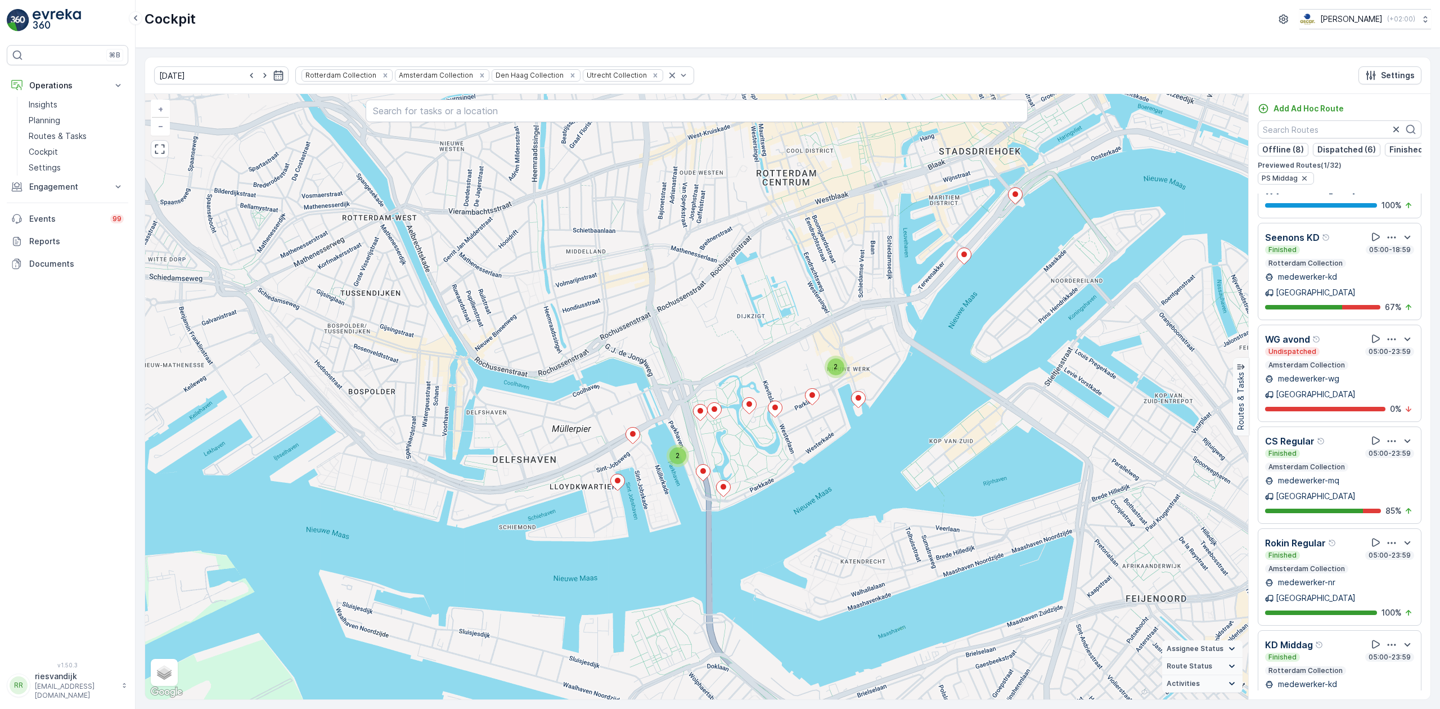
drag, startPoint x: 993, startPoint y: 355, endPoint x: 977, endPoint y: 370, distance: 21.5
click at [977, 370] on div "2 2 + − Satellite Roadmap Terrain Hybrid Leaflet Keyboard shortcuts Map Data Ma…" at bounding box center [696, 396] width 1103 height 605
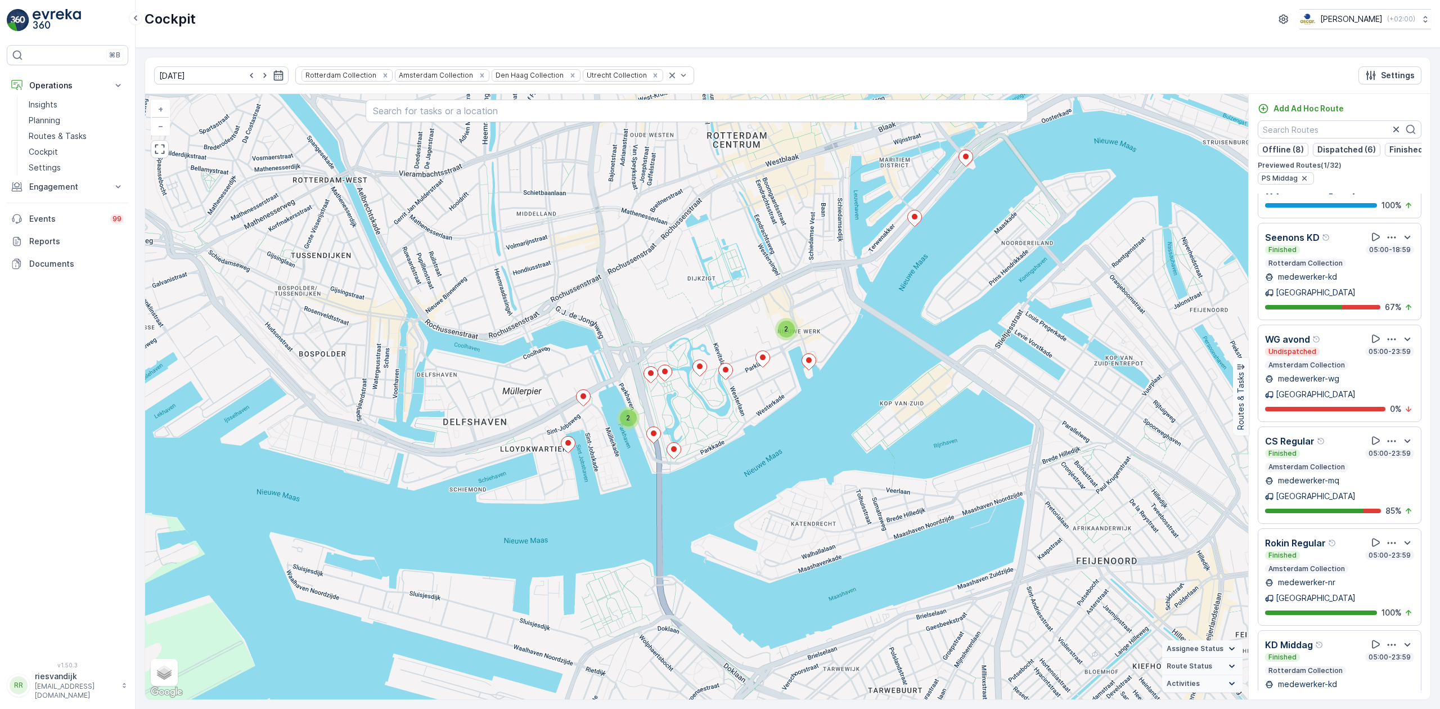
drag, startPoint x: 841, startPoint y: 339, endPoint x: 794, endPoint y: 307, distance: 57.1
click at [794, 307] on div "2 2 21610172 + − Satellite Roadmap Terrain Hybrid Leaflet Keyboard shortcuts Ma…" at bounding box center [696, 396] width 1103 height 605
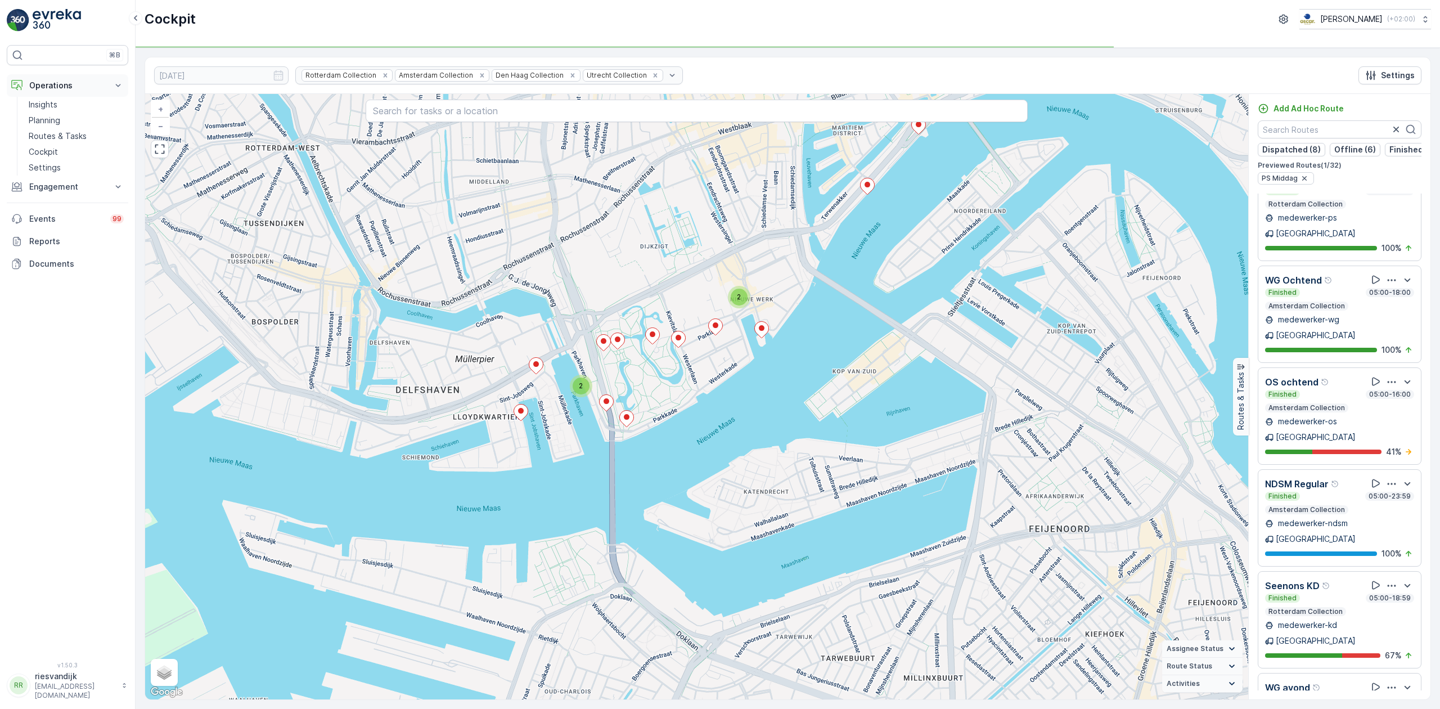
scroll to position [1303, 0]
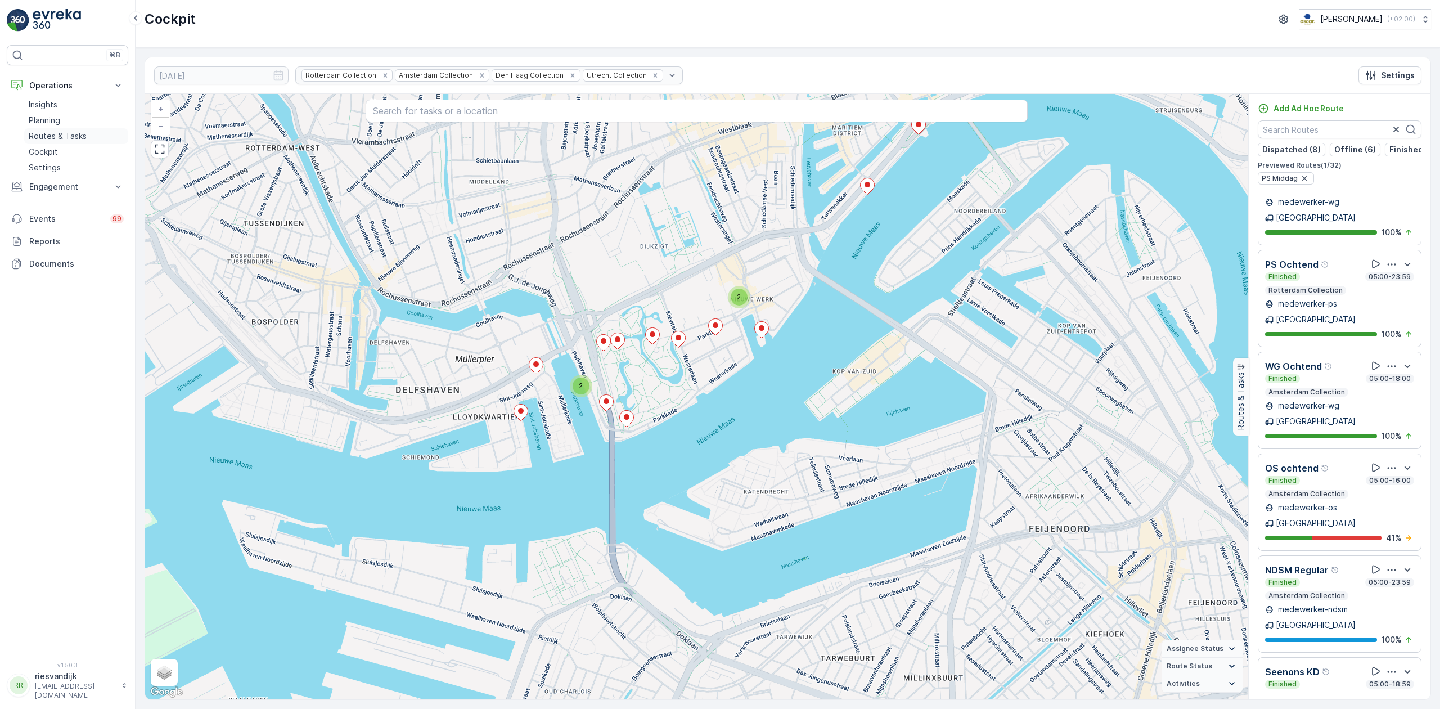
click at [74, 137] on p "Routes & Tasks" at bounding box center [58, 135] width 58 height 11
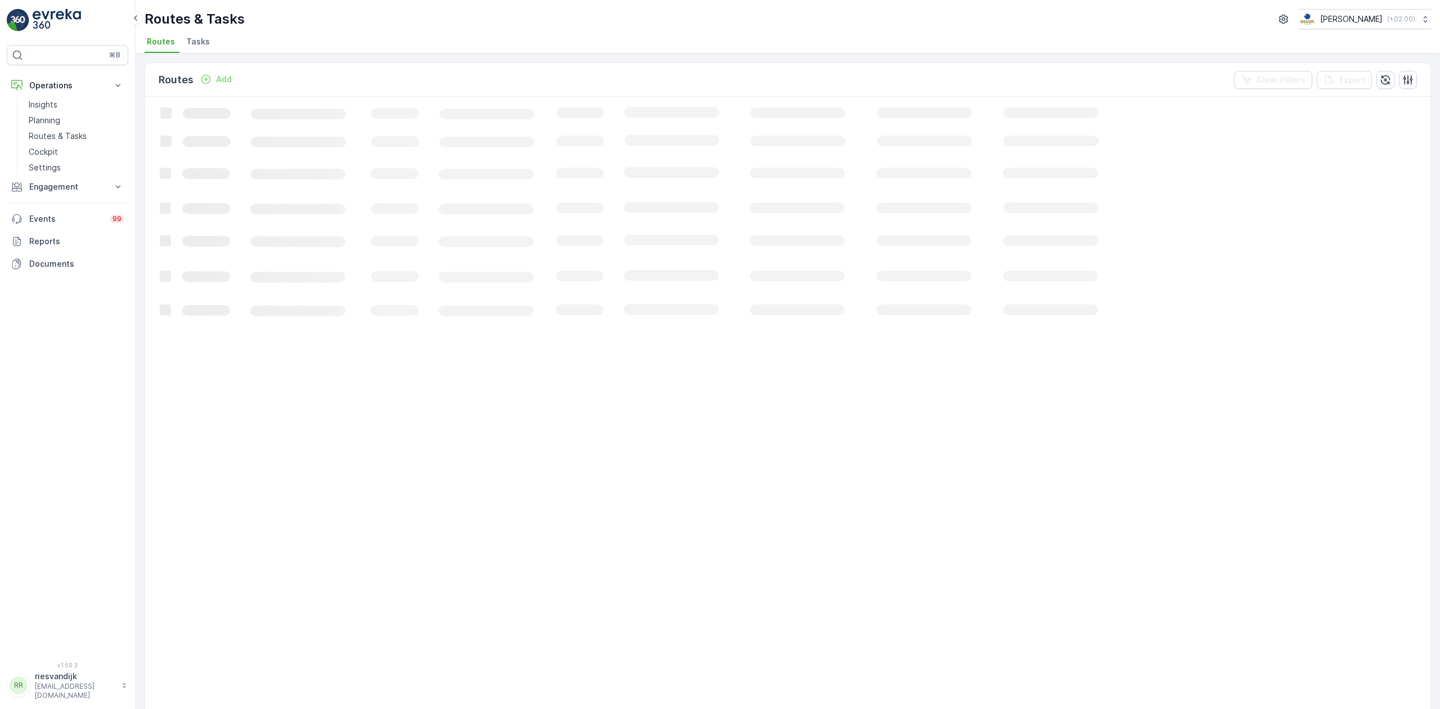
click at [203, 43] on span "Tasks" at bounding box center [198, 41] width 24 height 11
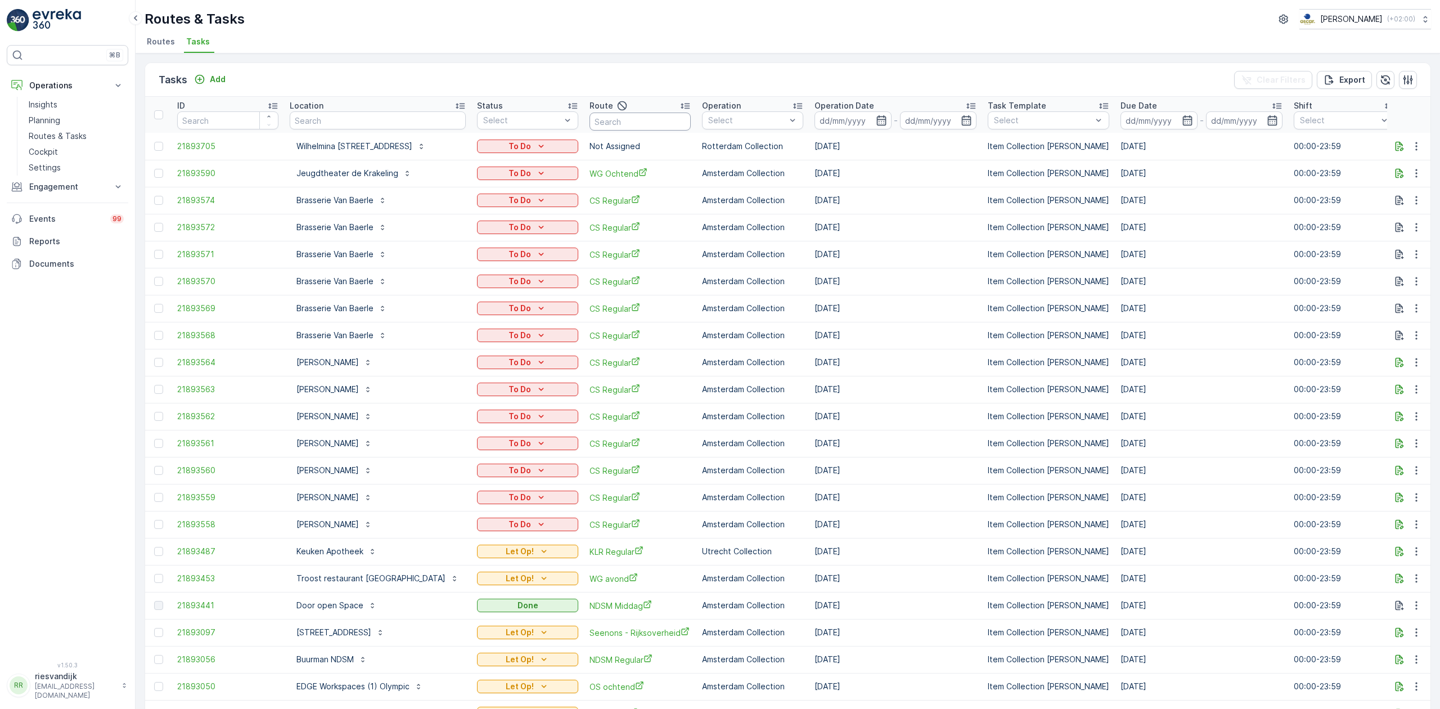
click at [638, 118] on input "text" at bounding box center [639, 121] width 101 height 18
type input "SLSH"
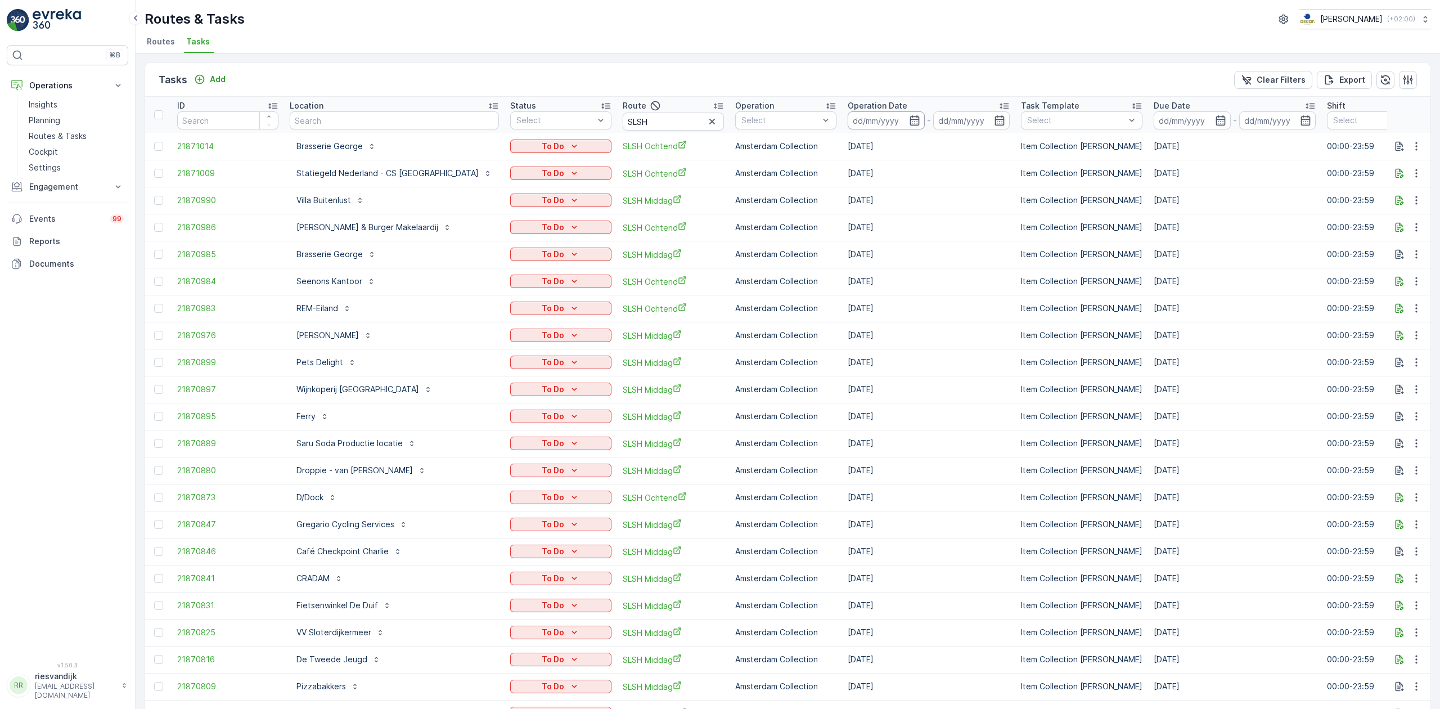
click at [848, 119] on input at bounding box center [886, 120] width 77 height 18
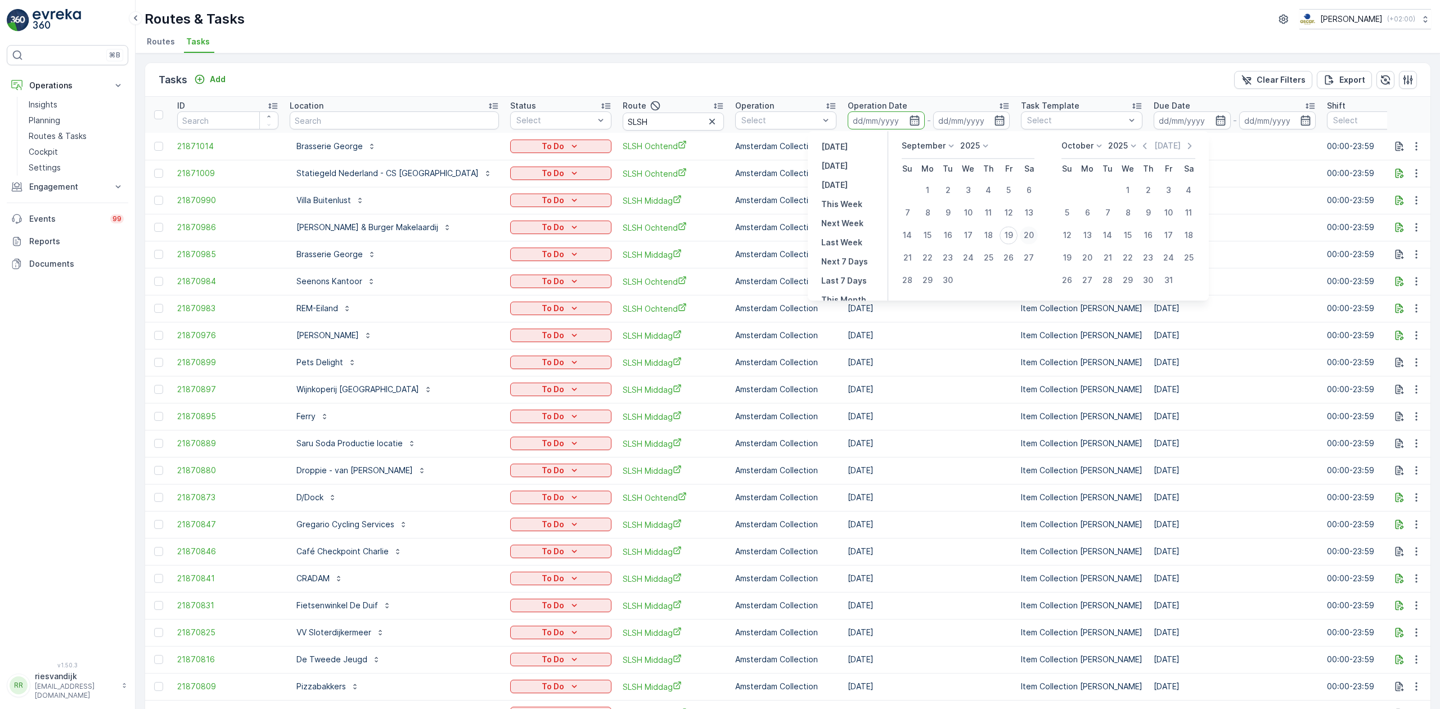
click at [1032, 234] on div "20" at bounding box center [1029, 235] width 18 height 18
type input "[DATE]"
click at [1031, 234] on div "20" at bounding box center [1029, 235] width 18 height 18
type input "[DATE]"
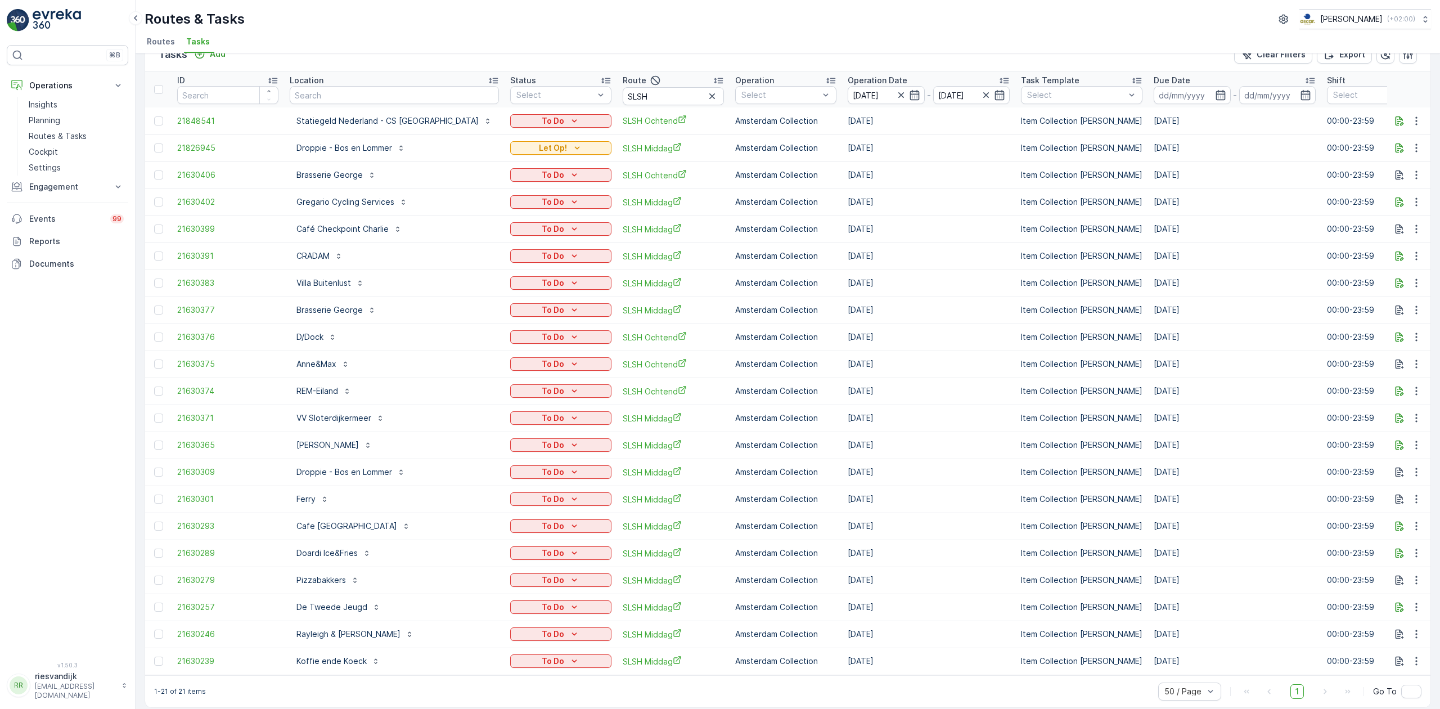
scroll to position [39, 0]
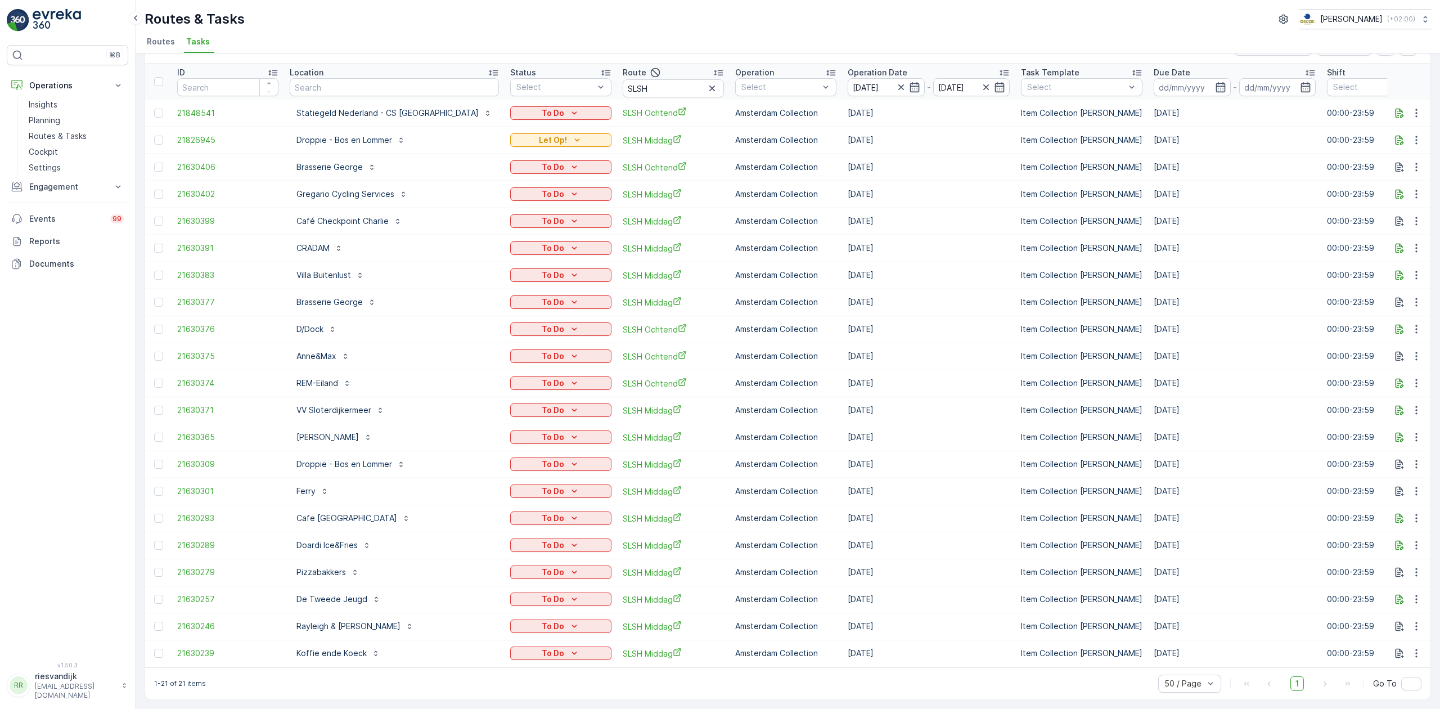
click at [649, 66] on div "Route" at bounding box center [673, 72] width 101 height 13
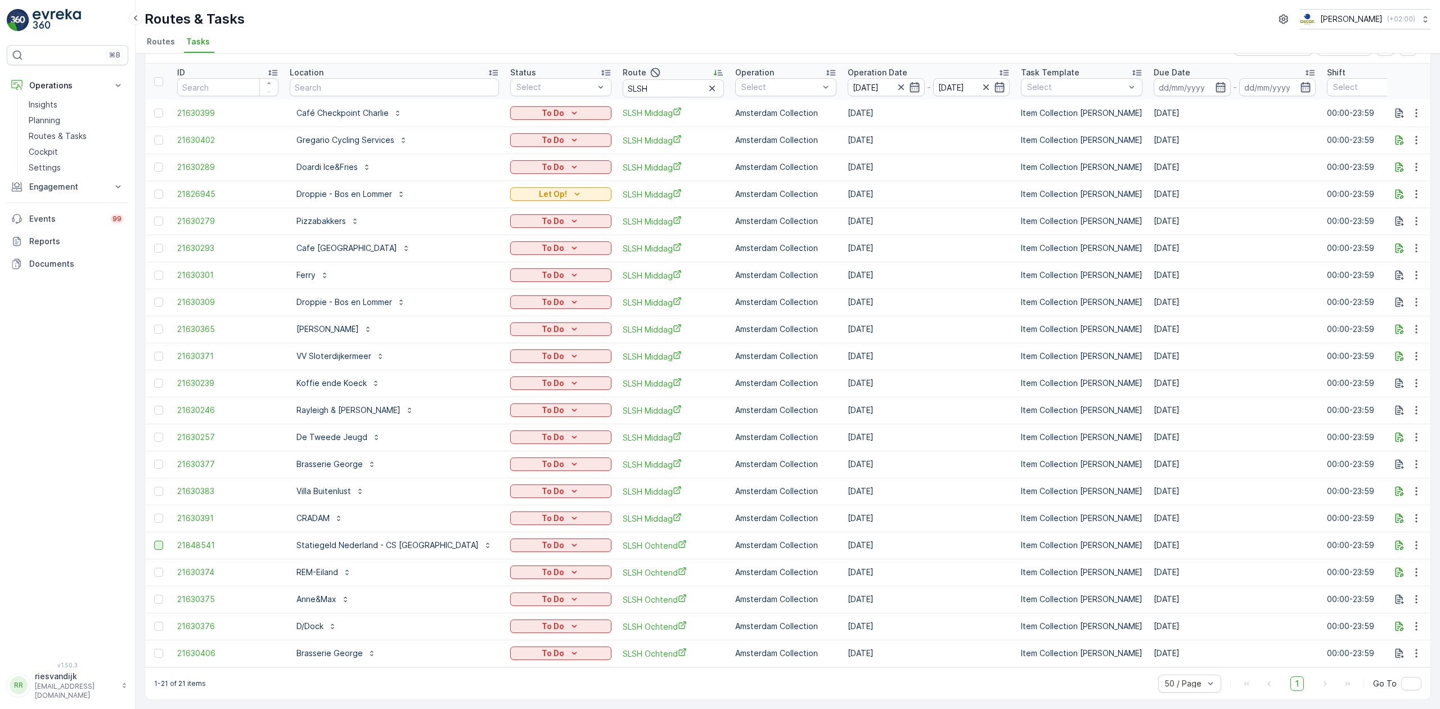
click at [155, 541] on div at bounding box center [158, 545] width 9 height 9
click at [154, 541] on input "checkbox" at bounding box center [154, 541] width 0 height 0
click at [156, 649] on div at bounding box center [158, 653] width 9 height 9
click at [154, 649] on input "checkbox" at bounding box center [154, 649] width 0 height 0
click at [156, 622] on div at bounding box center [158, 626] width 9 height 9
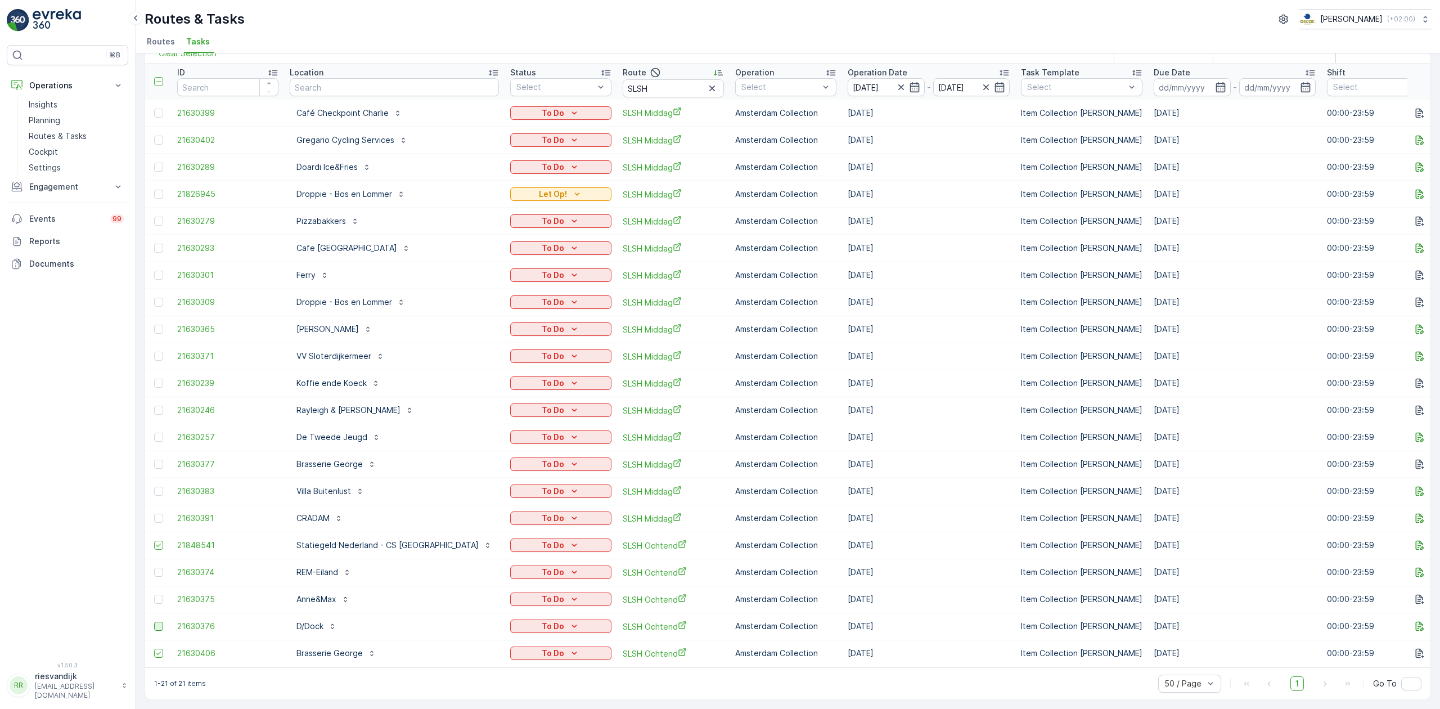
click at [154, 622] on input "checkbox" at bounding box center [154, 622] width 0 height 0
click at [160, 595] on div at bounding box center [158, 599] width 9 height 9
click at [154, 595] on input "checkbox" at bounding box center [154, 595] width 0 height 0
click at [158, 568] on div at bounding box center [158, 572] width 9 height 9
click at [154, 568] on input "checkbox" at bounding box center [154, 568] width 0 height 0
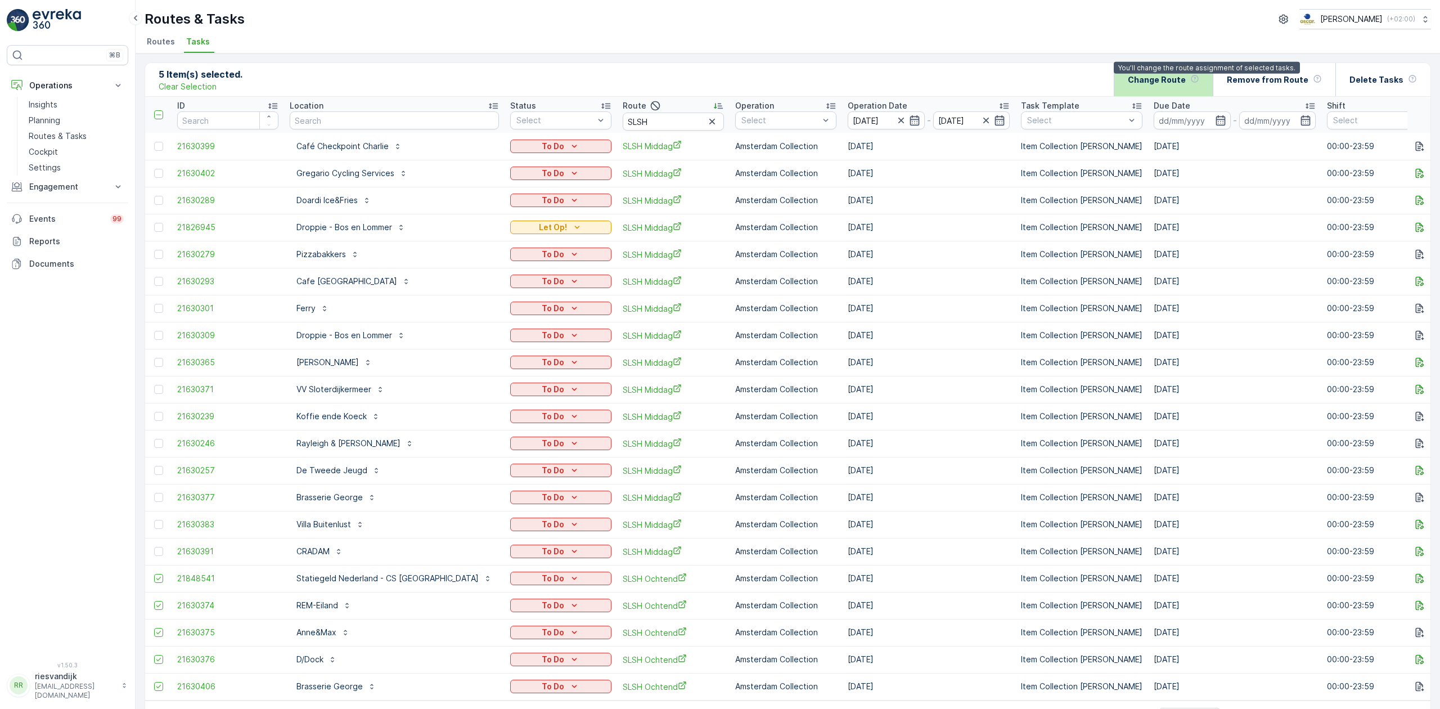
click at [1198, 80] on icon at bounding box center [1194, 78] width 9 height 9
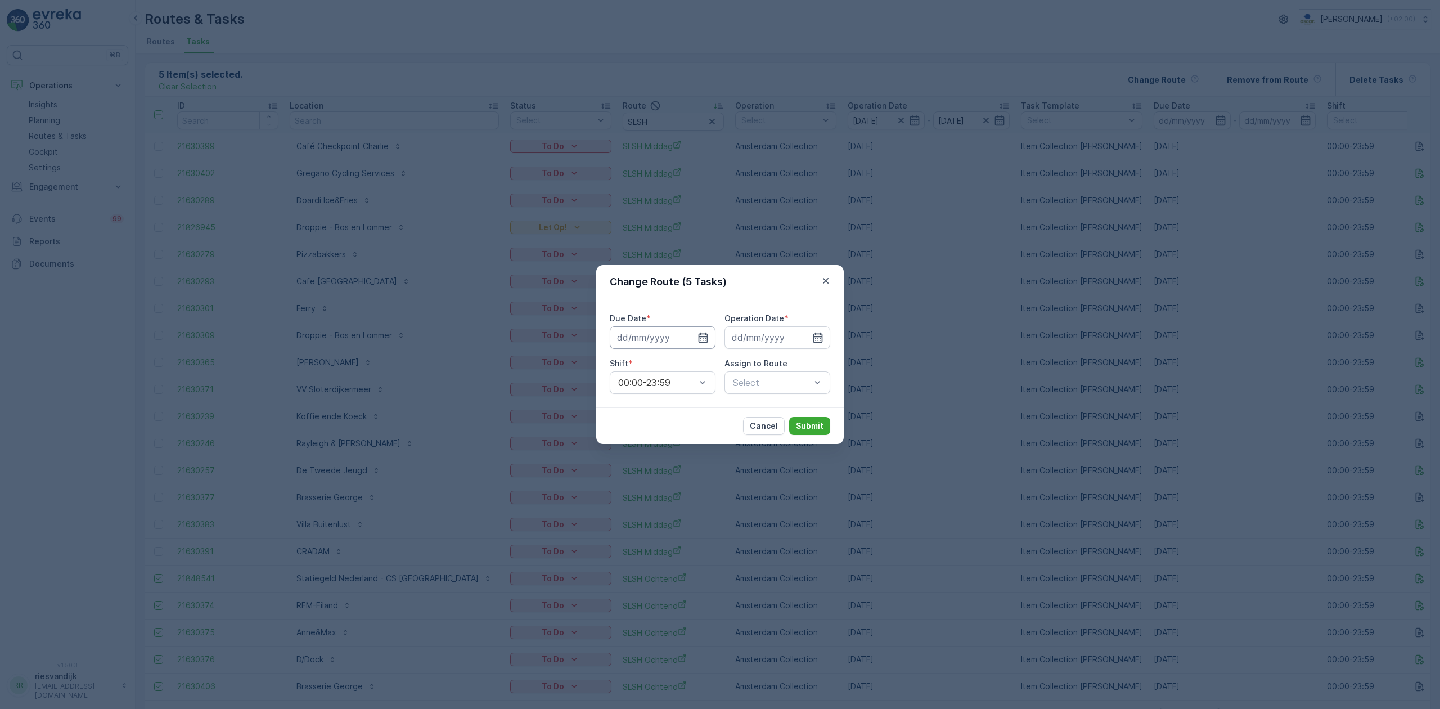
click at [690, 335] on input at bounding box center [663, 337] width 106 height 22
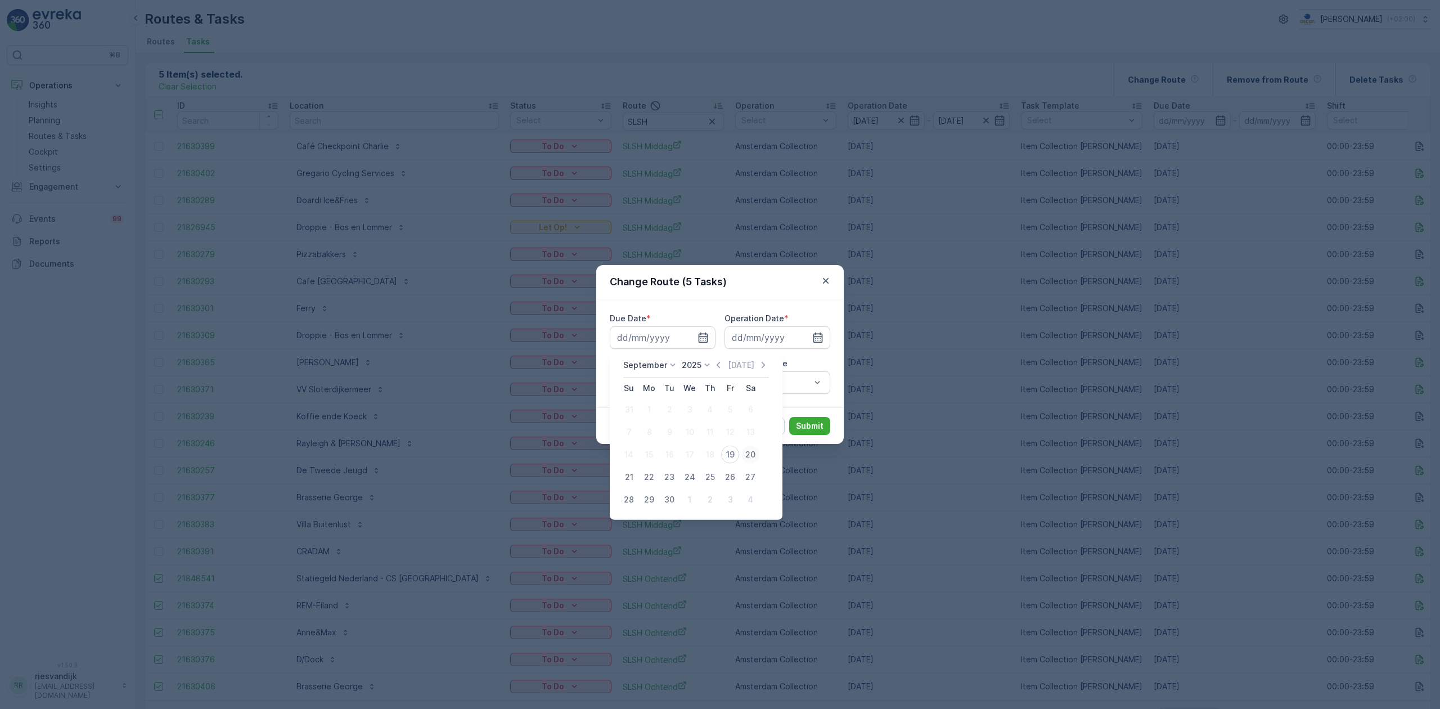
click at [748, 453] on div "20" at bounding box center [750, 454] width 18 height 18
type input "[DATE]"
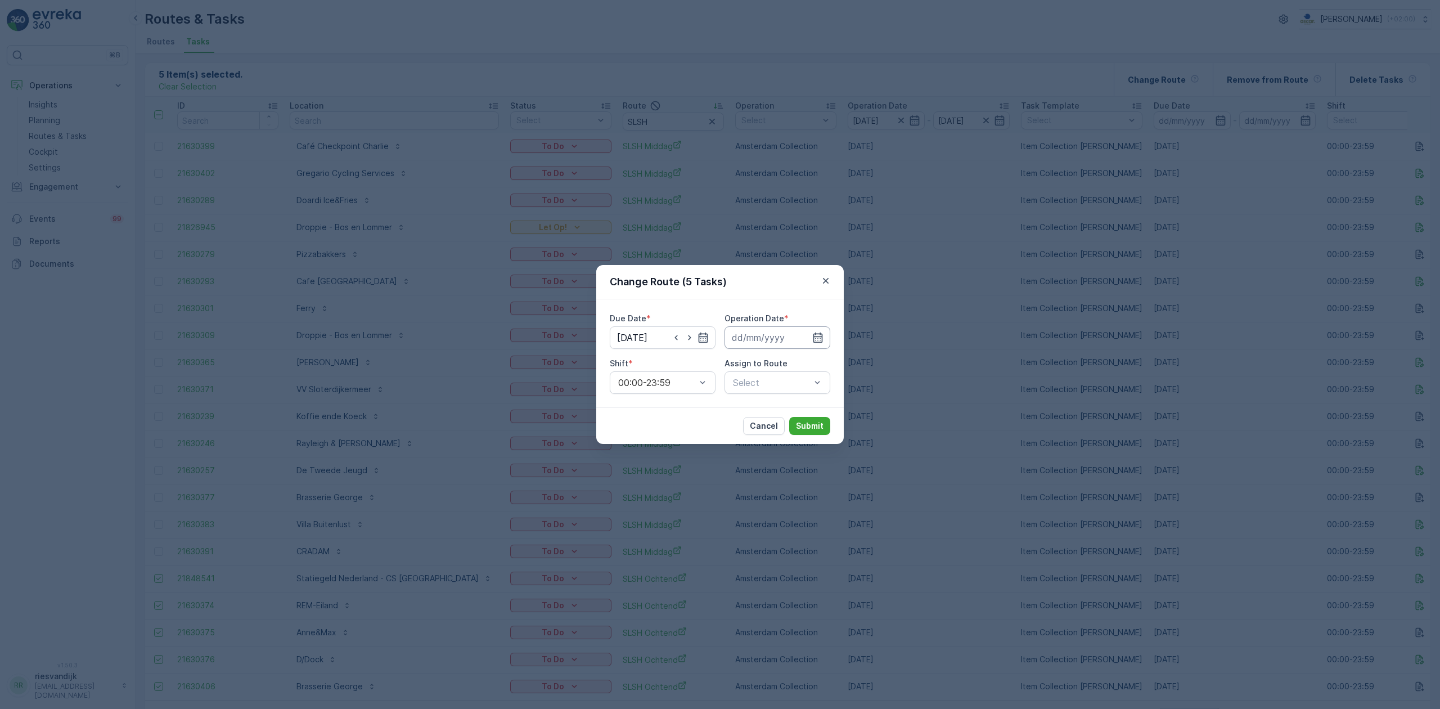
click at [772, 331] on input at bounding box center [777, 337] width 106 height 22
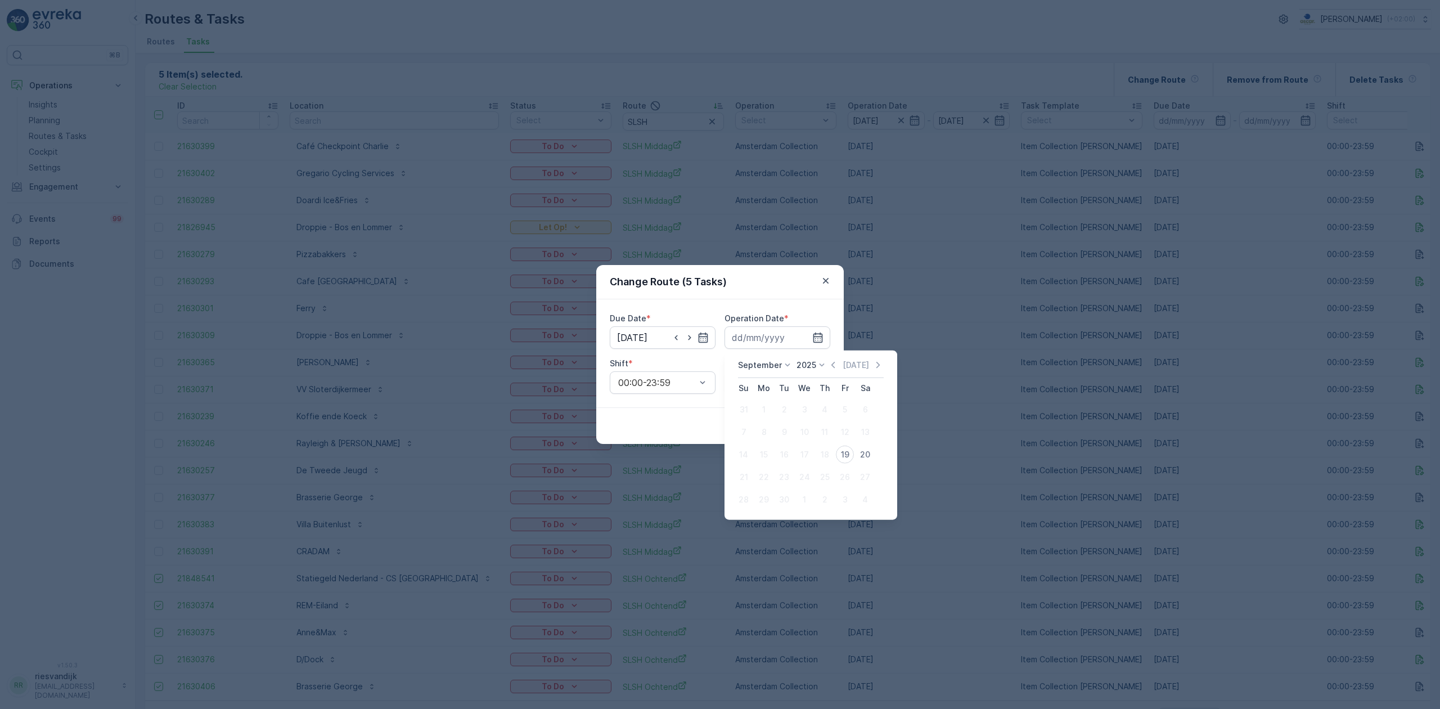
click at [860, 449] on div "20" at bounding box center [865, 454] width 18 height 18
type input "[DATE]"
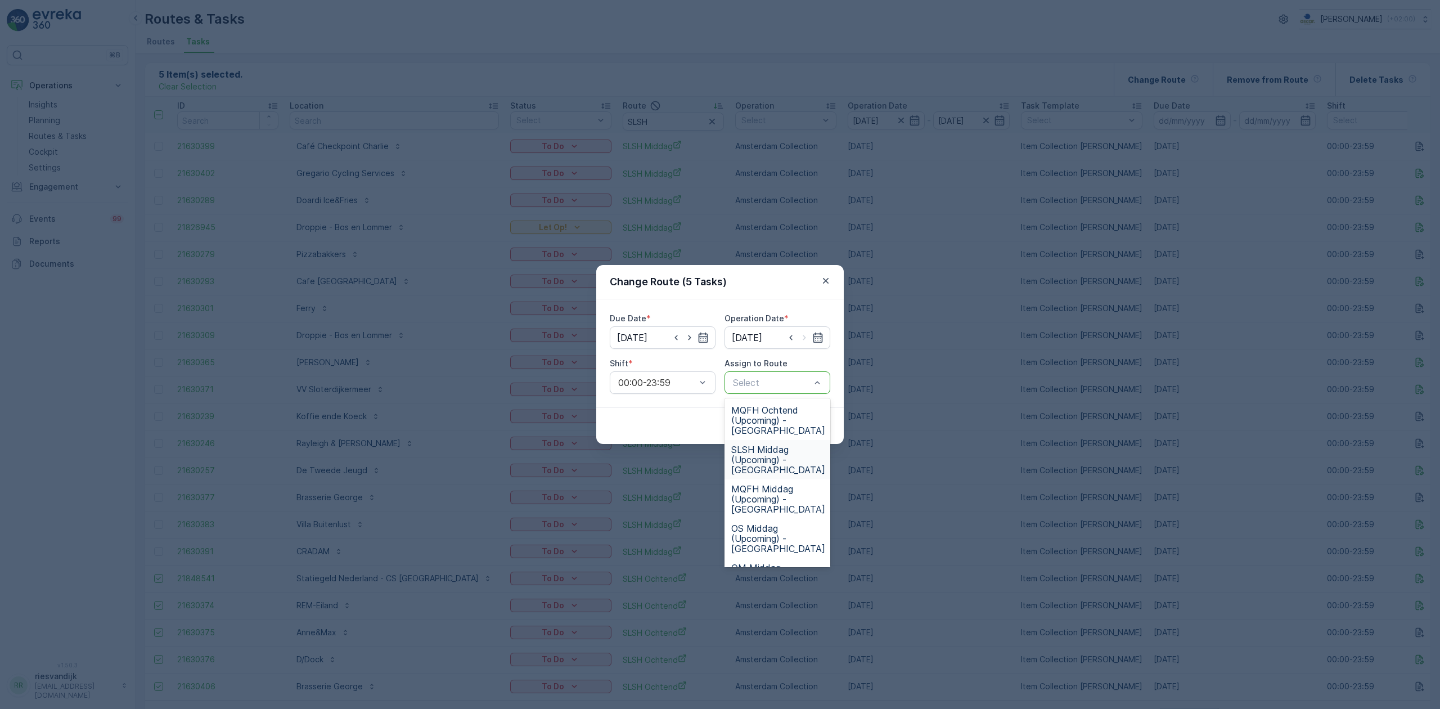
click at [790, 457] on span "SLSH Middag (Upcoming) - [GEOGRAPHIC_DATA]" at bounding box center [778, 459] width 94 height 30
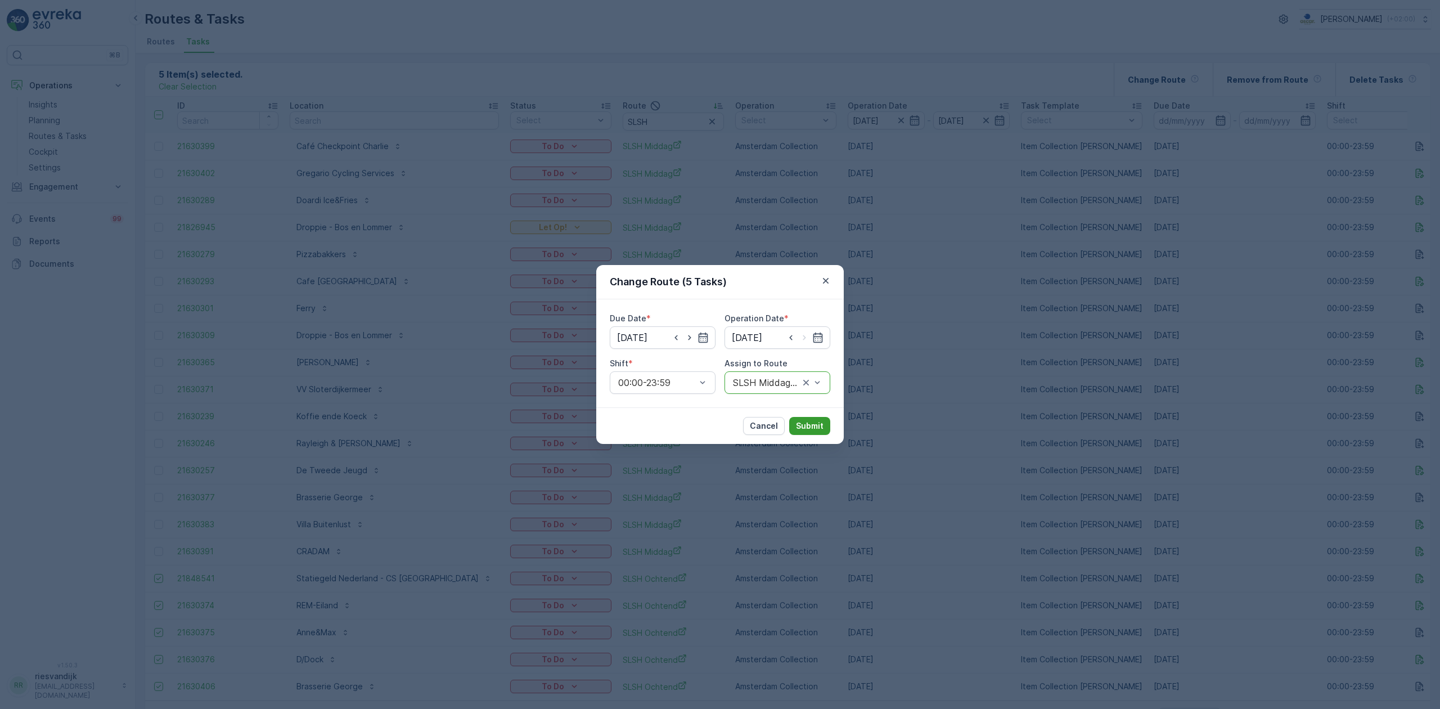
click at [808, 431] on p "Submit" at bounding box center [810, 425] width 28 height 11
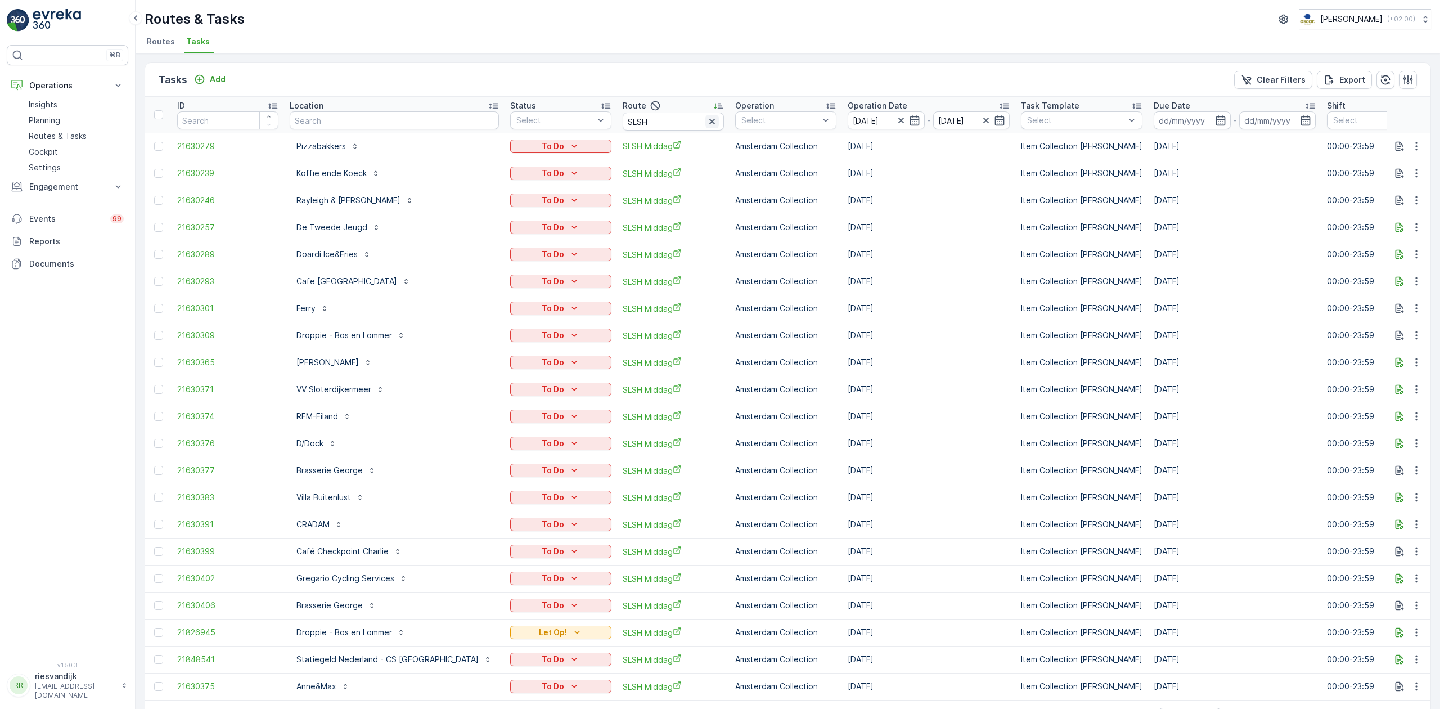
click at [706, 118] on icon "button" at bounding box center [711, 121] width 11 height 11
click at [647, 120] on input "text" at bounding box center [673, 121] width 101 height 18
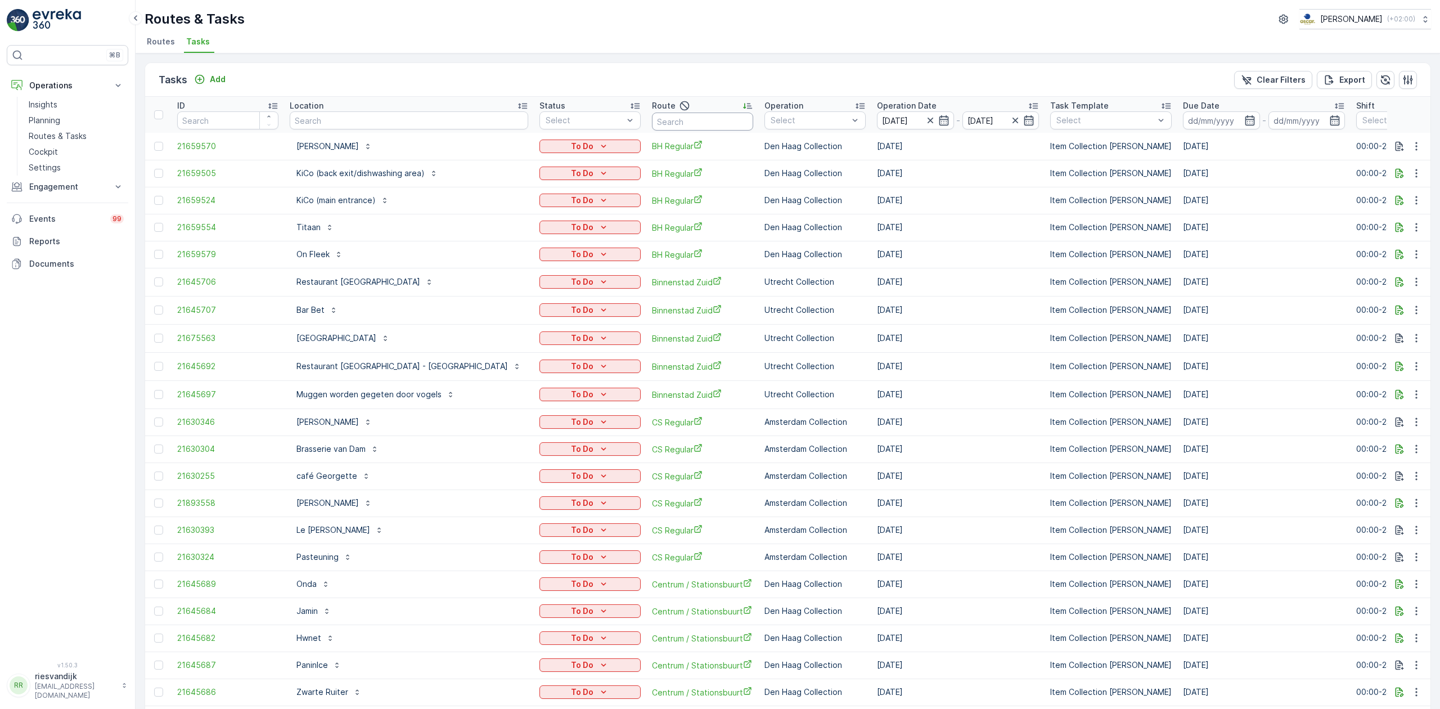
drag, startPoint x: 640, startPoint y: 124, endPoint x: 639, endPoint y: 118, distance: 6.3
click at [652, 122] on input "text" at bounding box center [702, 121] width 101 height 18
type input "seenon"
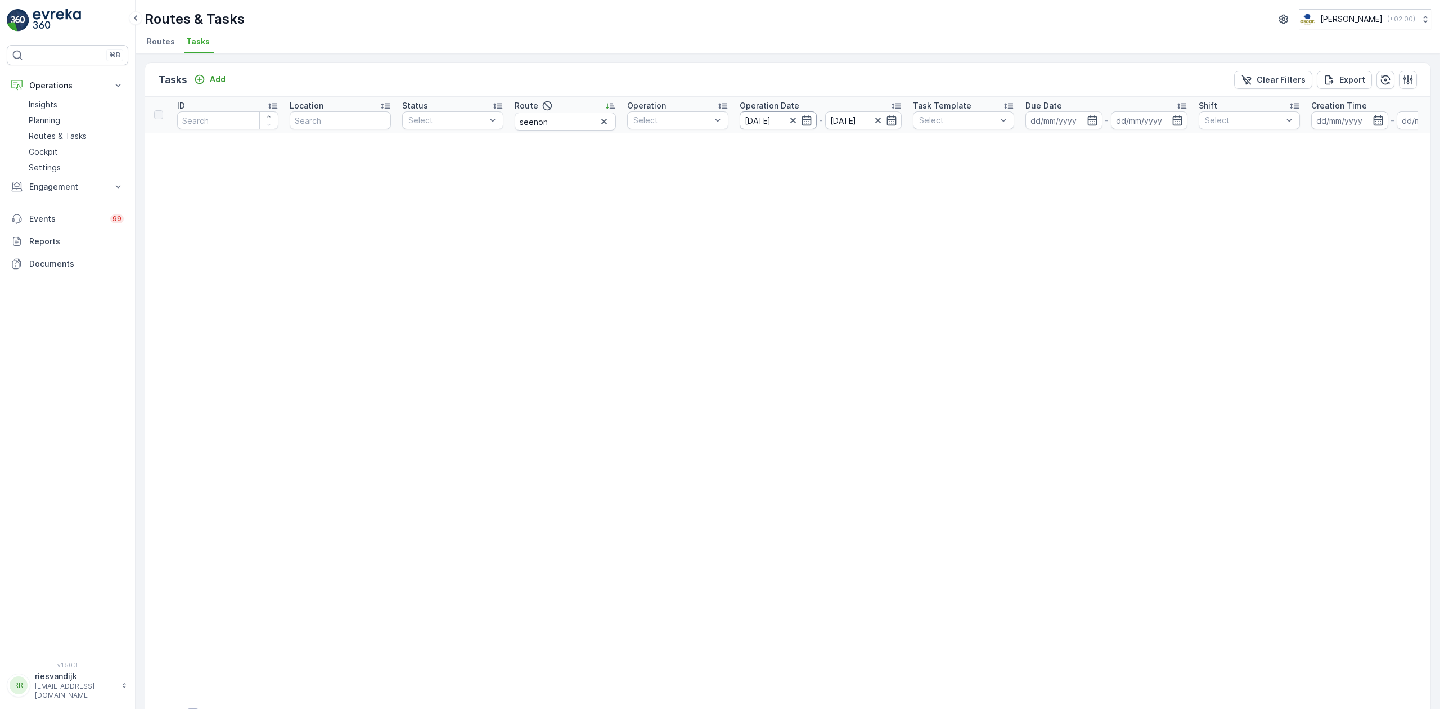
click at [775, 118] on input "[DATE]" at bounding box center [778, 120] width 77 height 18
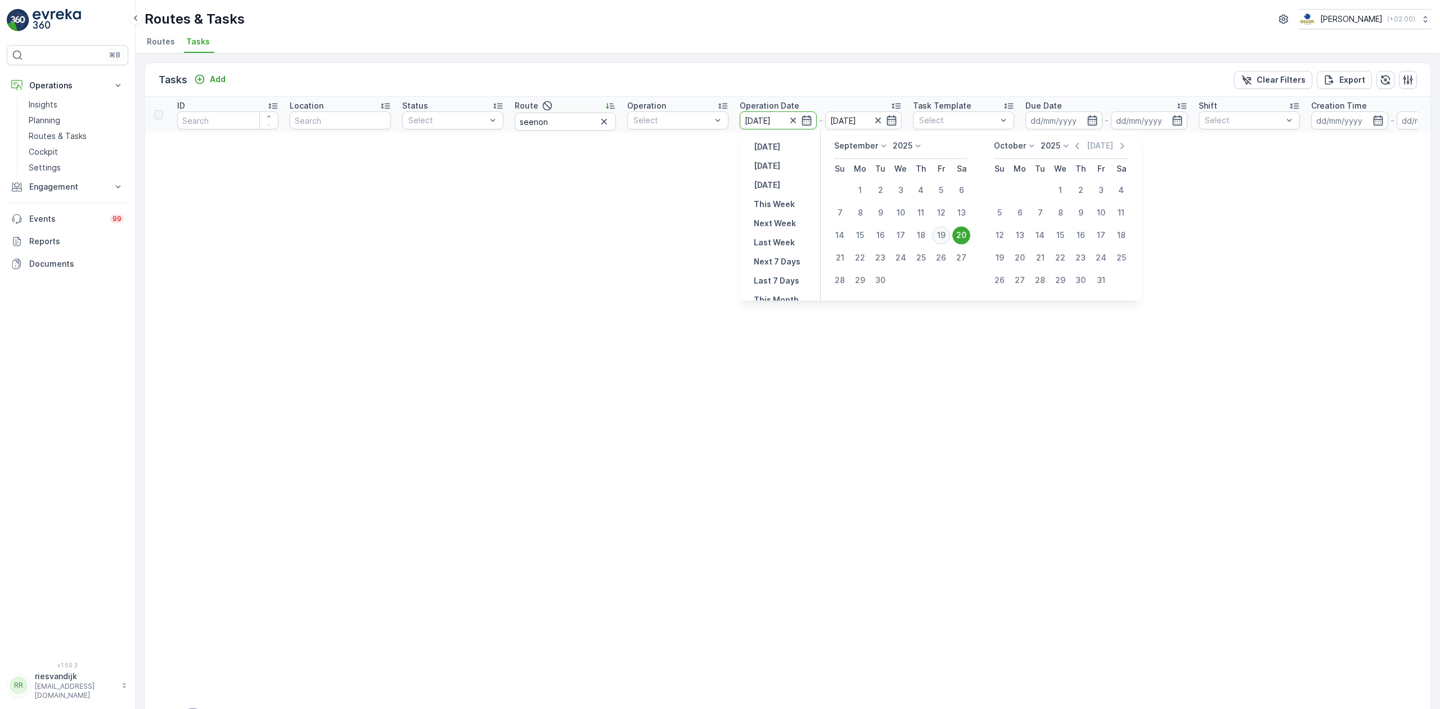
click at [938, 231] on div "19" at bounding box center [941, 235] width 18 height 18
type input "[DATE]"
click at [938, 231] on div "19" at bounding box center [941, 235] width 18 height 18
type input "[DATE]"
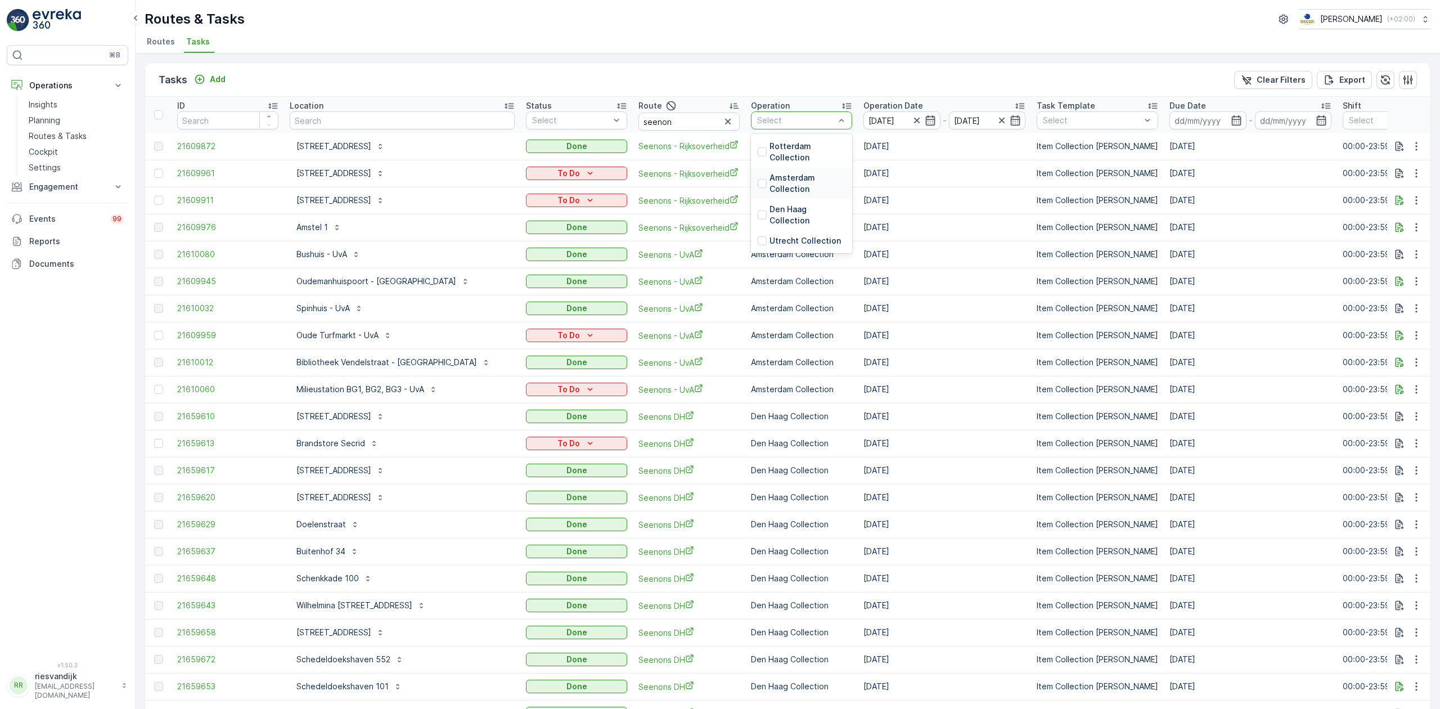
click at [801, 183] on p "Amsterdam Collection" at bounding box center [807, 183] width 76 height 22
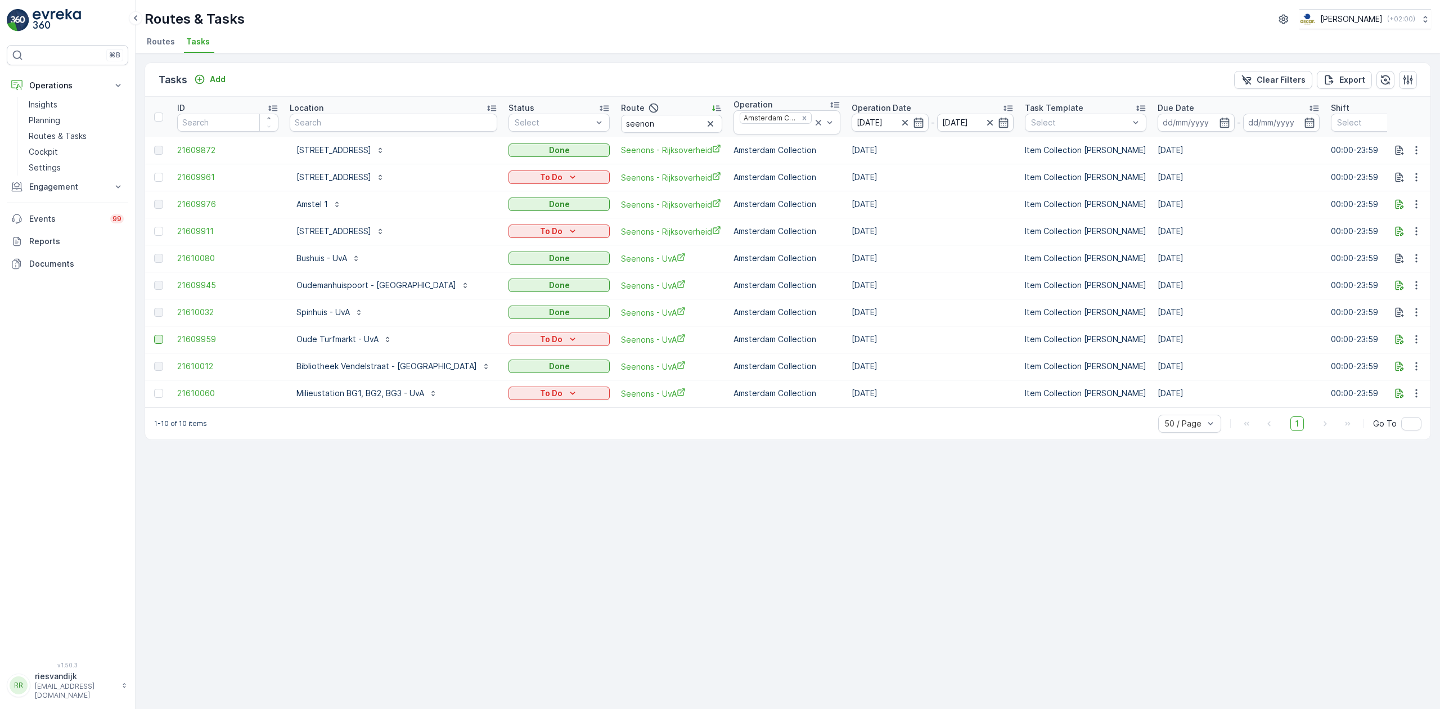
click at [160, 340] on div at bounding box center [158, 339] width 9 height 9
click at [154, 335] on input "checkbox" at bounding box center [154, 335] width 0 height 0
click at [852, 118] on input "[DATE]" at bounding box center [890, 123] width 77 height 18
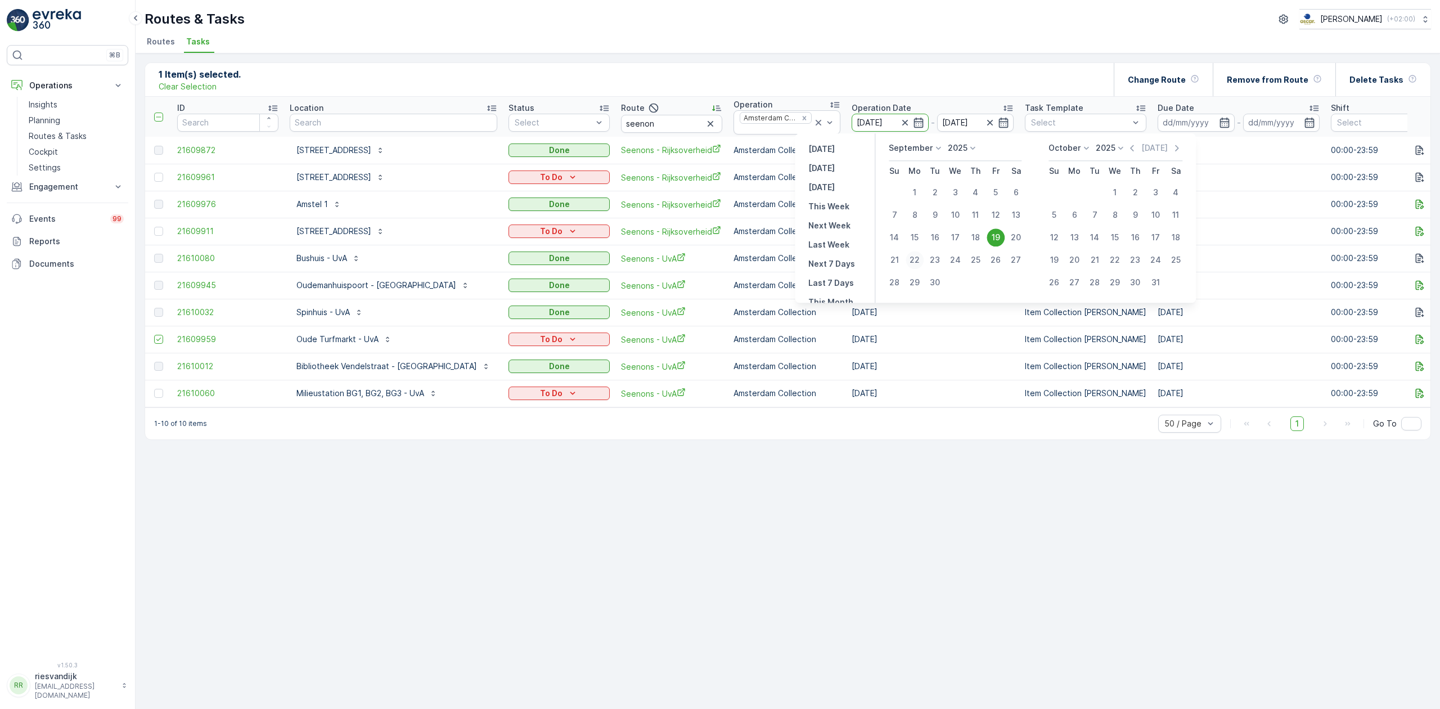
click at [915, 261] on div "22" at bounding box center [915, 260] width 18 height 18
type input "[DATE]"
click at [916, 261] on div "22" at bounding box center [915, 260] width 18 height 18
type input "[DATE]"
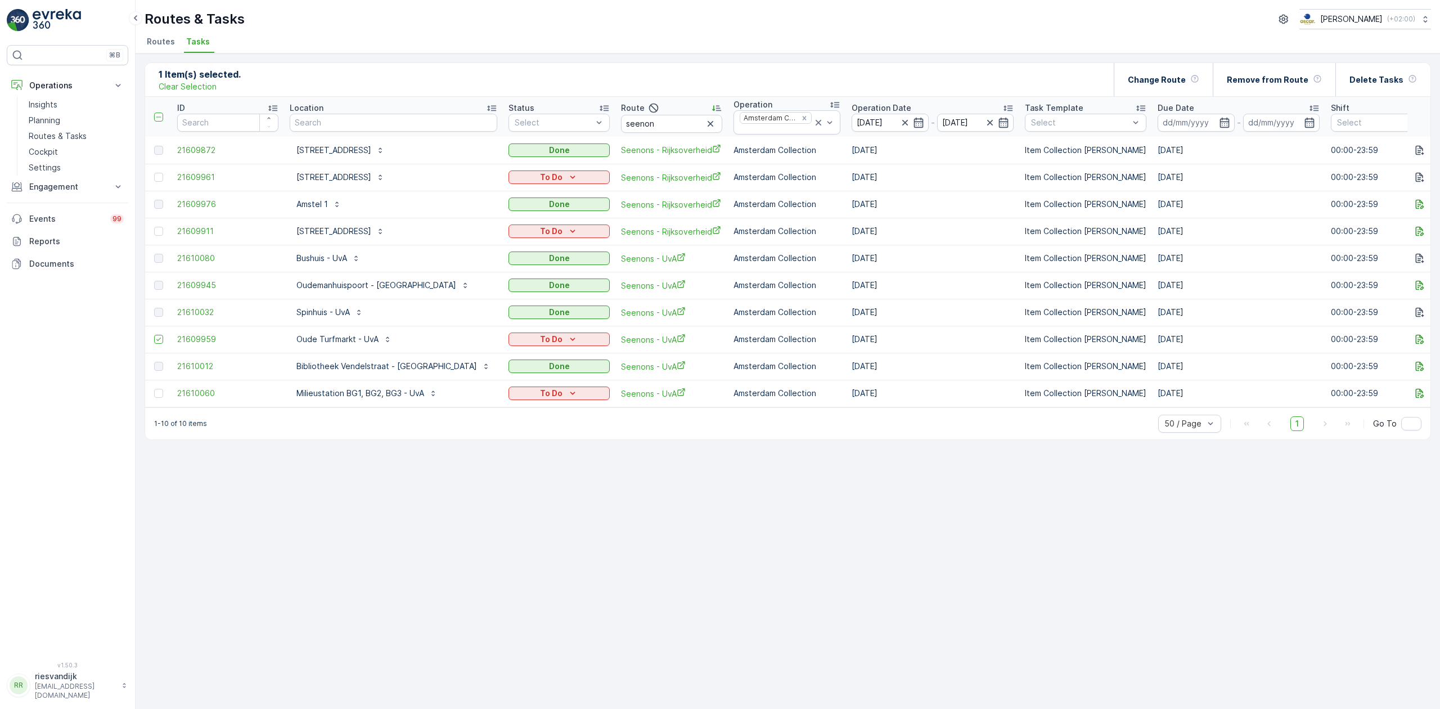
click at [916, 261] on td "[DATE]" at bounding box center [932, 258] width 173 height 27
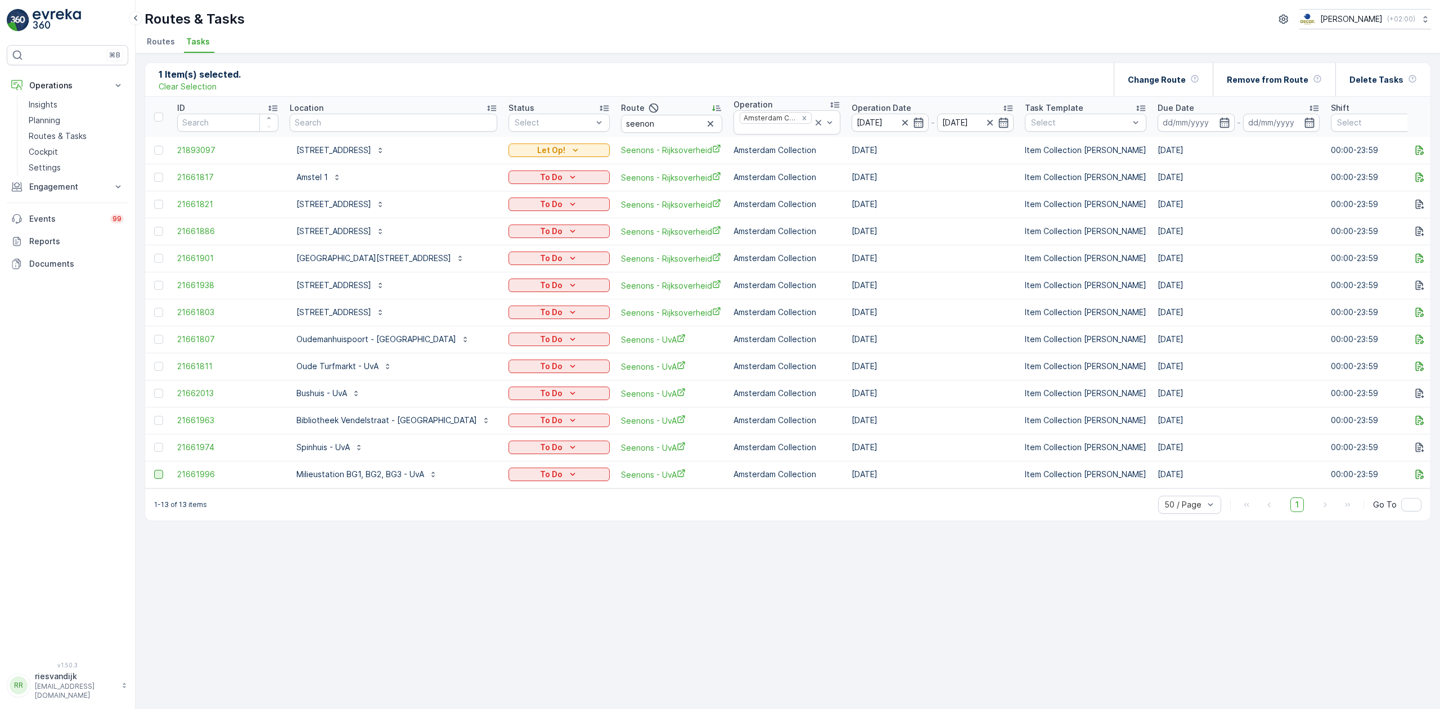
click at [160, 477] on div at bounding box center [158, 474] width 9 height 9
click at [154, 470] on input "checkbox" at bounding box center [154, 470] width 0 height 0
click at [540, 366] on p "To Do" at bounding box center [551, 366] width 22 height 11
click at [492, 379] on div "Let Op!" at bounding box center [493, 385] width 71 height 16
drag, startPoint x: 511, startPoint y: 478, endPoint x: 474, endPoint y: 585, distance: 113.3
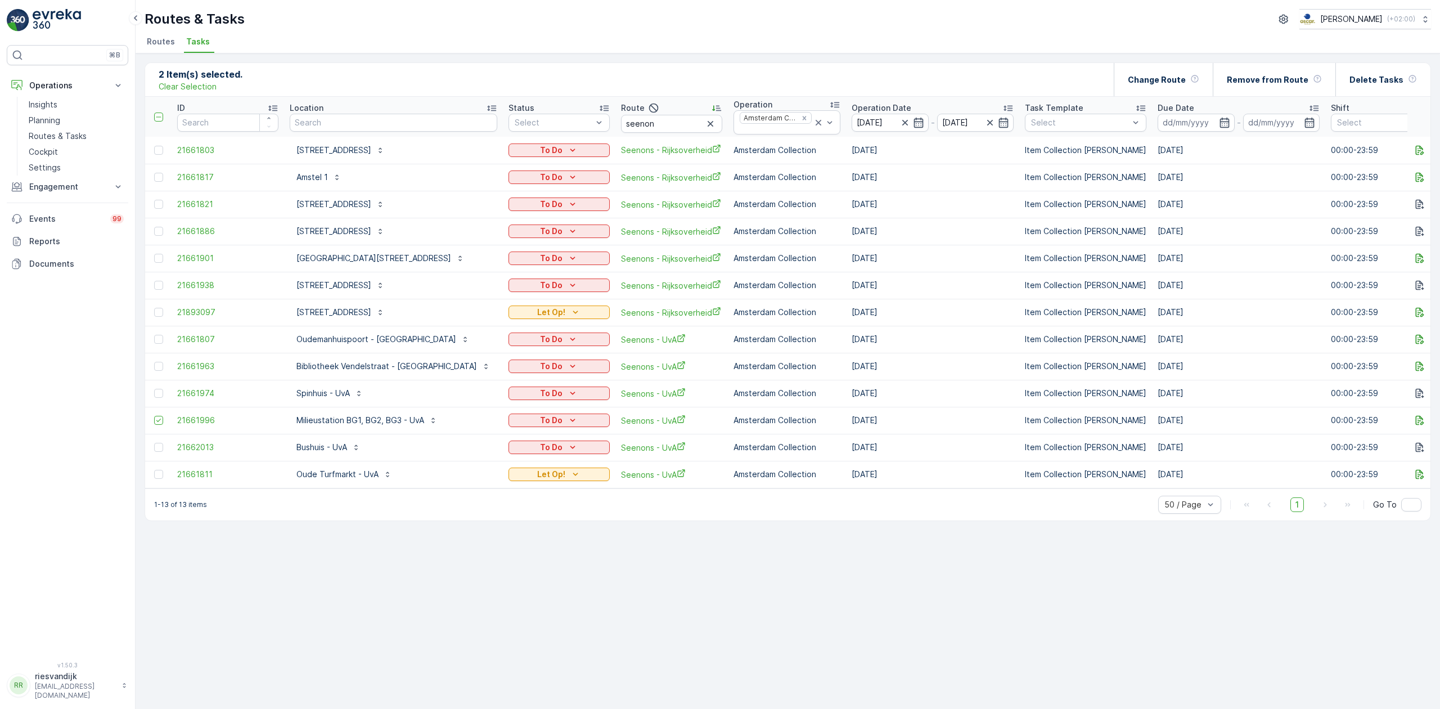
click at [471, 588] on div "2 Item(s) selected. Clear Selection Change Route Remove from Route Delete Tasks…" at bounding box center [788, 380] width 1304 height 655
click at [570, 421] on icon "To Do" at bounding box center [572, 420] width 5 height 3
click at [490, 436] on div "Let Op!" at bounding box center [493, 439] width 71 height 16
click at [1419, 452] on icon "button" at bounding box center [1419, 447] width 11 height 11
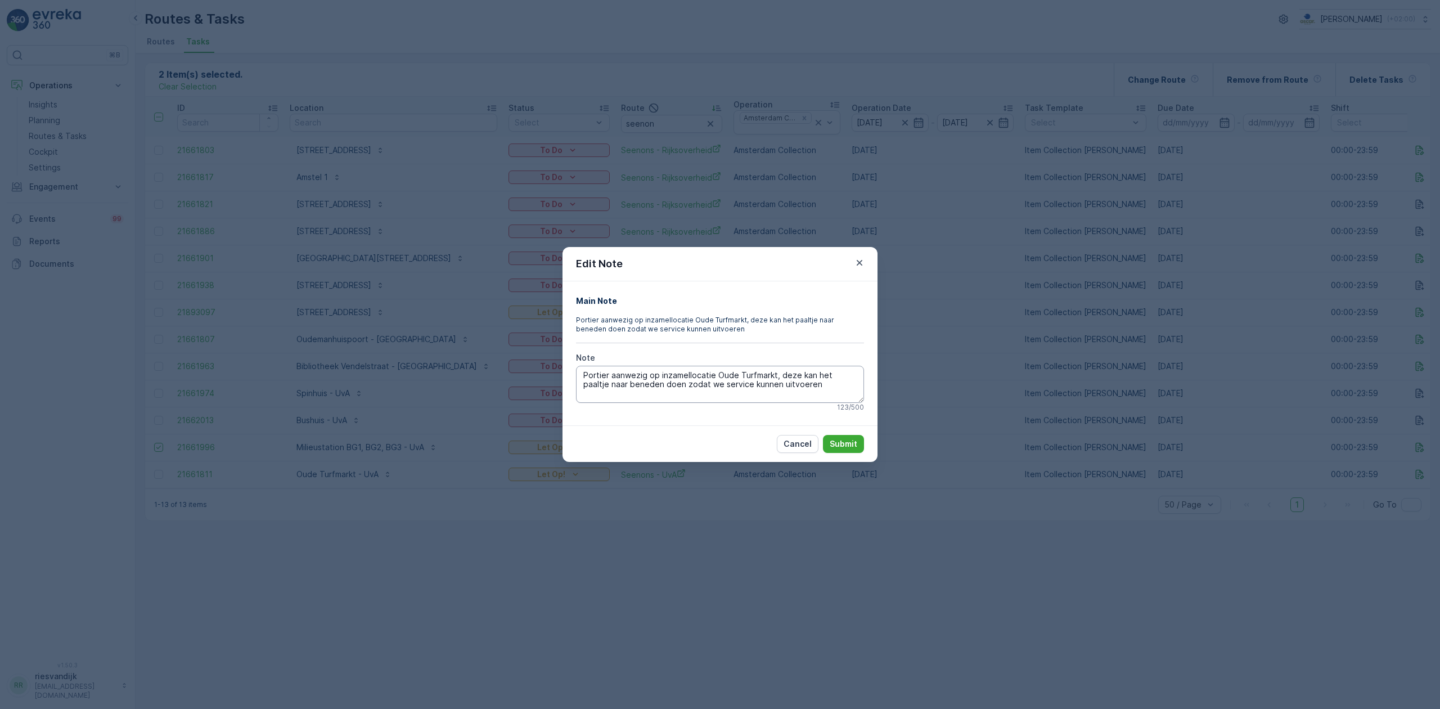
click at [817, 383] on textarea "Portier aanwezig op inzamellocatie Oude Turfmarkt, deze kan het paaltje naar be…" at bounding box center [720, 384] width 288 height 37
type textarea "Graag als eerst servicen Portier aanwezig op inzamellocatie Oude Turfmarkt, dez…"
click at [847, 441] on p "Submit" at bounding box center [844, 443] width 28 height 11
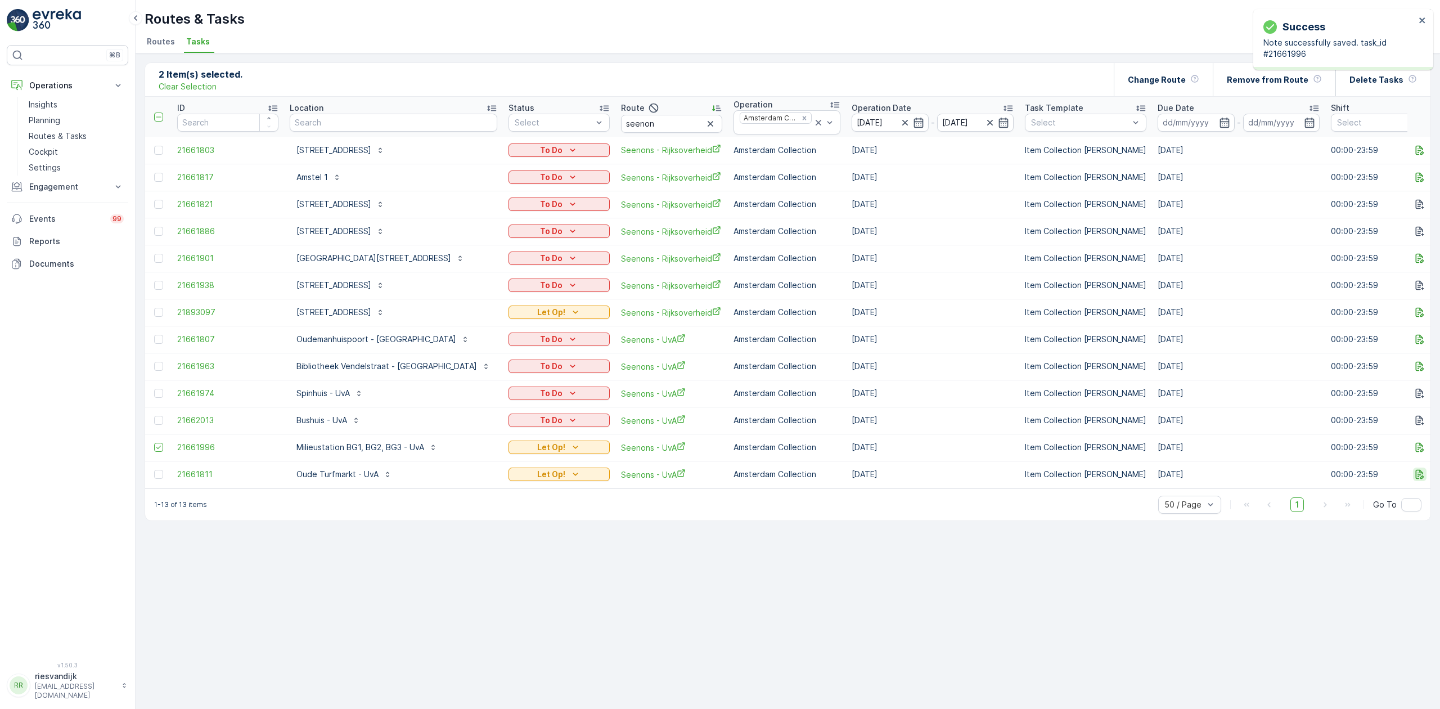
click at [1420, 477] on icon "button" at bounding box center [1419, 474] width 11 height 11
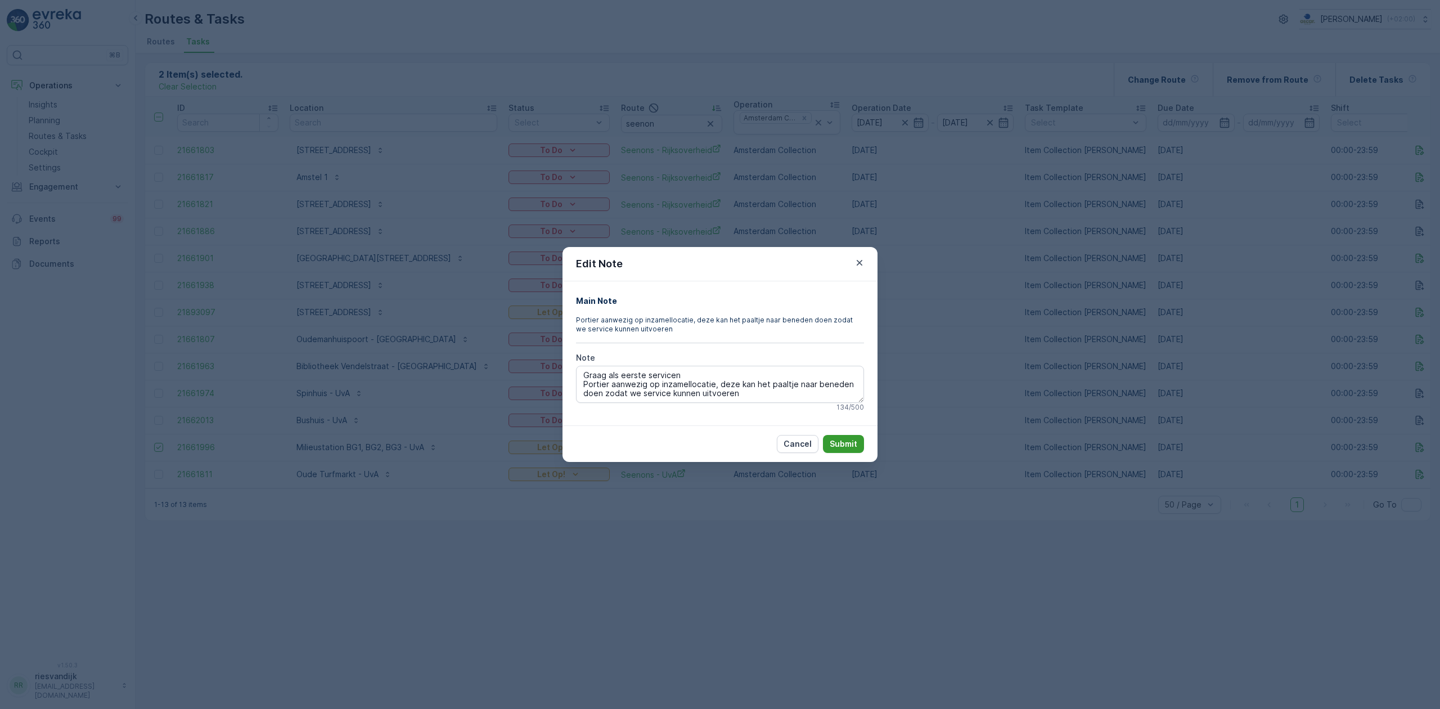
type textarea "Graag als eerste servicen Portier aanwezig op inzamellocatie, deze kan het paal…"
click at [851, 446] on p "Submit" at bounding box center [844, 443] width 28 height 11
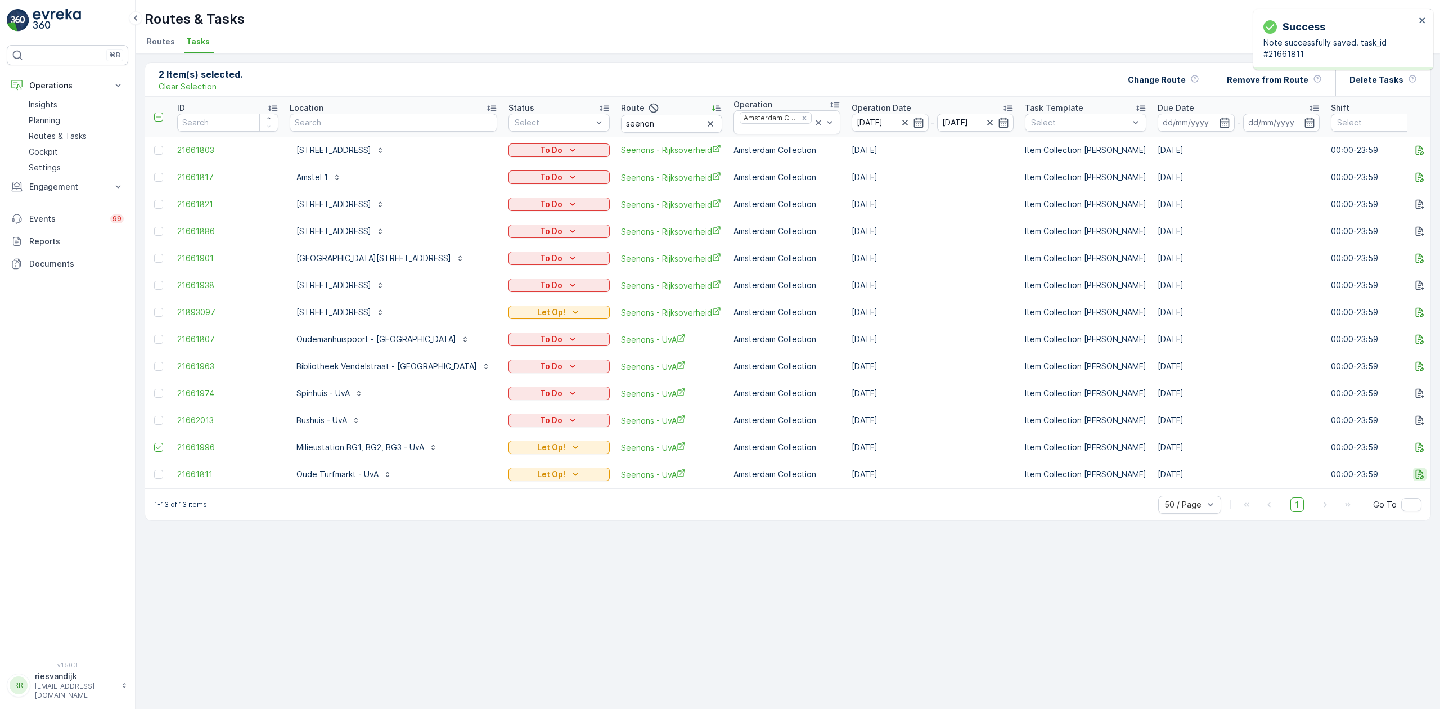
click at [1420, 470] on icon "button" at bounding box center [1419, 474] width 11 height 11
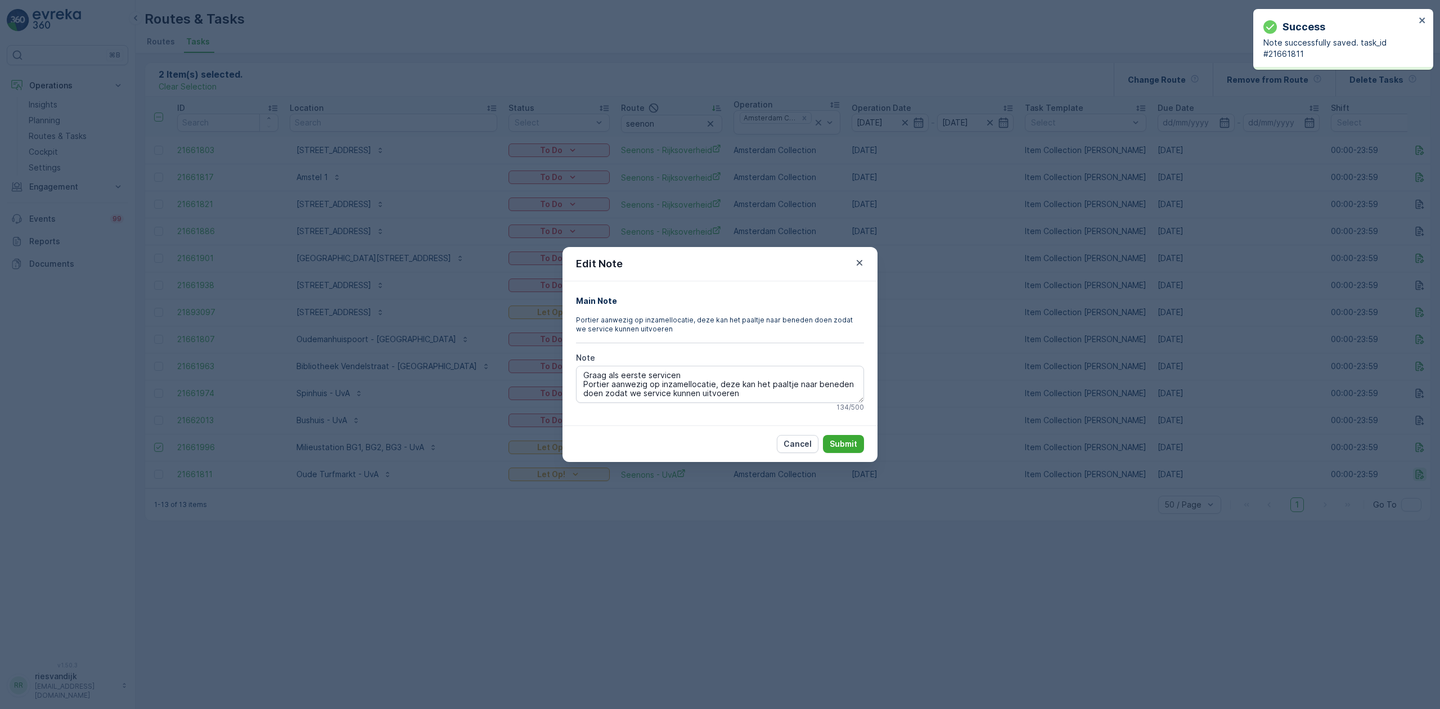
click at [1420, 470] on div "Edit Note Main Note Portier aanwezig op inzamellocatie, deze kan het paaltje na…" at bounding box center [720, 354] width 1440 height 709
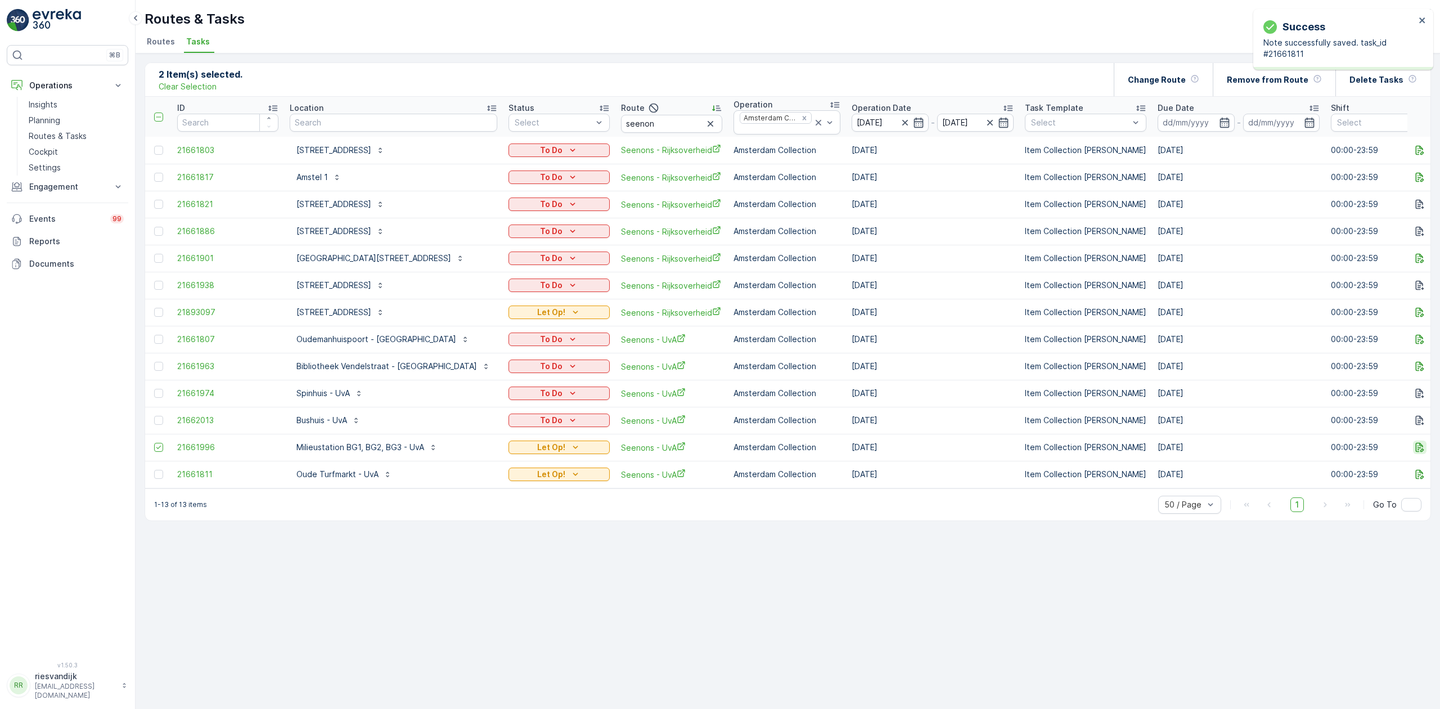
click at [1417, 451] on icon "button" at bounding box center [1419, 447] width 11 height 11
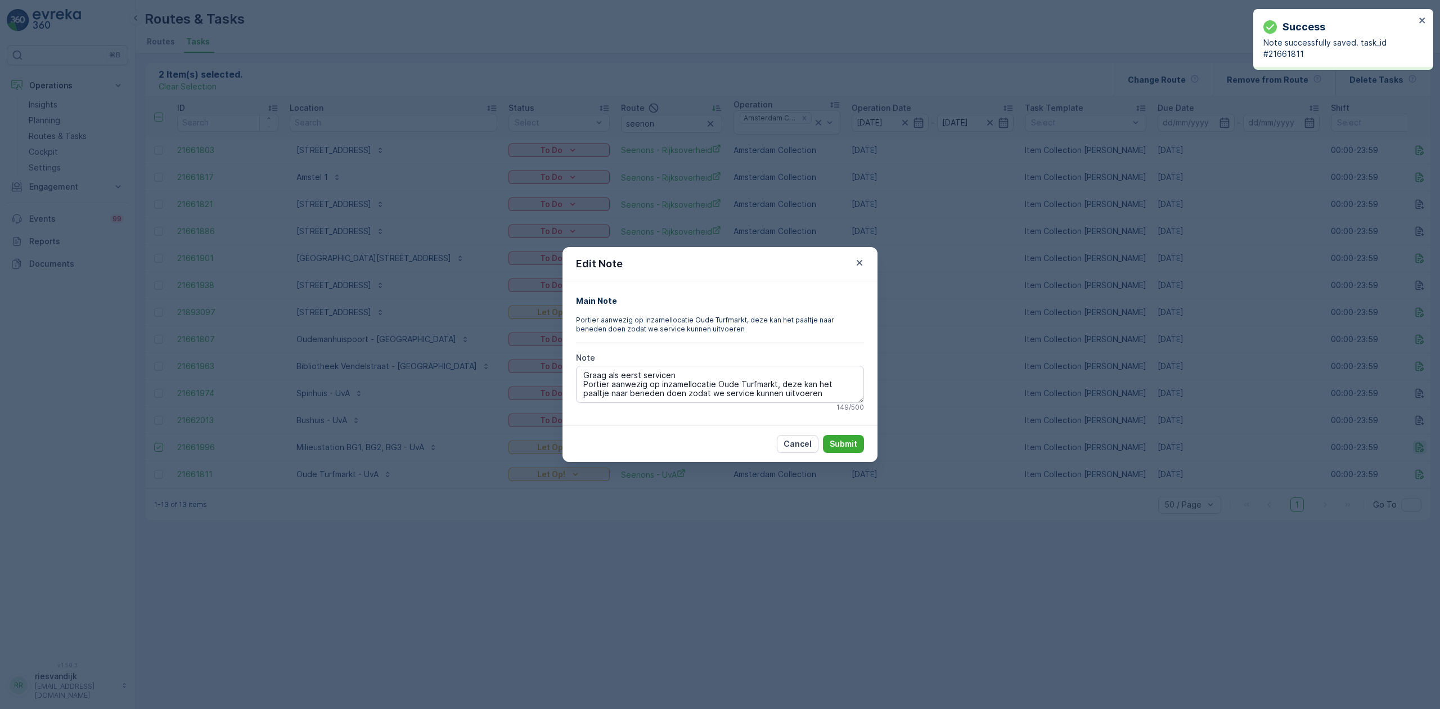
click at [1417, 451] on div "Edit Note Main Note Portier aanwezig op inzamellocatie Oude Turfmarkt, deze kan…" at bounding box center [720, 354] width 1440 height 709
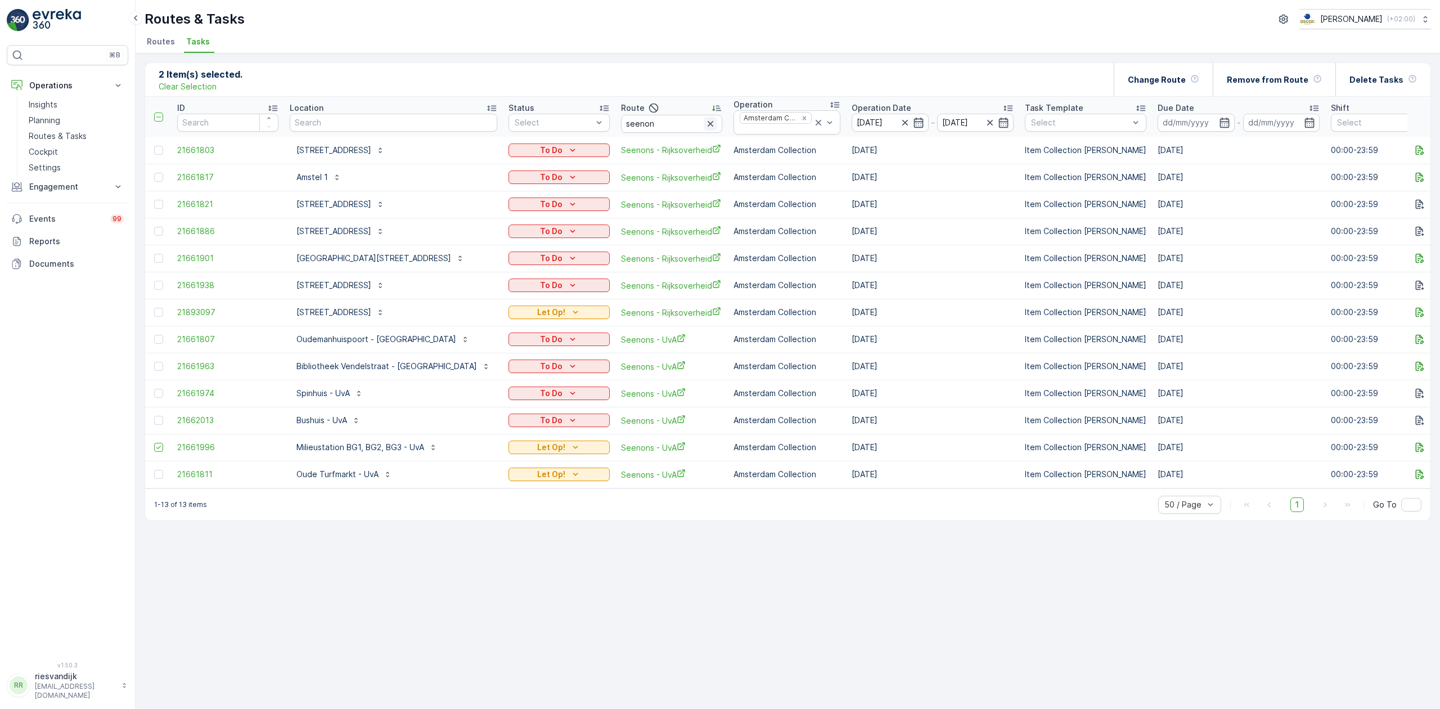
click at [705, 124] on icon "button" at bounding box center [710, 123] width 11 height 11
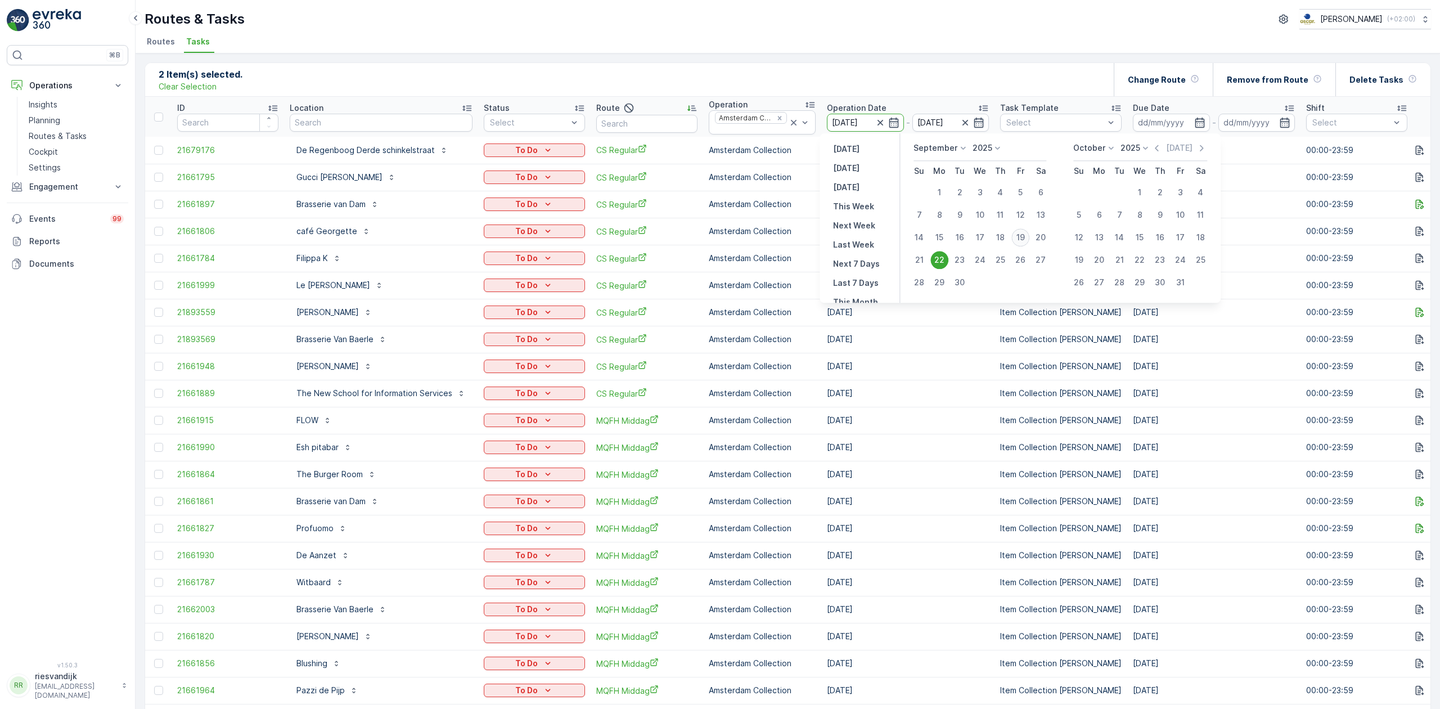
click at [1017, 235] on div "19" at bounding box center [1020, 237] width 18 height 18
type input "[DATE]"
click at [1017, 235] on div "19" at bounding box center [1020, 237] width 18 height 18
type input "[DATE]"
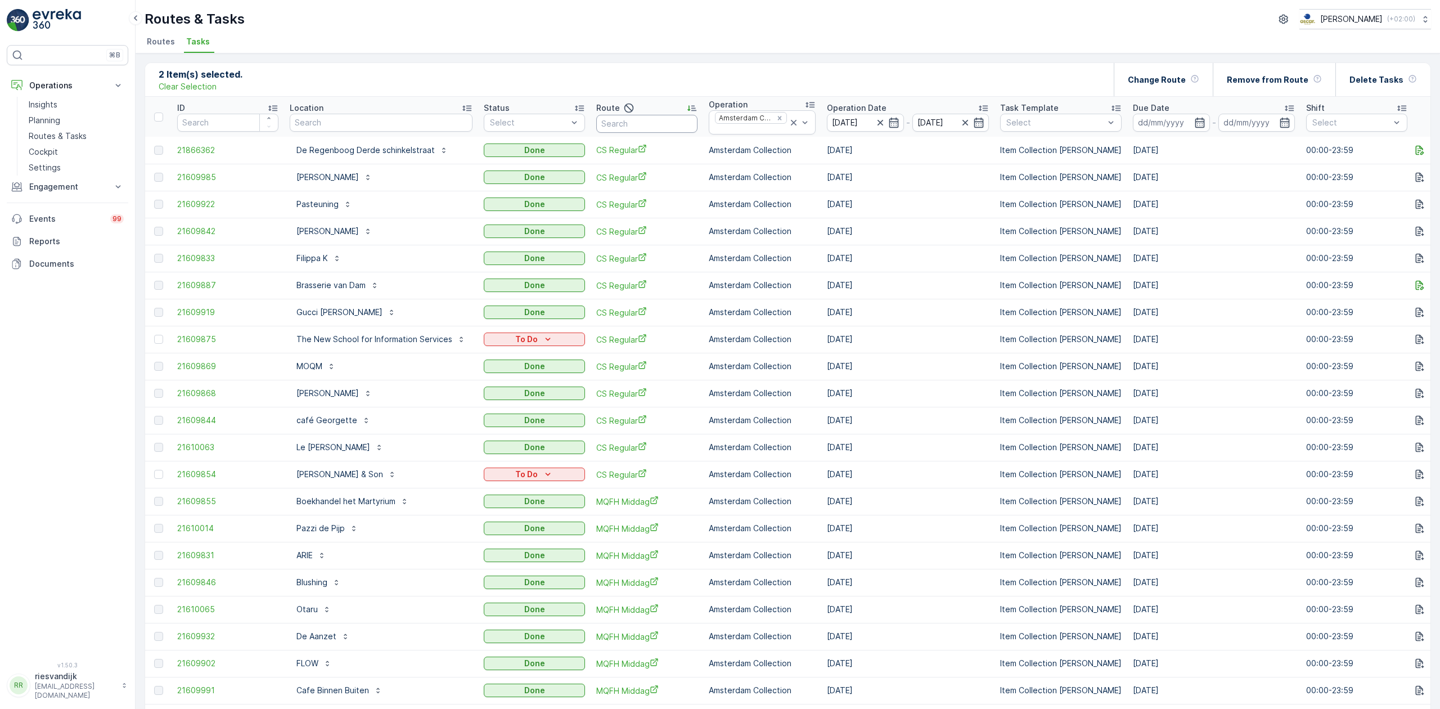
click at [628, 125] on input "text" at bounding box center [646, 124] width 101 height 18
type input "slsh"
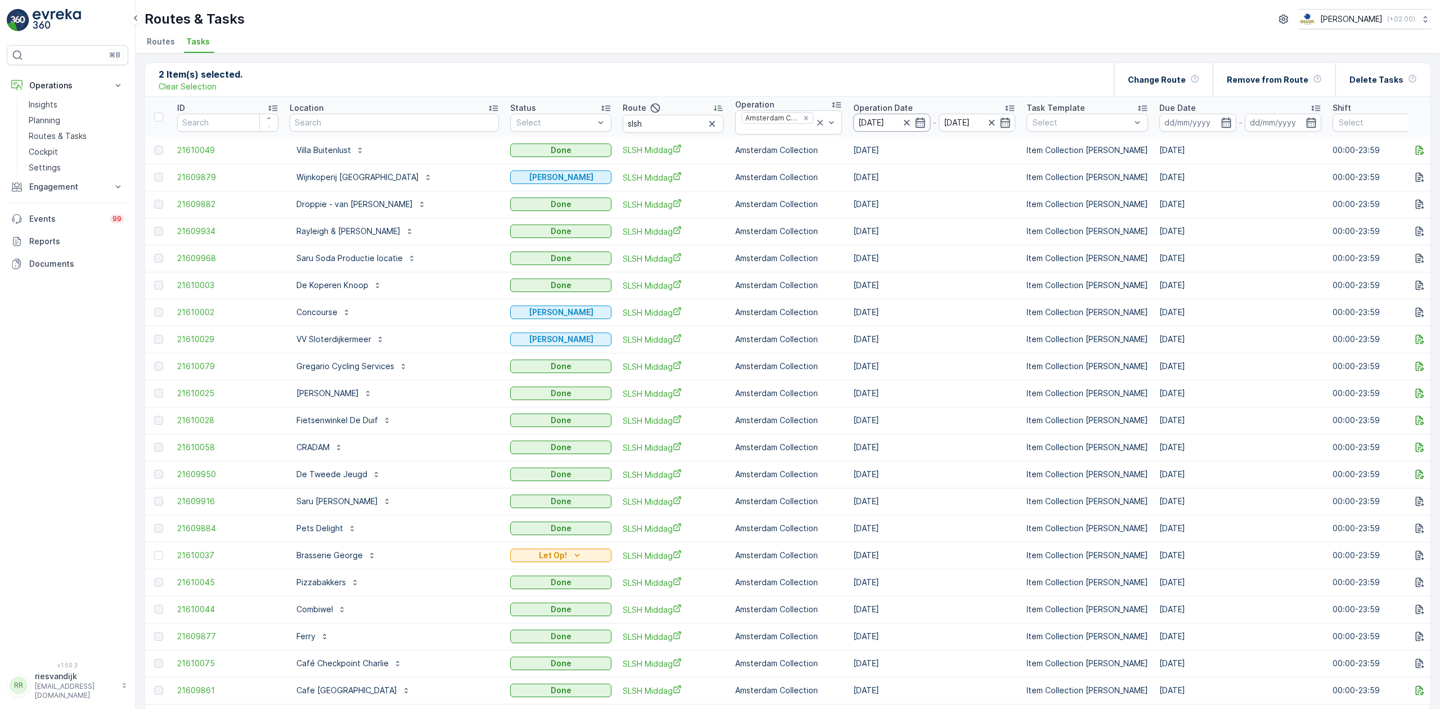
click at [853, 125] on input "[DATE]" at bounding box center [891, 123] width 77 height 18
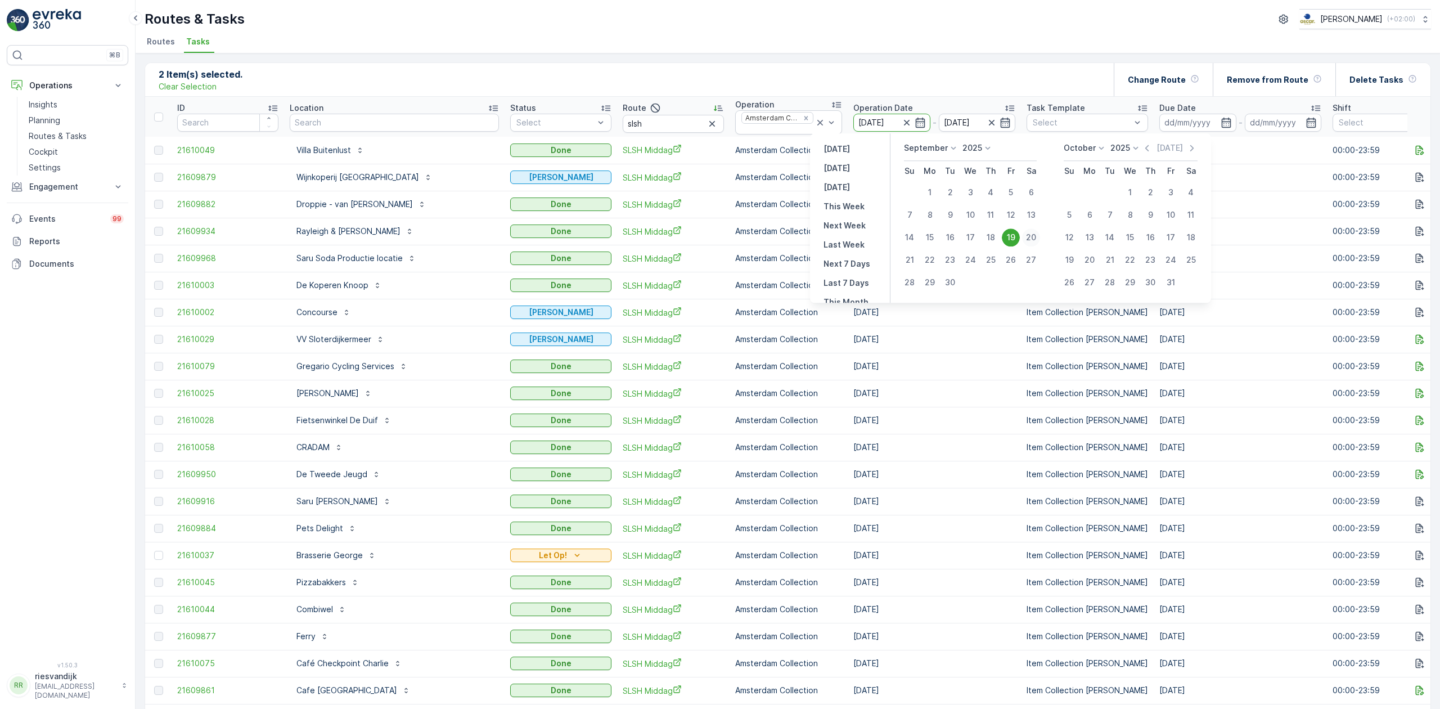
click at [1029, 237] on div "20" at bounding box center [1031, 237] width 18 height 18
type input "[DATE]"
click at [1029, 237] on div "20" at bounding box center [1031, 237] width 18 height 18
type input "[DATE]"
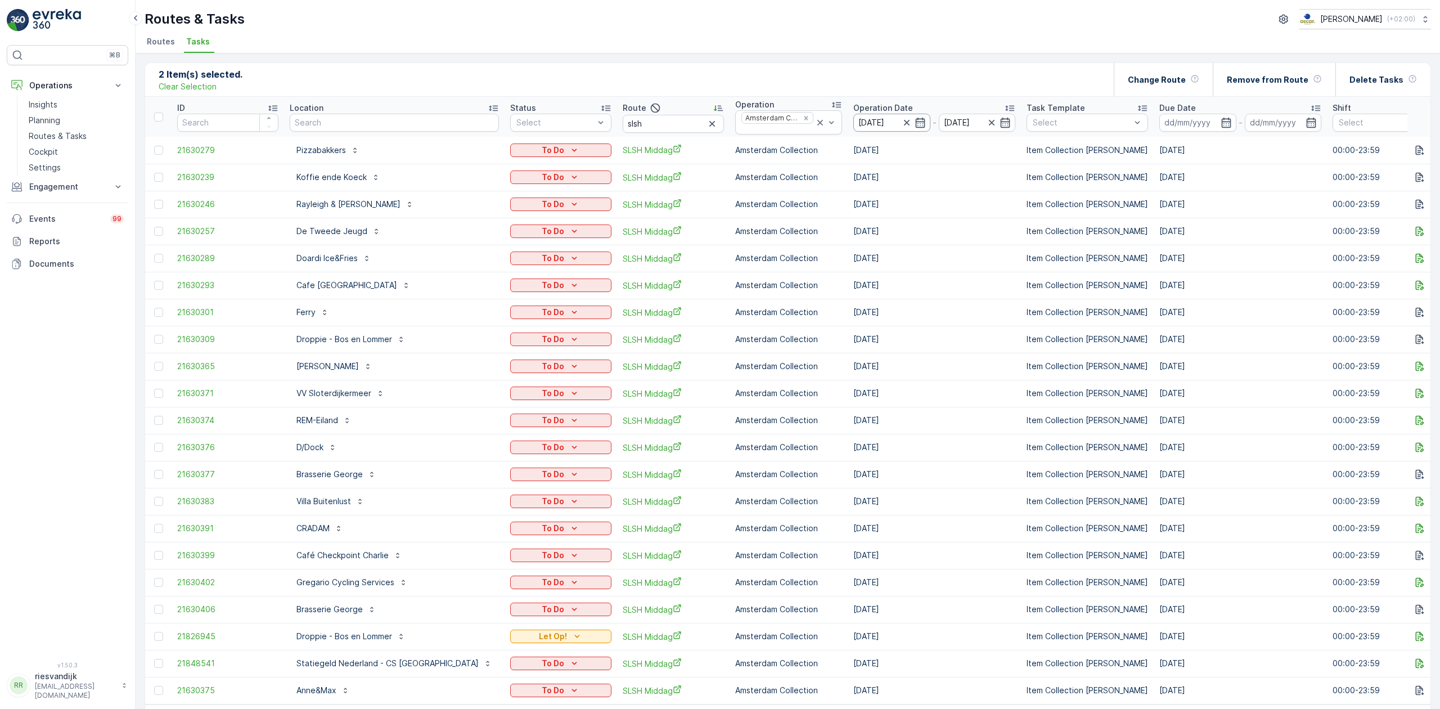
click at [853, 118] on input "[DATE]" at bounding box center [891, 123] width 77 height 18
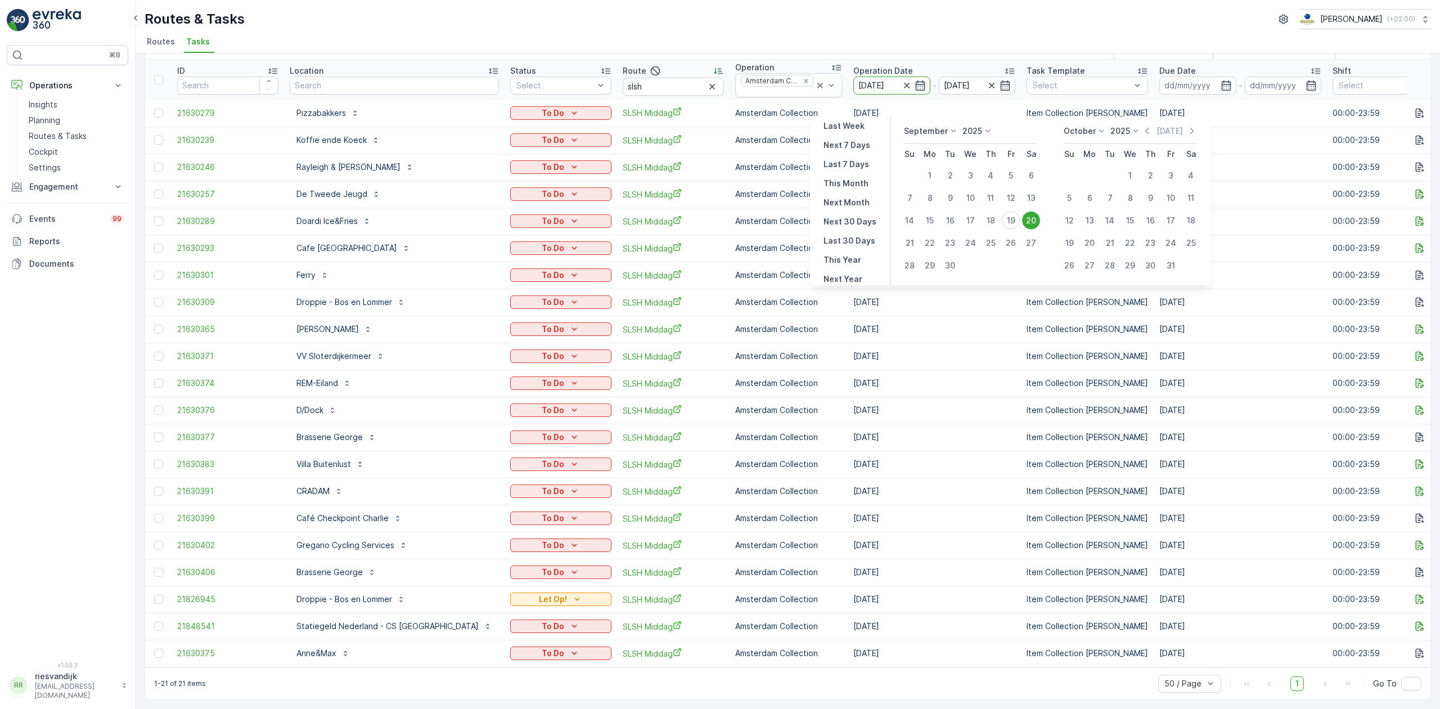
scroll to position [44, 0]
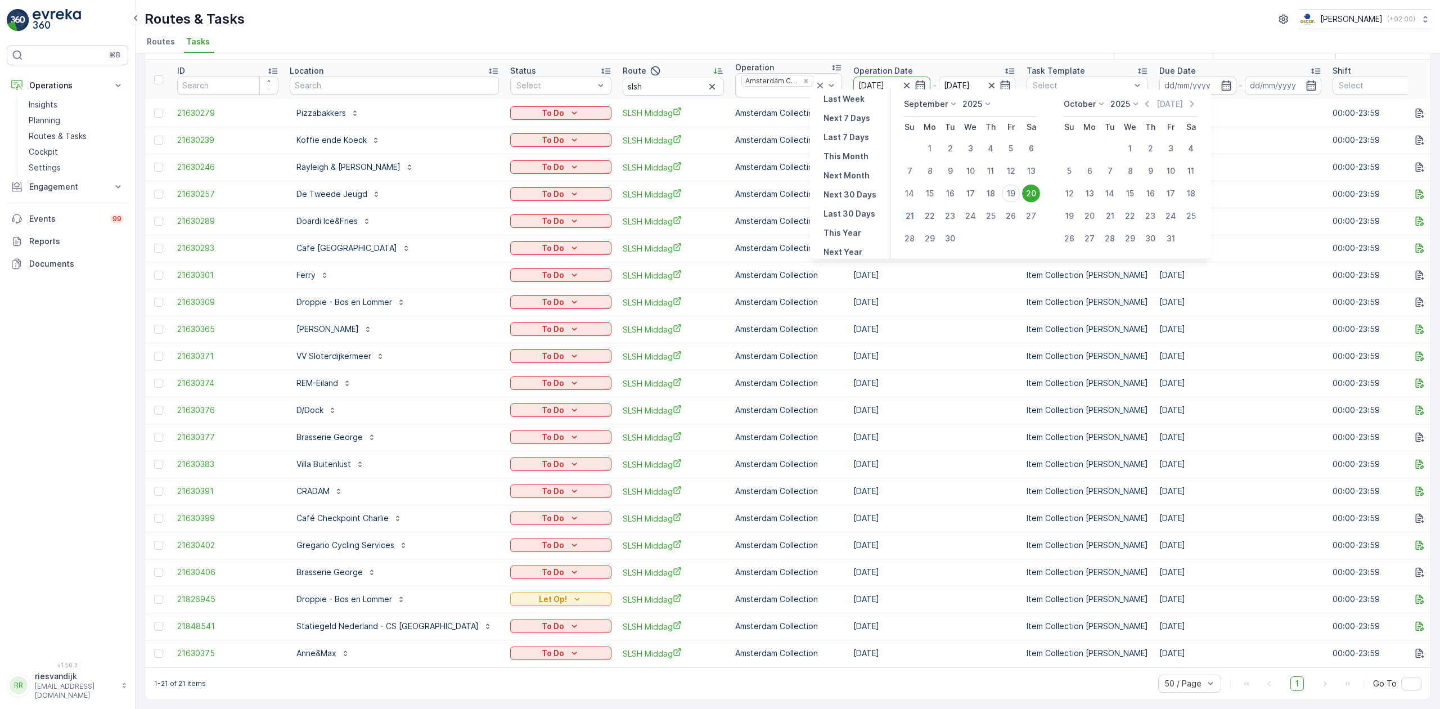
click at [903, 214] on div "21" at bounding box center [910, 216] width 18 height 18
type input "[DATE]"
click at [907, 216] on div "21" at bounding box center [910, 216] width 18 height 18
type input "[DATE]"
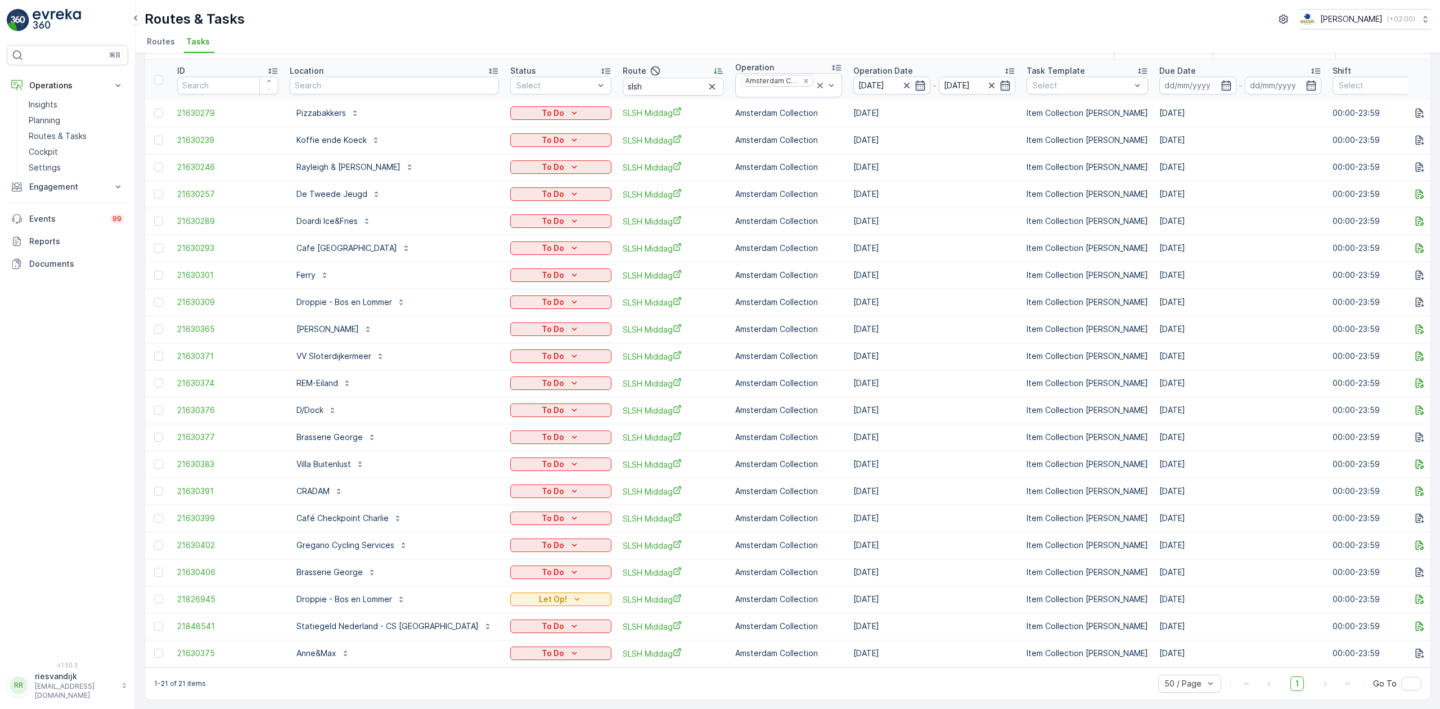
click at [907, 216] on td "[DATE]" at bounding box center [934, 221] width 173 height 27
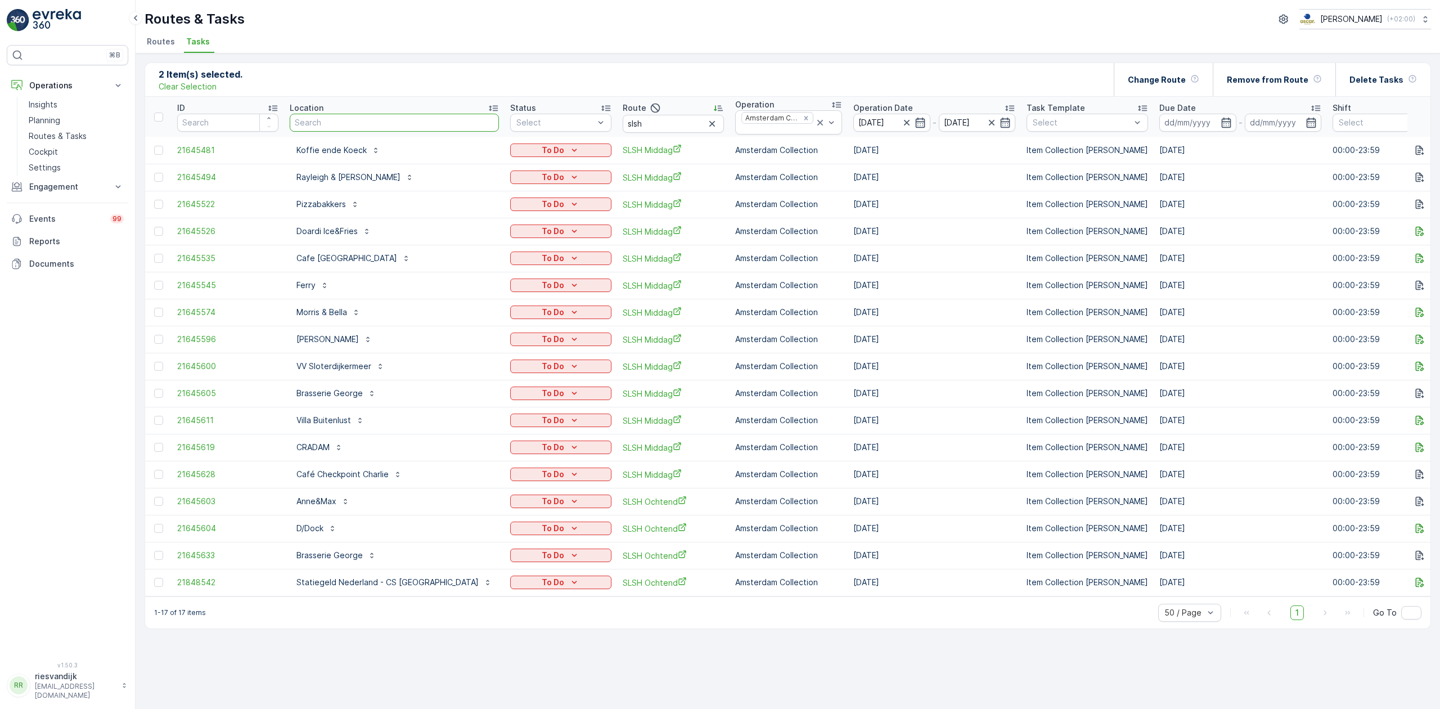
click at [402, 122] on input "text" at bounding box center [394, 123] width 209 height 18
click at [709, 123] on icon "button" at bounding box center [712, 124] width 6 height 6
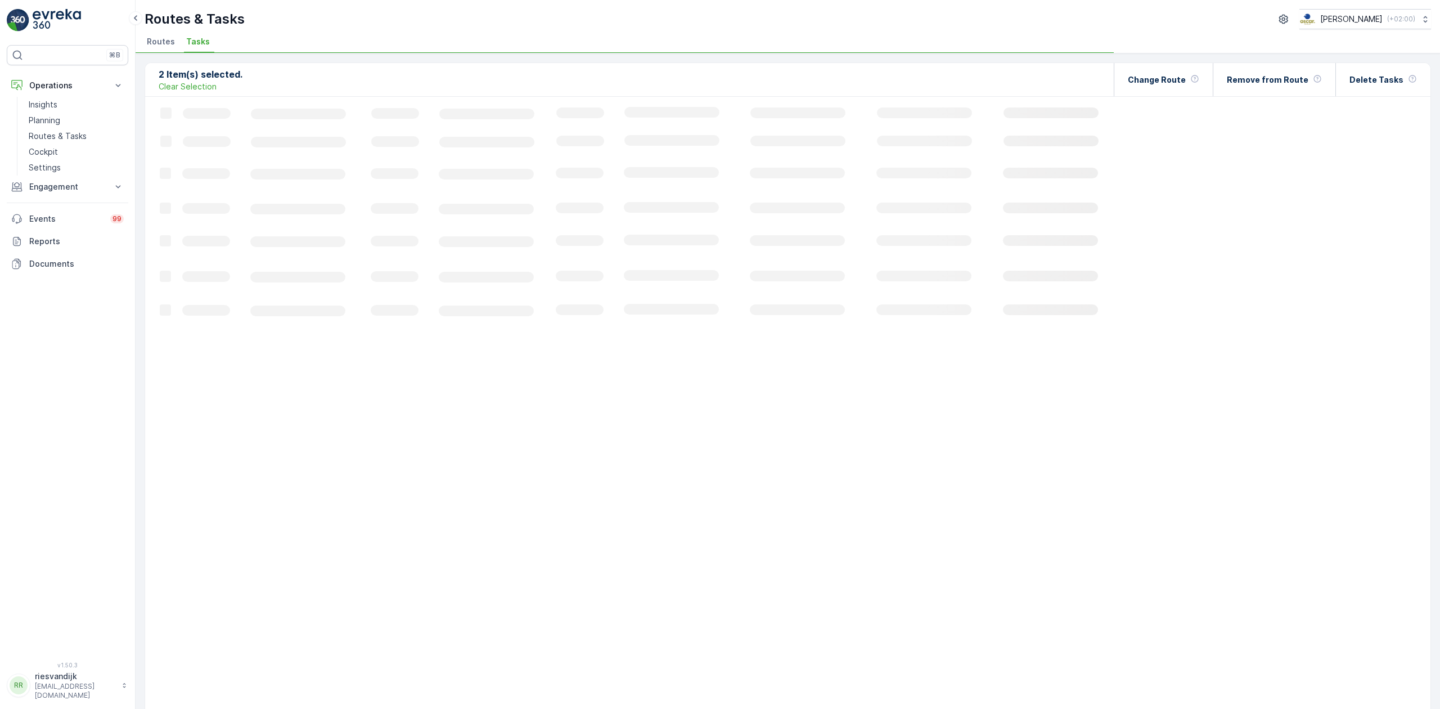
click at [777, 126] on icon "Loading..." at bounding box center [685, 706] width 1080 height 1218
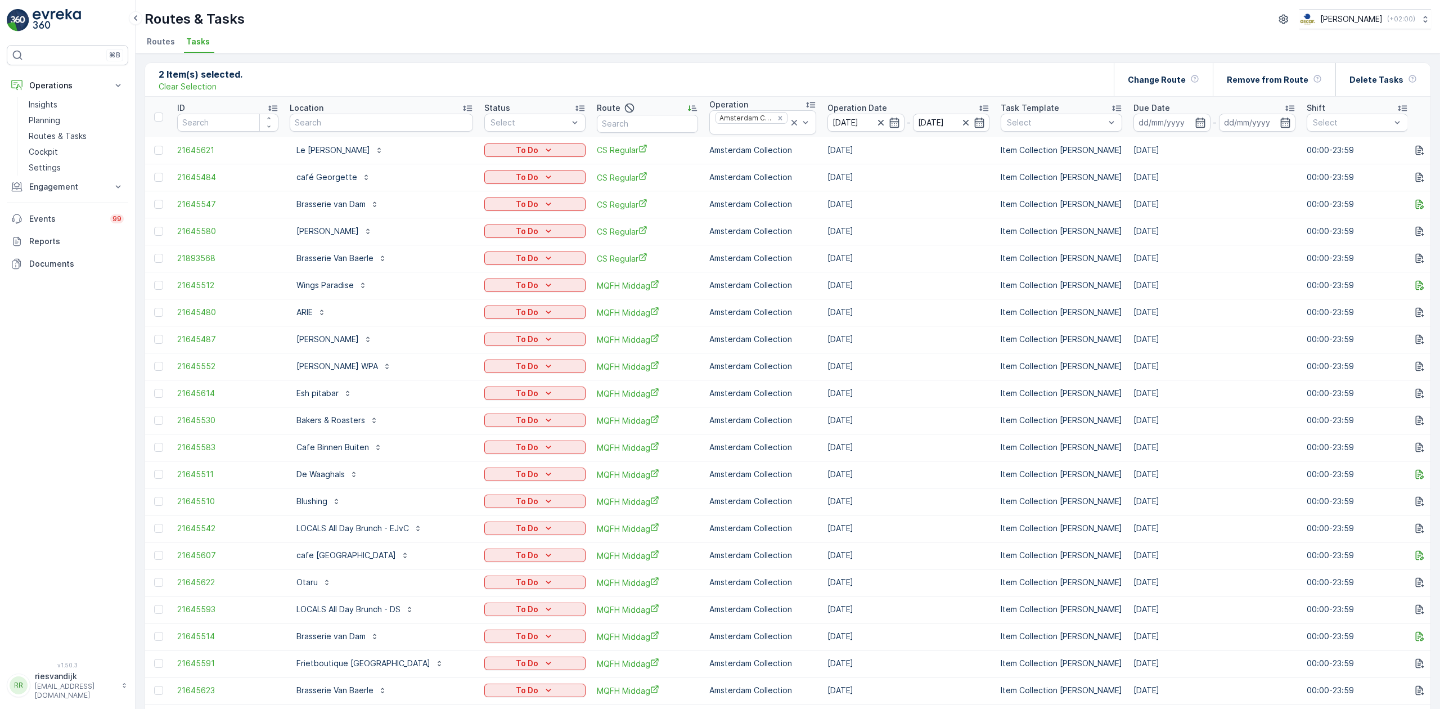
click at [889, 124] on icon "button" at bounding box center [894, 122] width 11 height 11
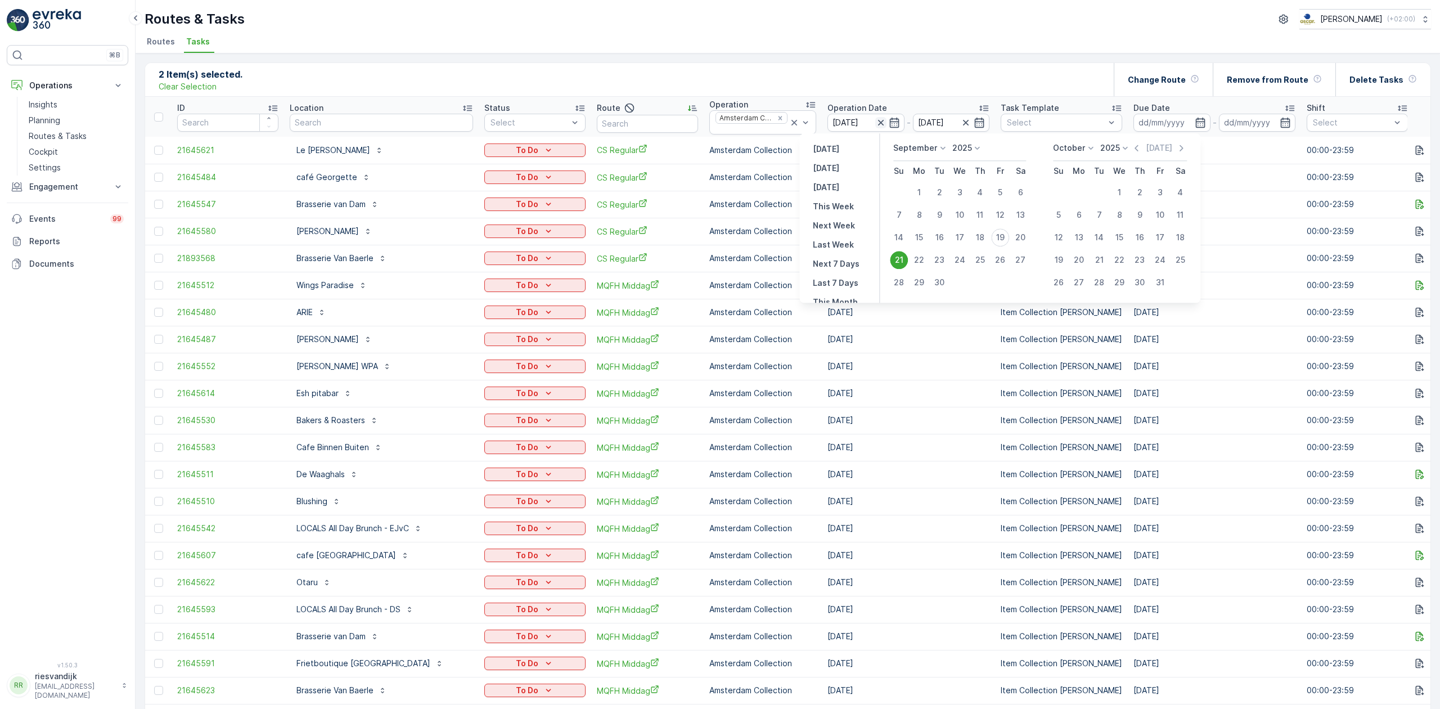
click at [875, 124] on icon "button" at bounding box center [880, 122] width 11 height 11
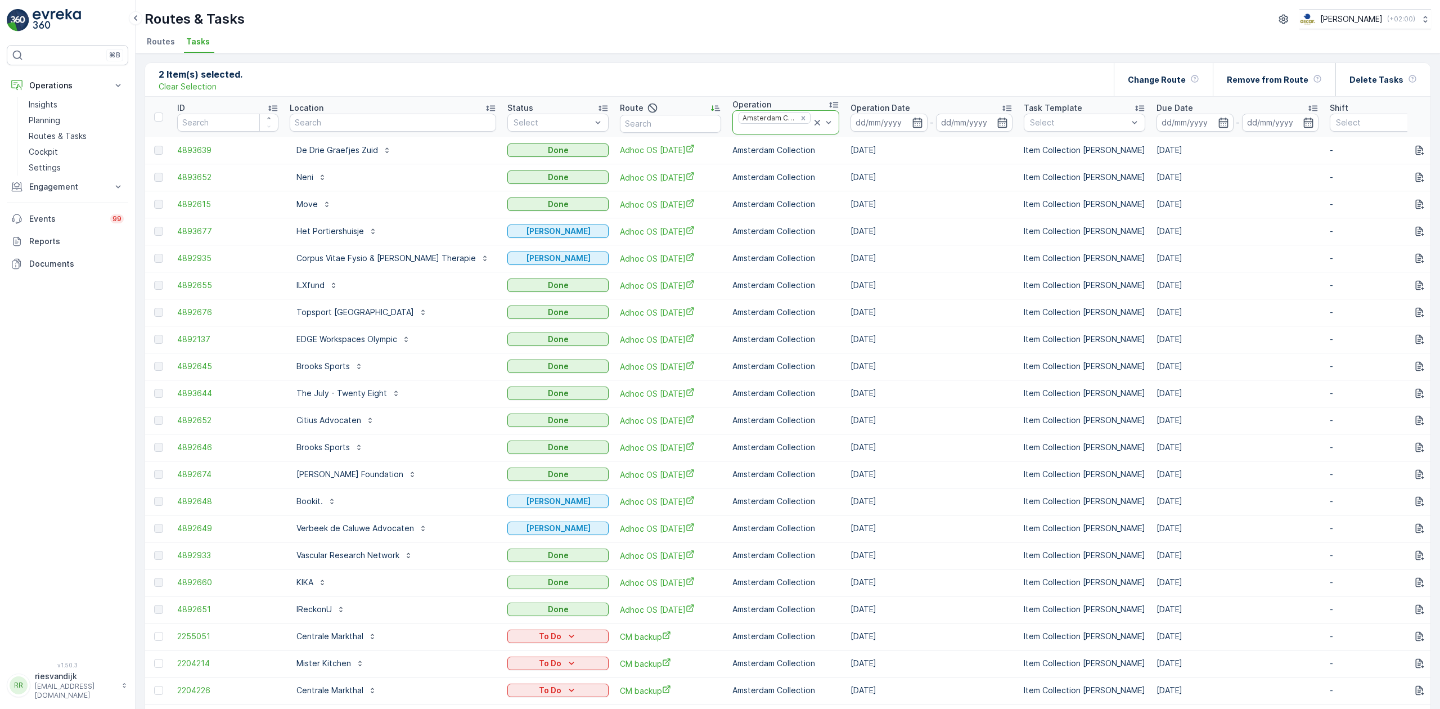
click at [812, 120] on icon at bounding box center [817, 122] width 11 height 11
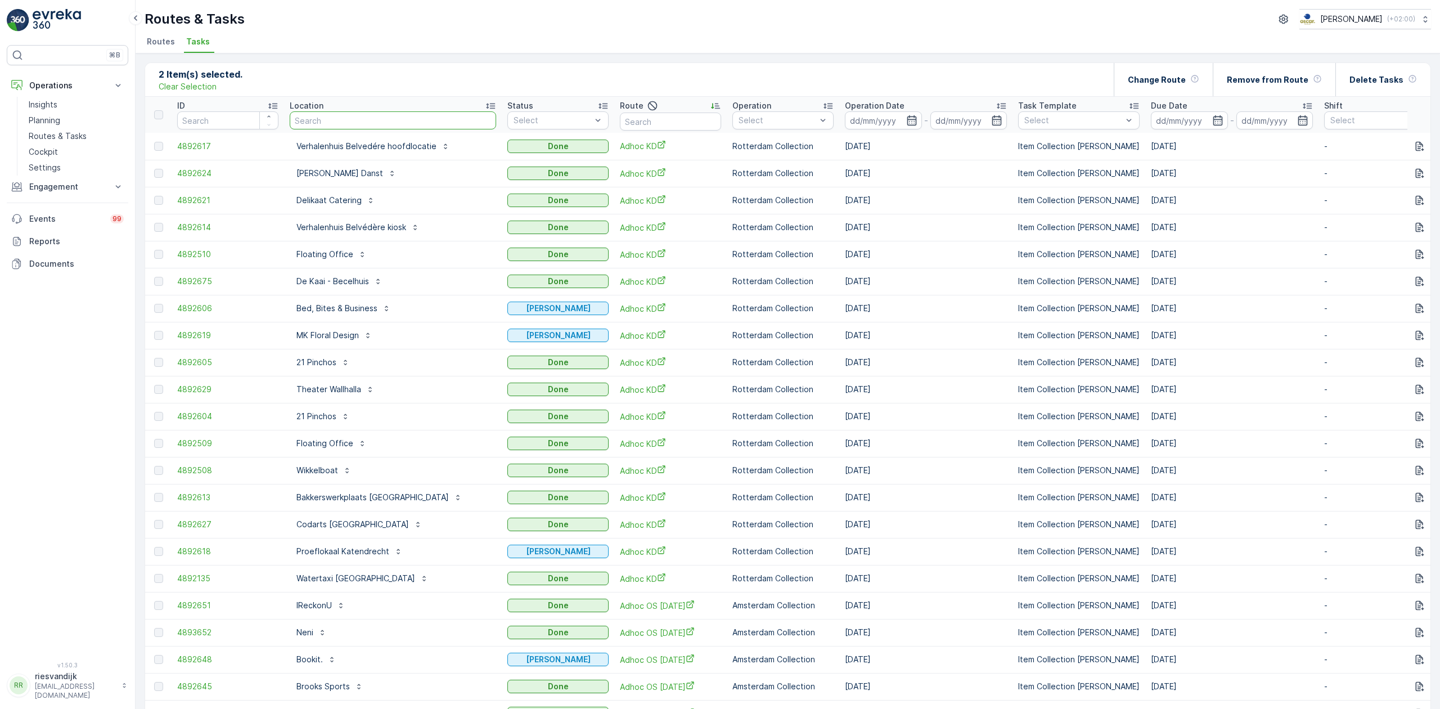
click at [334, 115] on input "text" at bounding box center [393, 120] width 206 height 18
click at [350, 120] on input "text" at bounding box center [393, 120] width 206 height 18
click at [365, 120] on input "text" at bounding box center [393, 120] width 206 height 18
drag, startPoint x: 456, startPoint y: 61, endPoint x: 145, endPoint y: 13, distance: 314.7
click at [145, 13] on div "Routes & Tasks [PERSON_NAME] ( +02:00 ) Routes Tasks 2 Item(s) selected. Clear …" at bounding box center [788, 354] width 1304 height 709
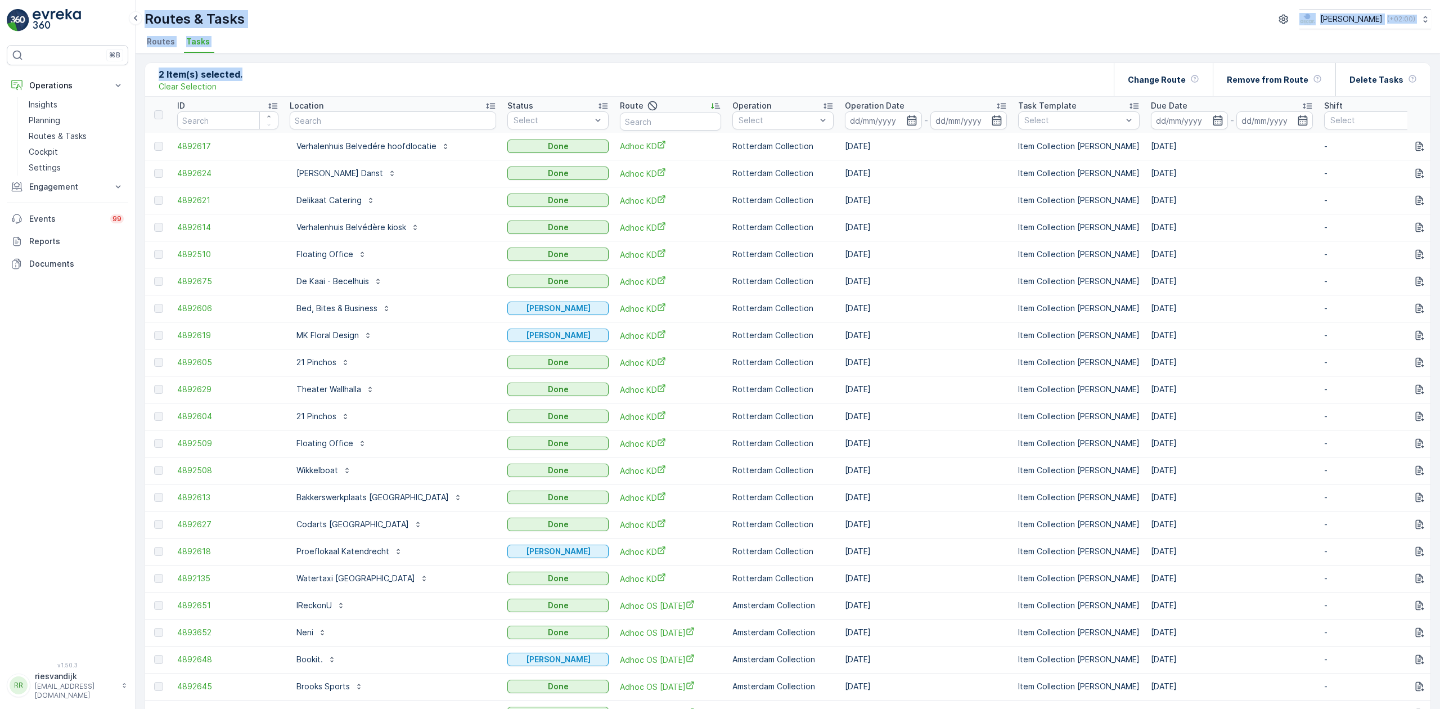
click at [336, 14] on div "Routes & Tasks [PERSON_NAME] ( +02:00 )" at bounding box center [788, 19] width 1286 height 20
click at [282, 21] on div "Routes & Tasks [PERSON_NAME] ( +02:00 )" at bounding box center [788, 19] width 1286 height 20
drag, startPoint x: 253, startPoint y: 43, endPoint x: 147, endPoint y: 19, distance: 108.5
click at [147, 19] on div "Routes & Tasks [PERSON_NAME] ( +02:00 ) Routes Tasks" at bounding box center [788, 26] width 1304 height 53
click at [262, 14] on div "Routes & Tasks [PERSON_NAME] ( +02:00 )" at bounding box center [788, 19] width 1286 height 20
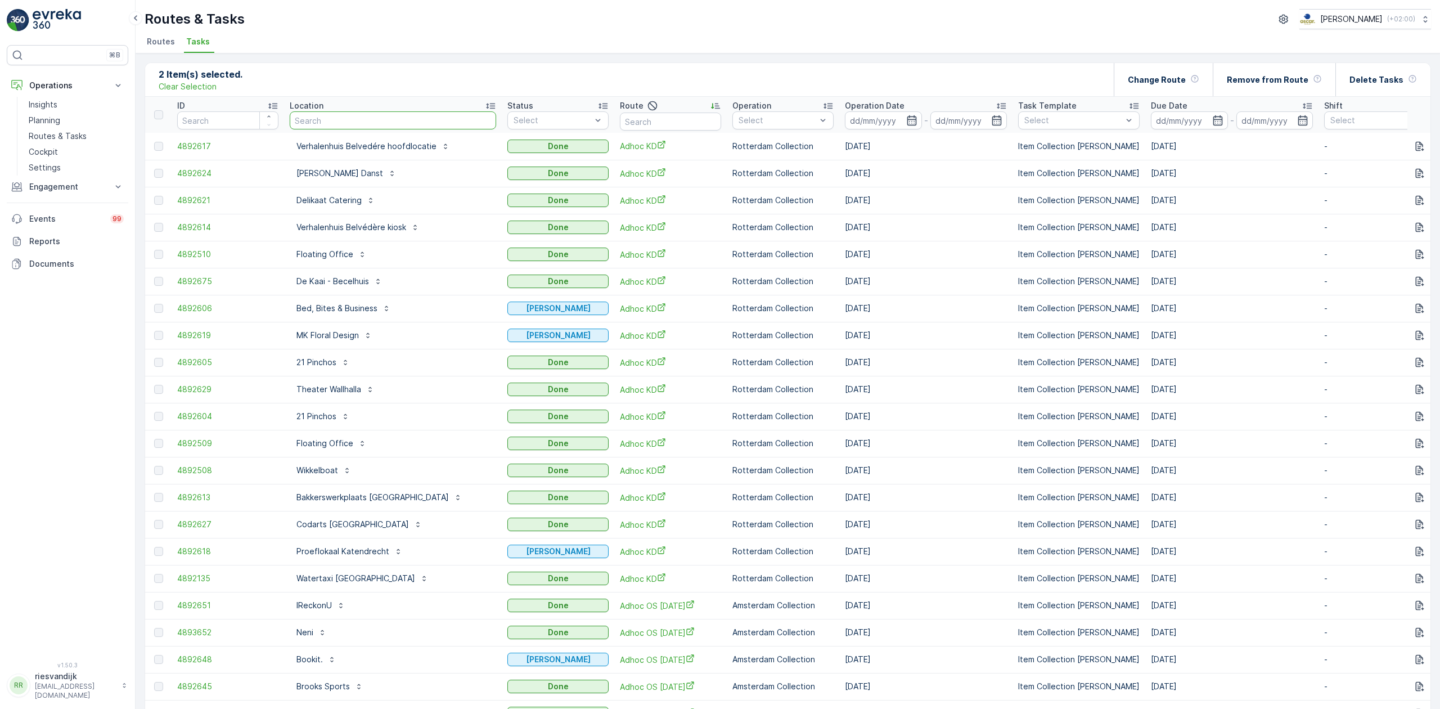
click at [390, 115] on input "text" at bounding box center [393, 120] width 206 height 18
type input "verre"
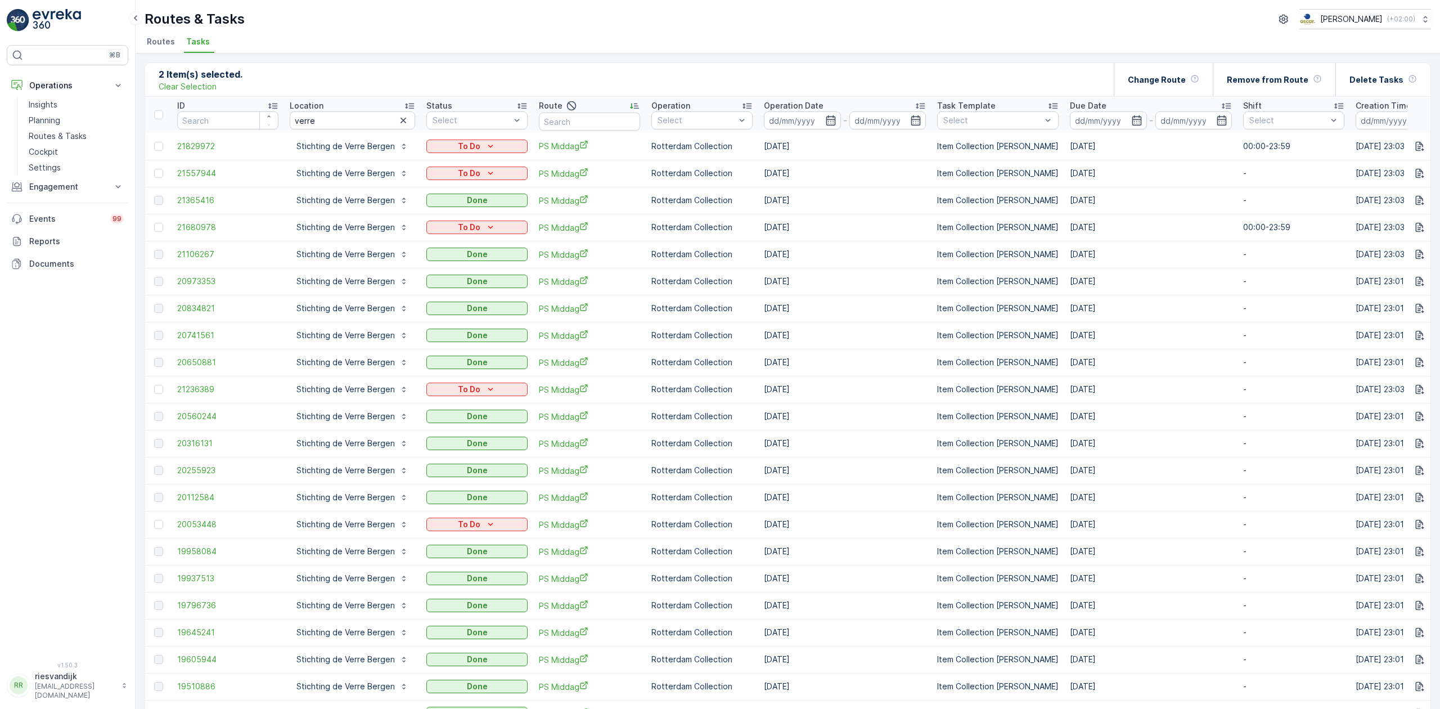
click at [811, 105] on p "Operation Date" at bounding box center [794, 105] width 60 height 11
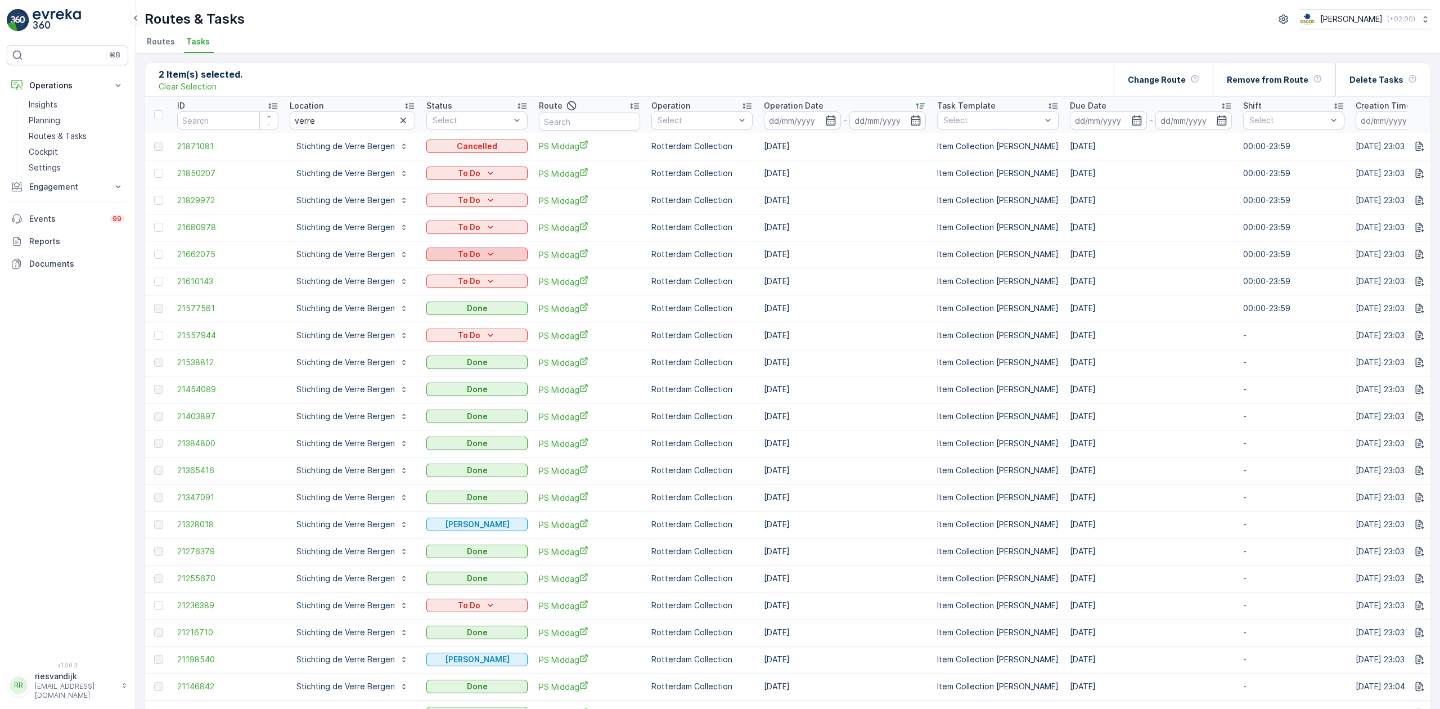
click at [500, 257] on div "To Do" at bounding box center [477, 254] width 92 height 11
click at [1416, 255] on icon "button" at bounding box center [1420, 255] width 8 height 10
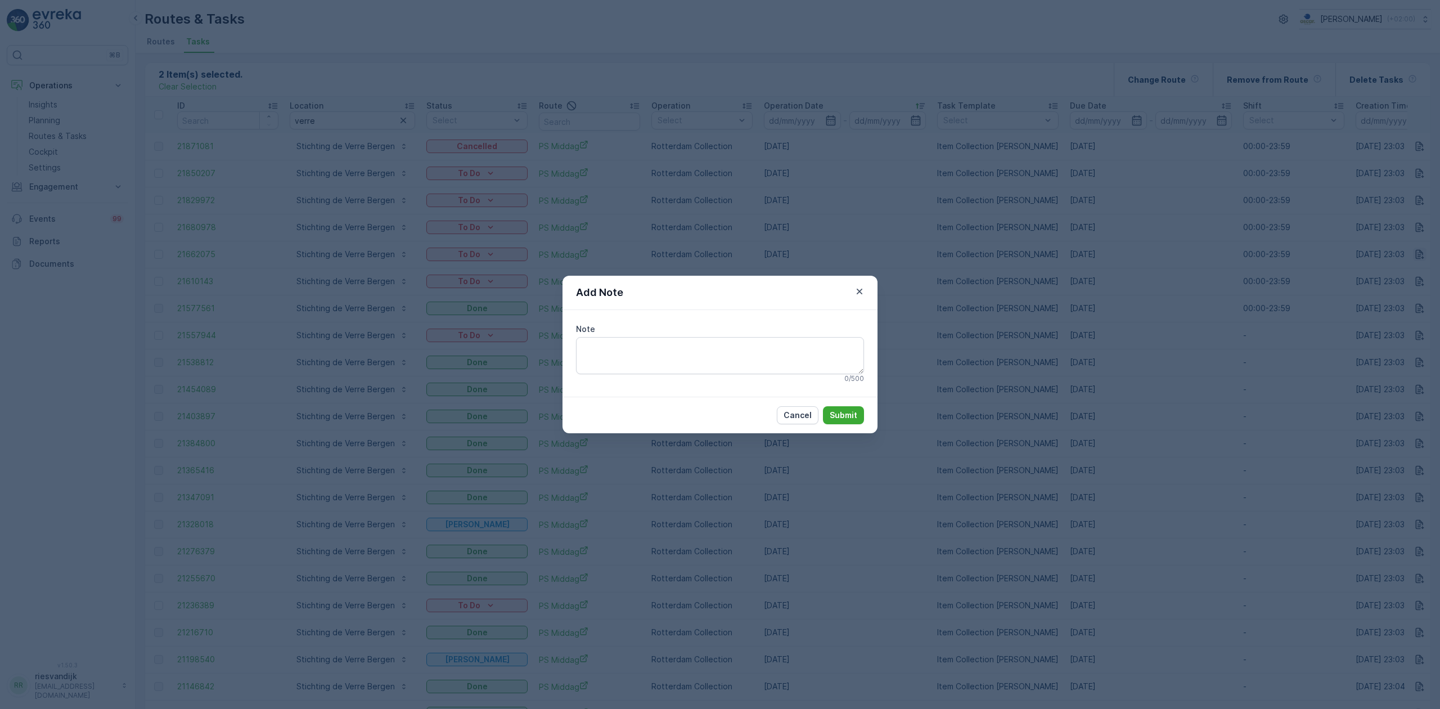
type textarea "f"
type textarea "vrijdag geen afval opgehaald, ze hebben het in de fietsenkelder gezet"
click at [865, 417] on div "Cancel Submit" at bounding box center [719, 415] width 315 height 37
click at [845, 423] on button "Submit" at bounding box center [843, 415] width 41 height 18
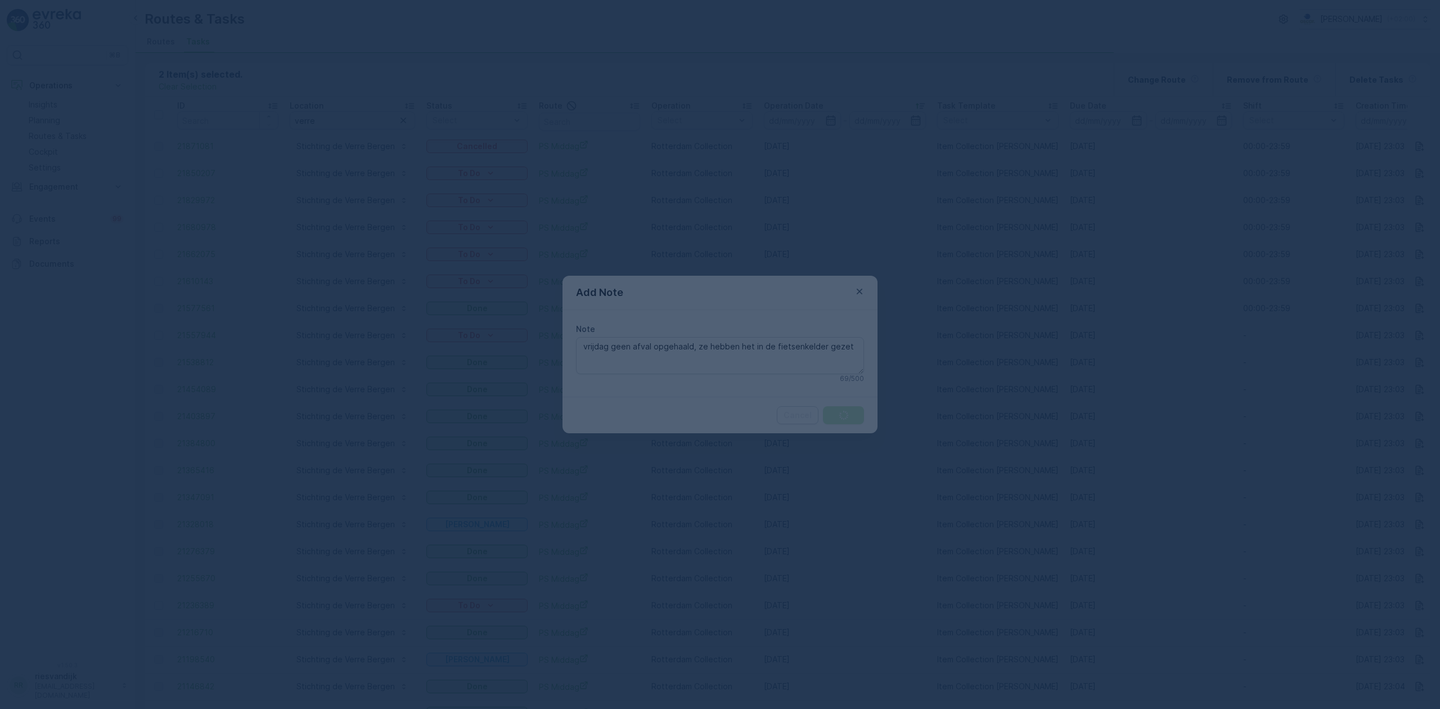
click at [844, 417] on div at bounding box center [720, 354] width 1440 height 709
